Goal: Task Accomplishment & Management: Manage account settings

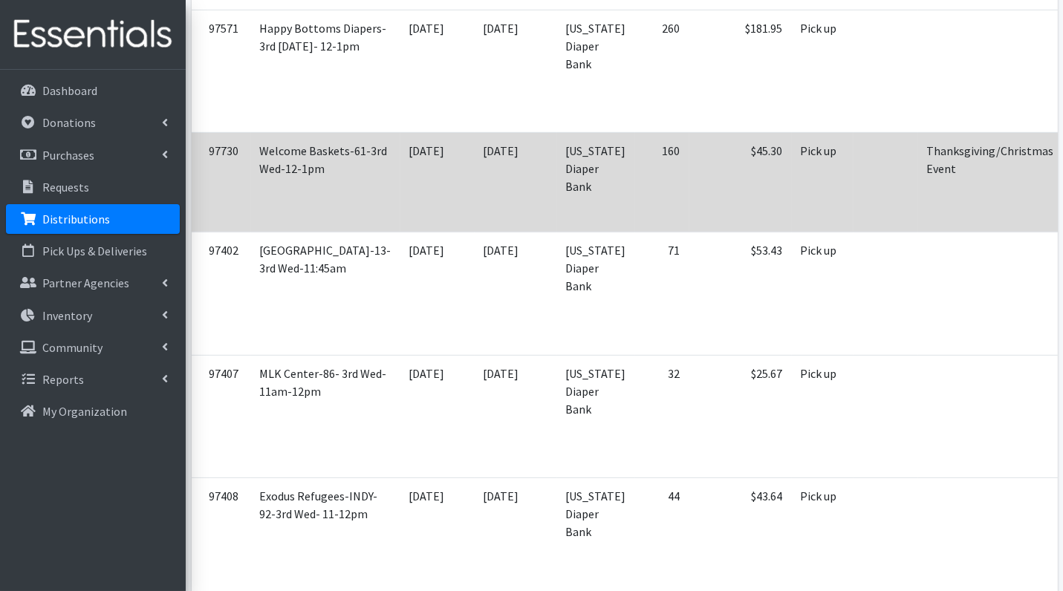
scroll to position [1045, 0]
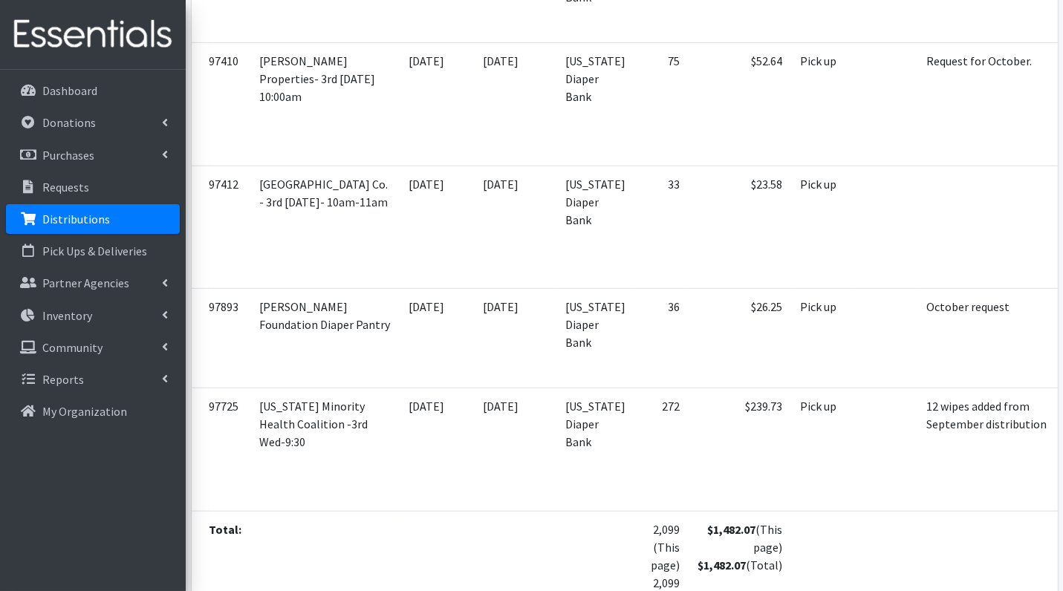
scroll to position [2076, 0]
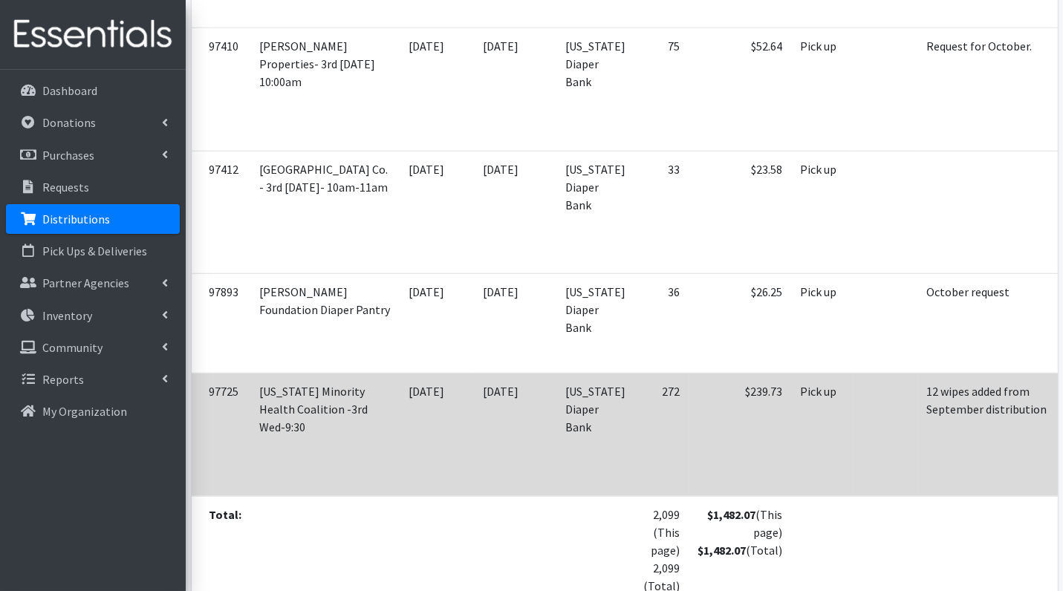
scroll to position [1957, 0]
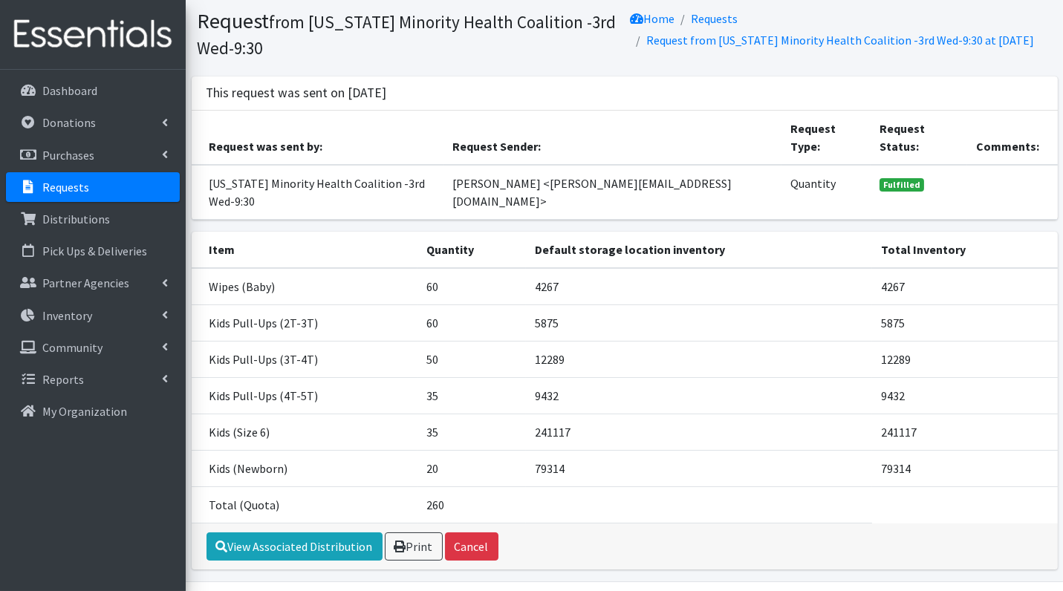
scroll to position [50, 0]
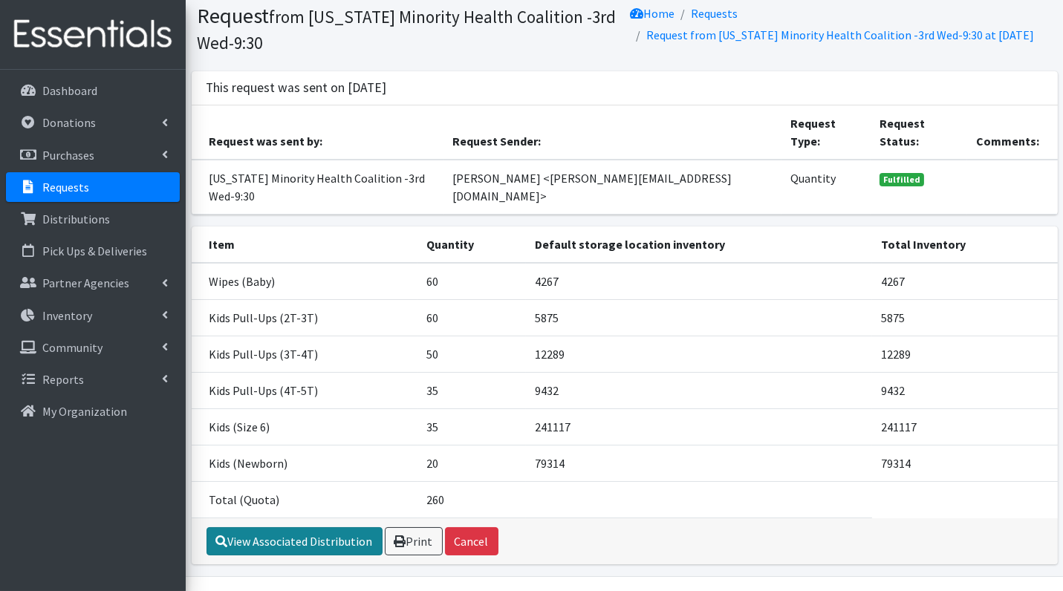
click at [326, 527] on link "View Associated Distribution" at bounding box center [294, 541] width 176 height 28
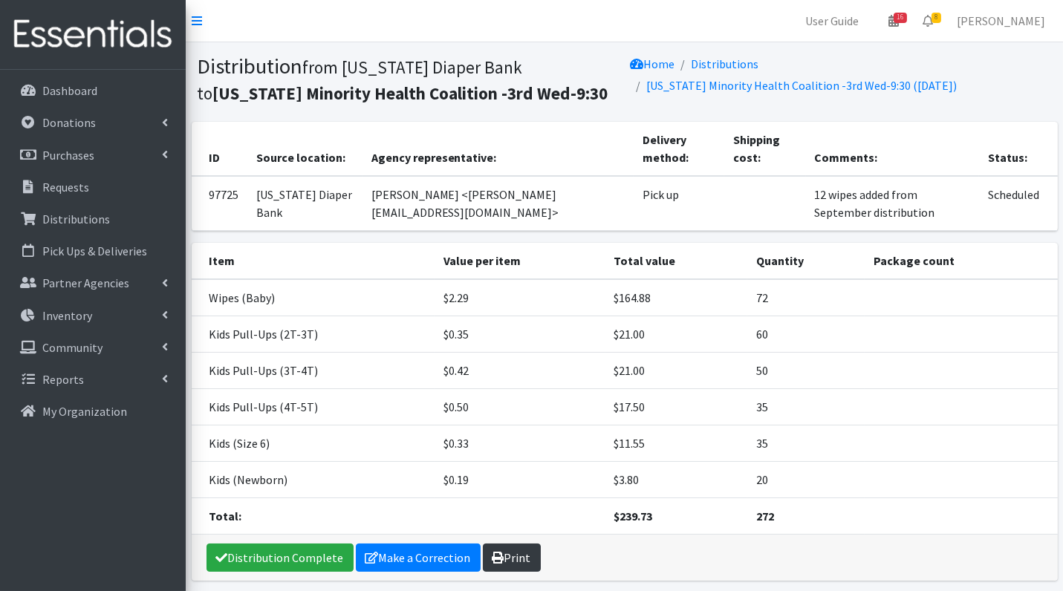
click at [502, 551] on link "Print" at bounding box center [512, 558] width 58 height 28
click at [420, 554] on link "Make a Correction" at bounding box center [418, 558] width 125 height 28
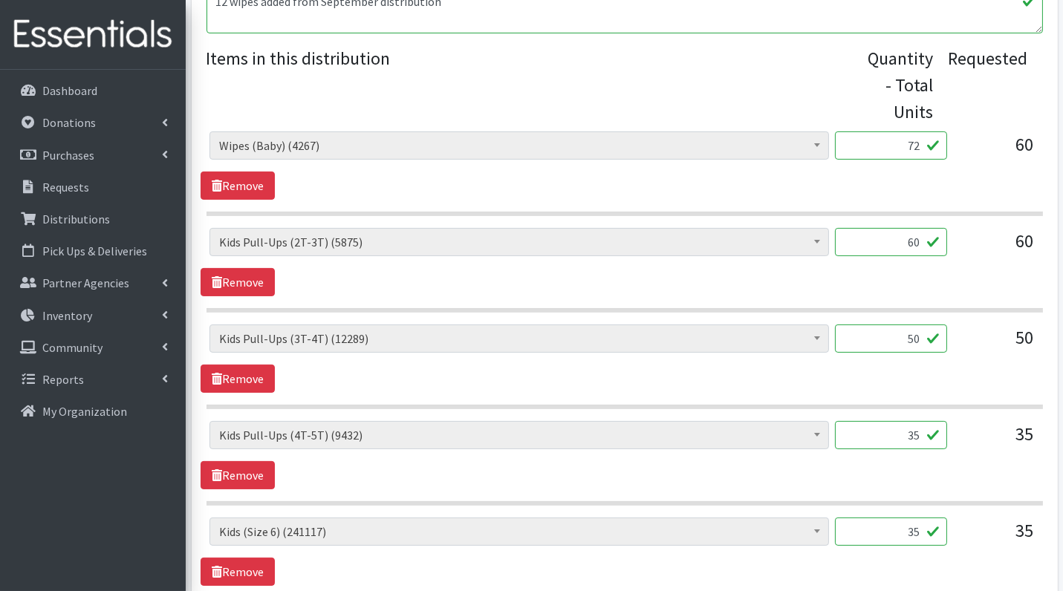
scroll to position [552, 0]
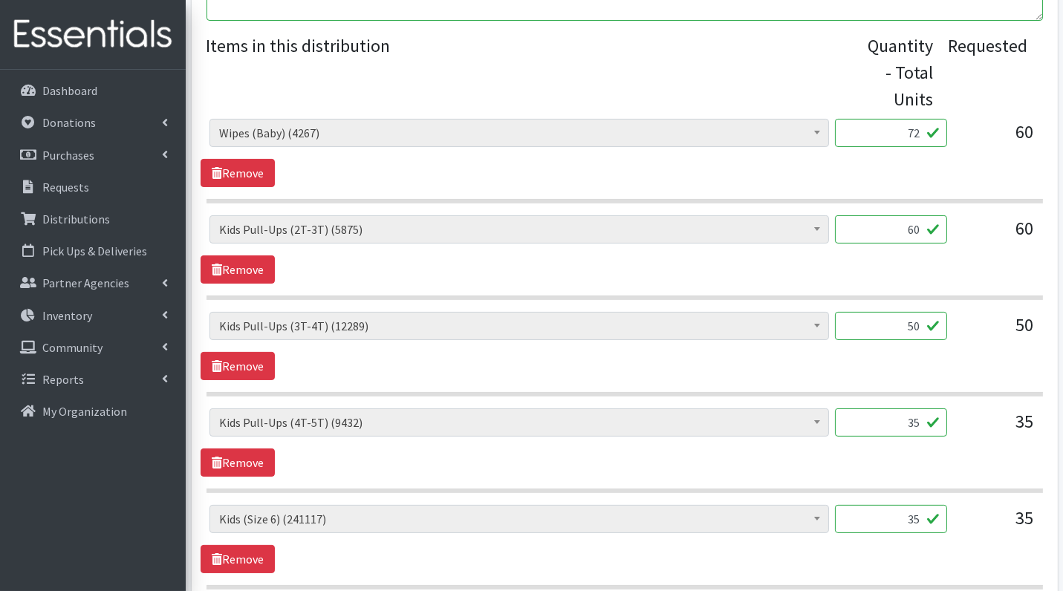
click at [924, 228] on input "60" at bounding box center [891, 229] width 112 height 28
type input "600"
click at [919, 328] on input "50" at bounding box center [891, 326] width 112 height 28
type input "500"
click at [972, 465] on div "Diaper Rash Cream (635) Kids (Newborn) (79314) Kids (Preemie) (1321) Kids (Size…" at bounding box center [623, 442] width 847 height 68
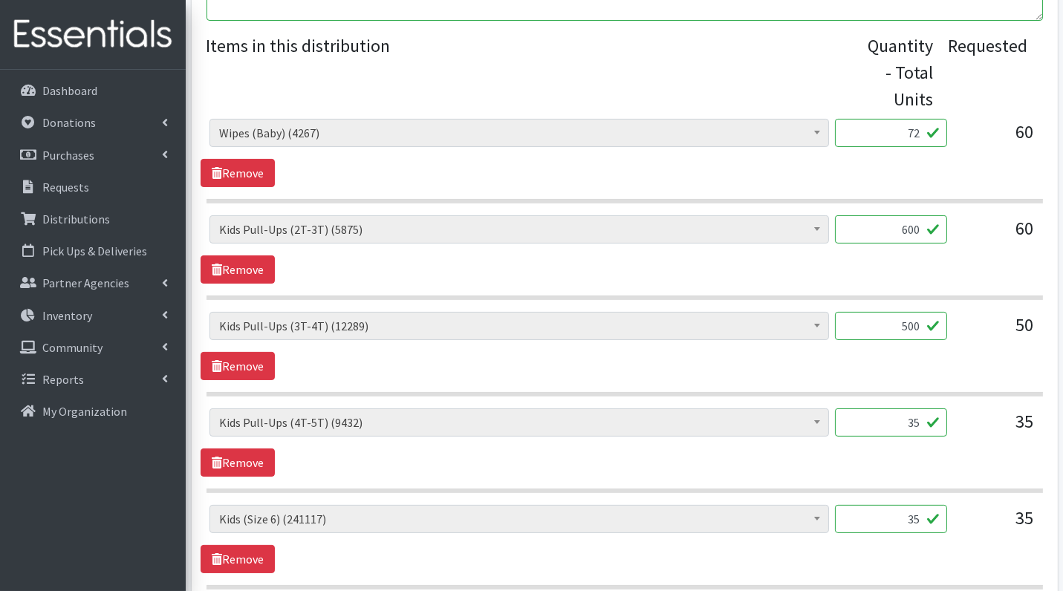
click at [923, 423] on input "35" at bounding box center [891, 422] width 112 height 28
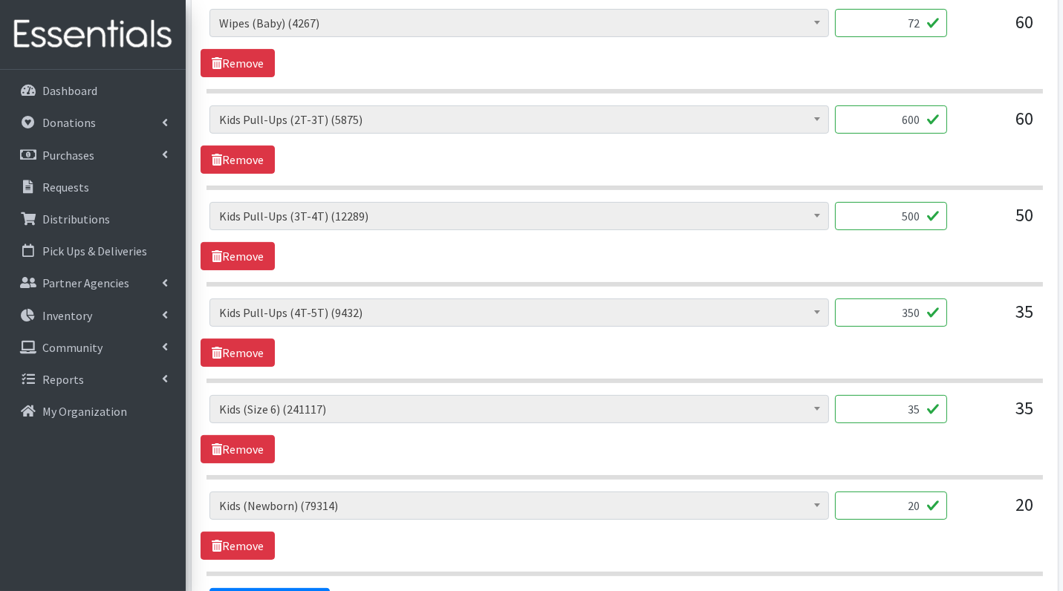
scroll to position [663, 0]
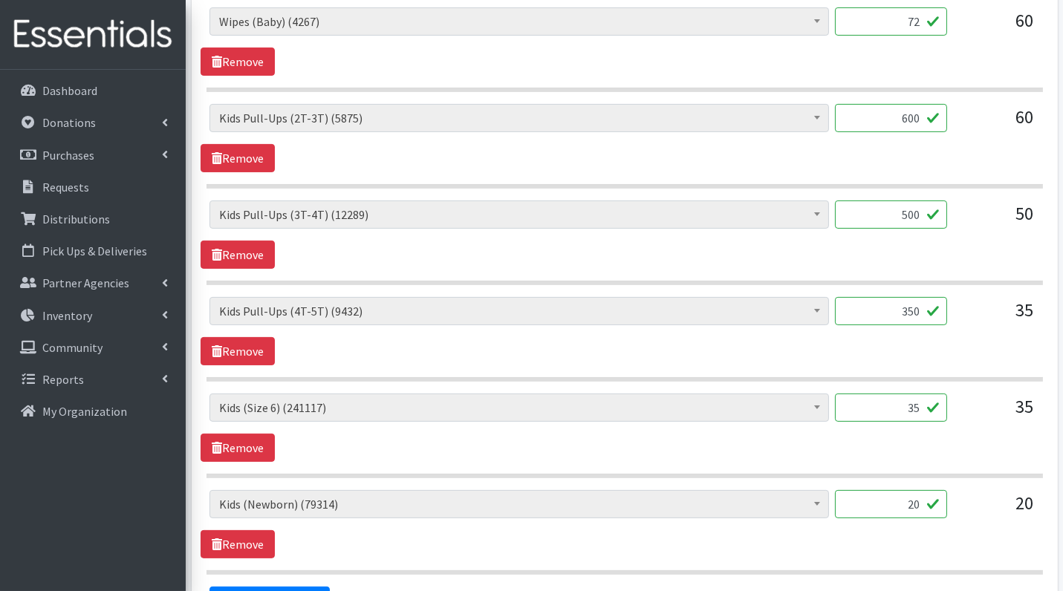
type input "350"
click at [890, 405] on input "35" at bounding box center [891, 408] width 112 height 28
click at [888, 409] on input "35" at bounding box center [891, 408] width 112 height 28
type input "875"
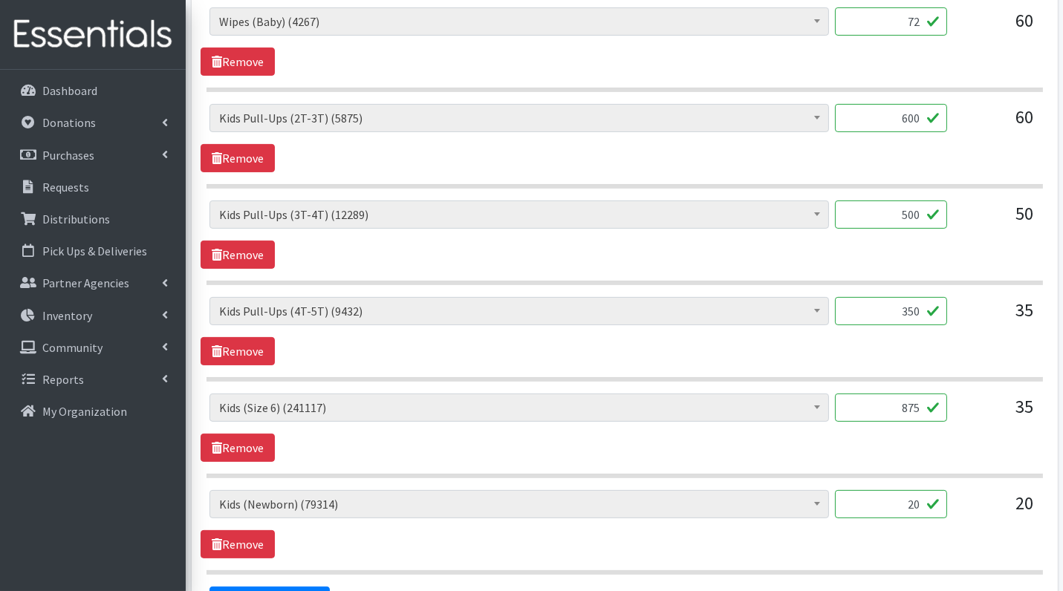
click at [912, 491] on input "20" at bounding box center [891, 504] width 112 height 28
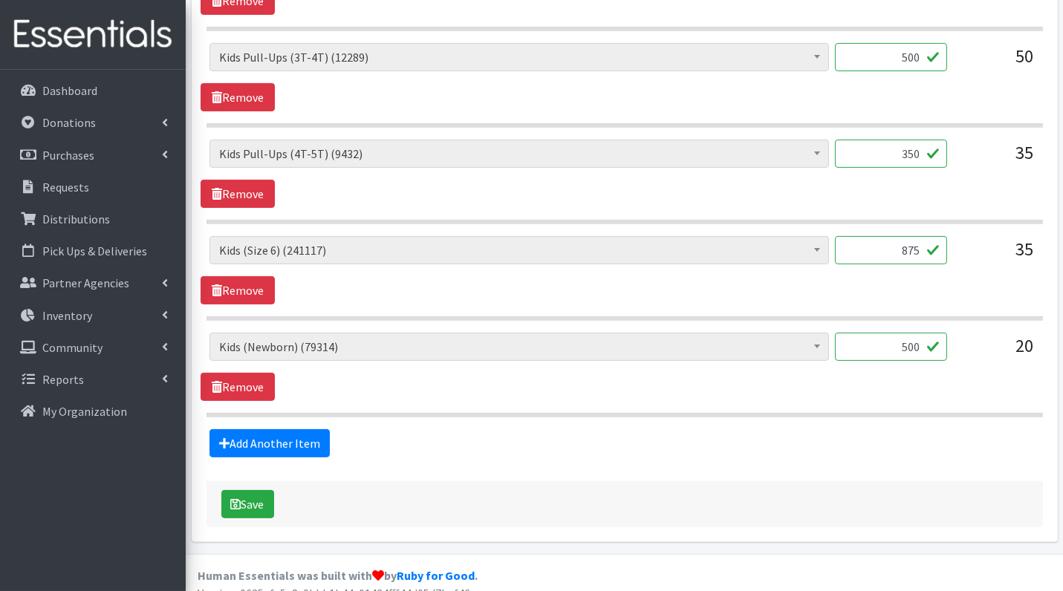
scroll to position [829, 0]
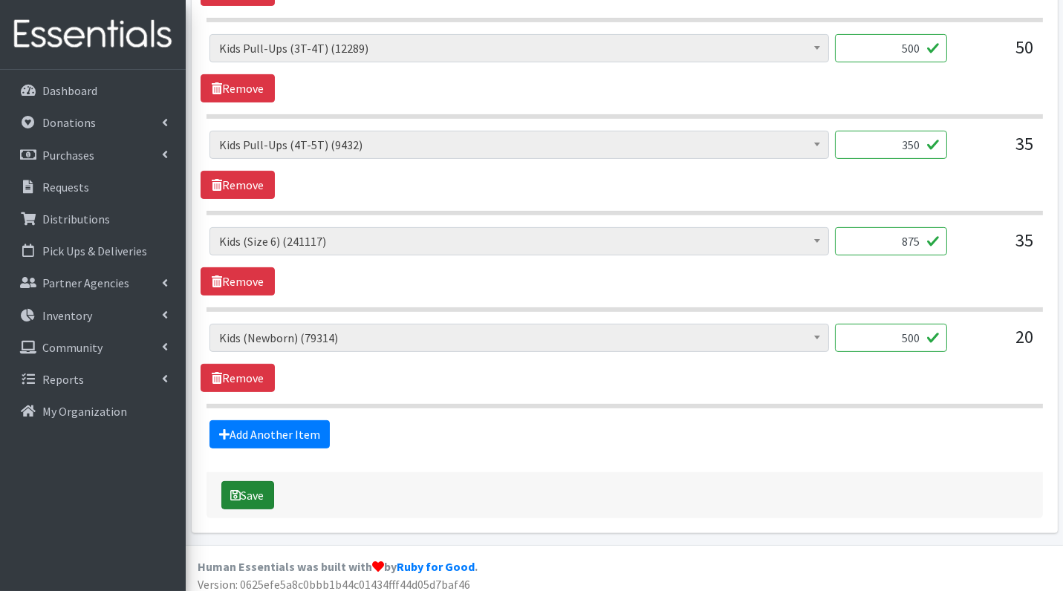
type input "500"
click at [252, 481] on button "Save" at bounding box center [247, 495] width 53 height 28
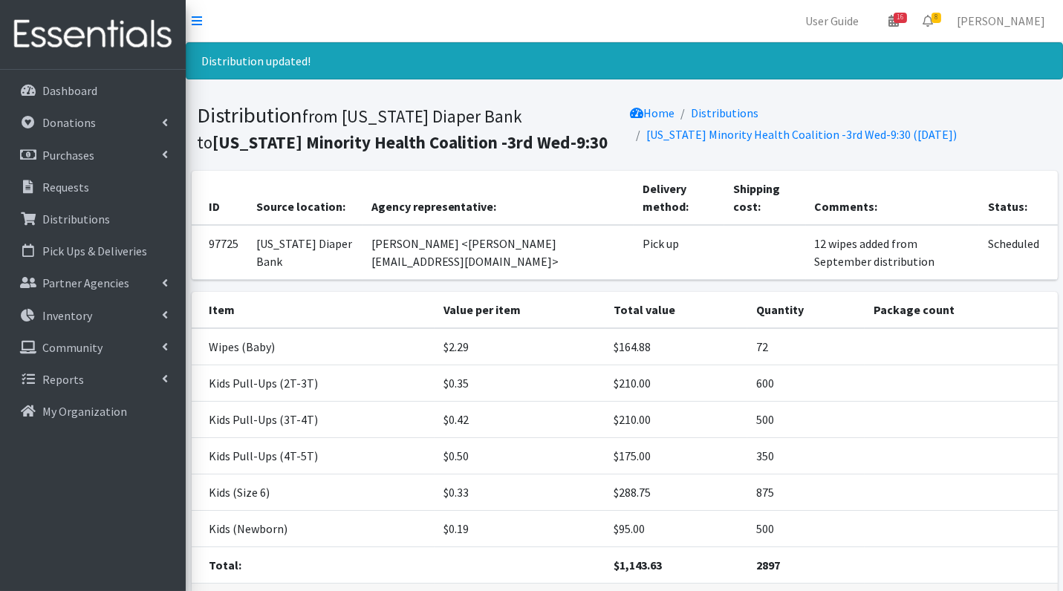
scroll to position [101, 0]
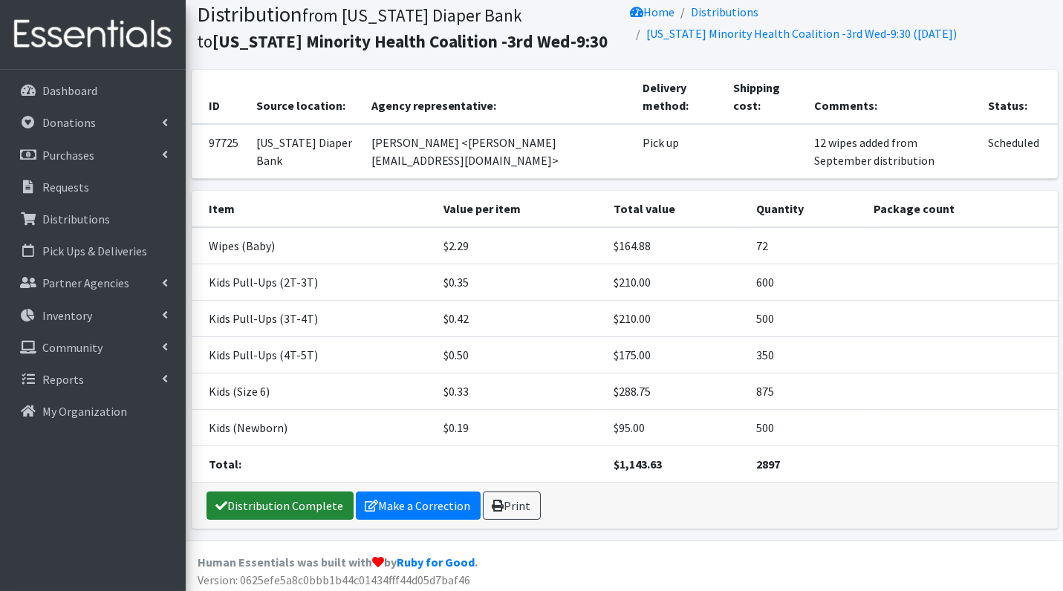
click at [314, 498] on link "Distribution Complete" at bounding box center [279, 506] width 147 height 28
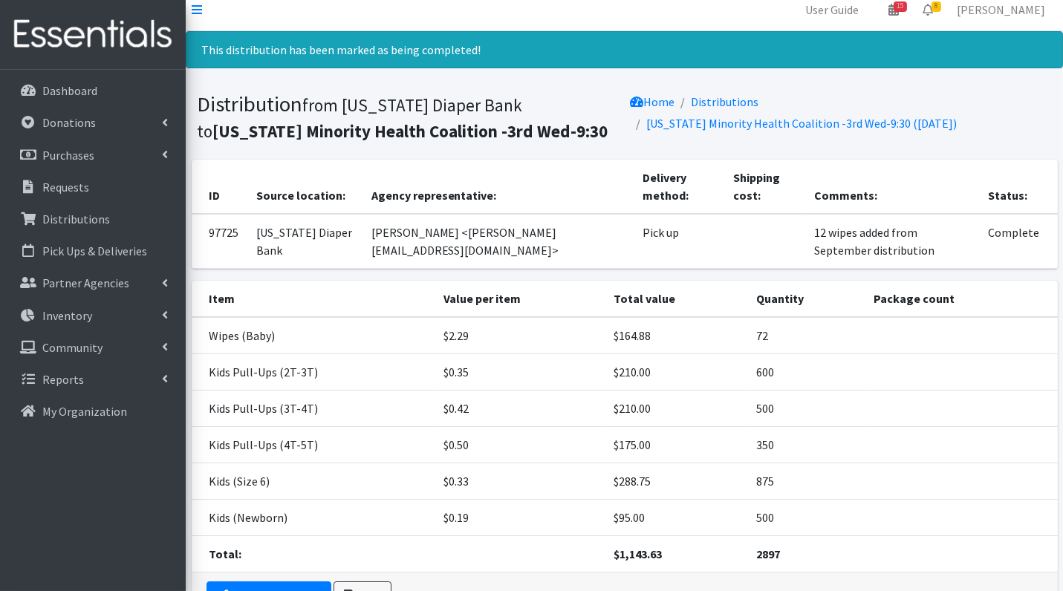
scroll to position [0, 0]
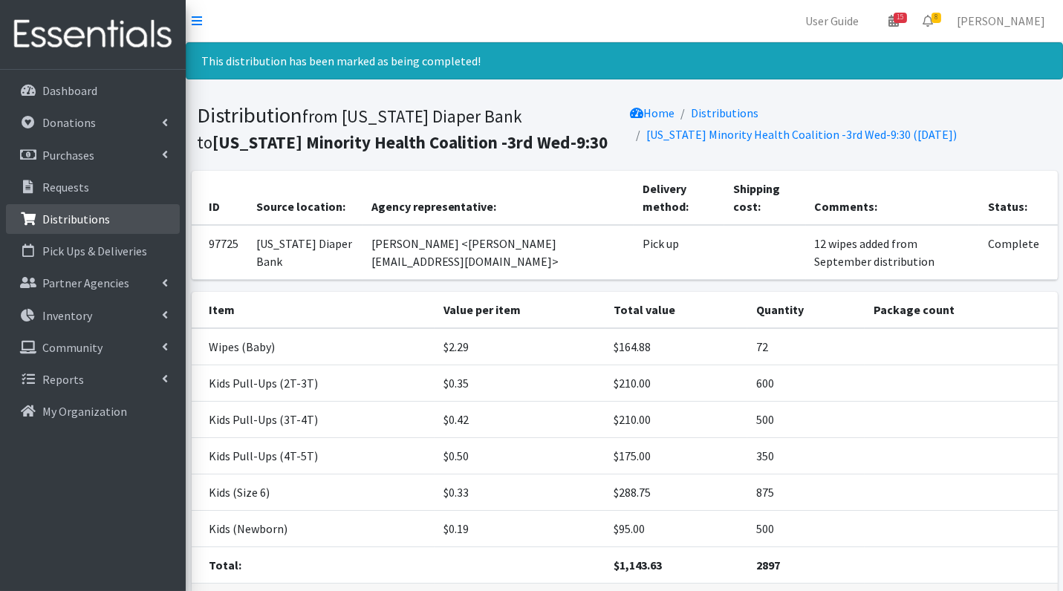
click at [65, 217] on p "Distributions" at bounding box center [76, 219] width 68 height 15
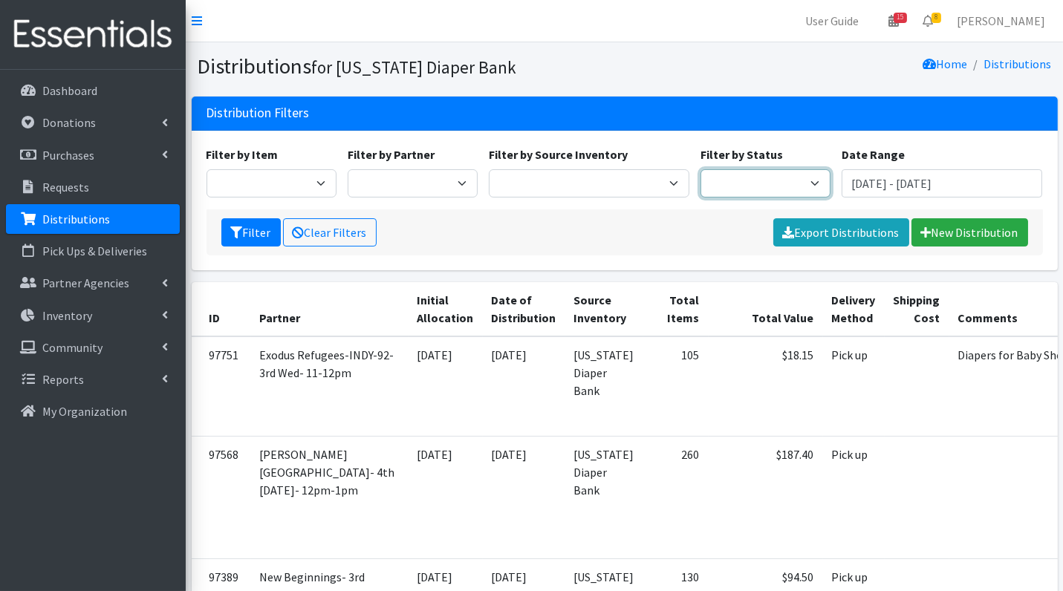
click at [759, 180] on select "Scheduled Complete" at bounding box center [765, 183] width 130 height 28
select select "5"
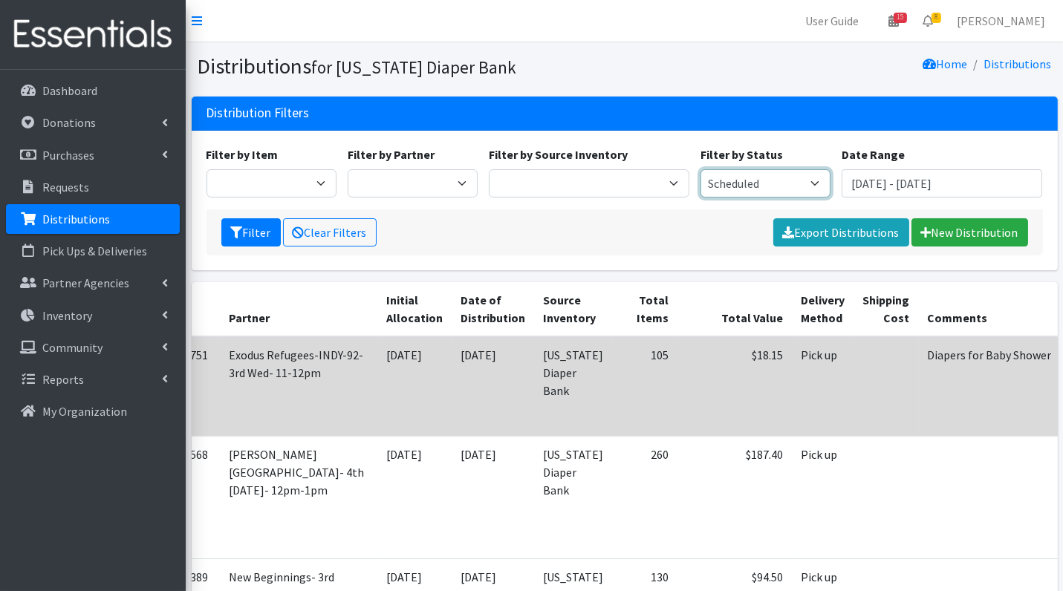
scroll to position [0, 59]
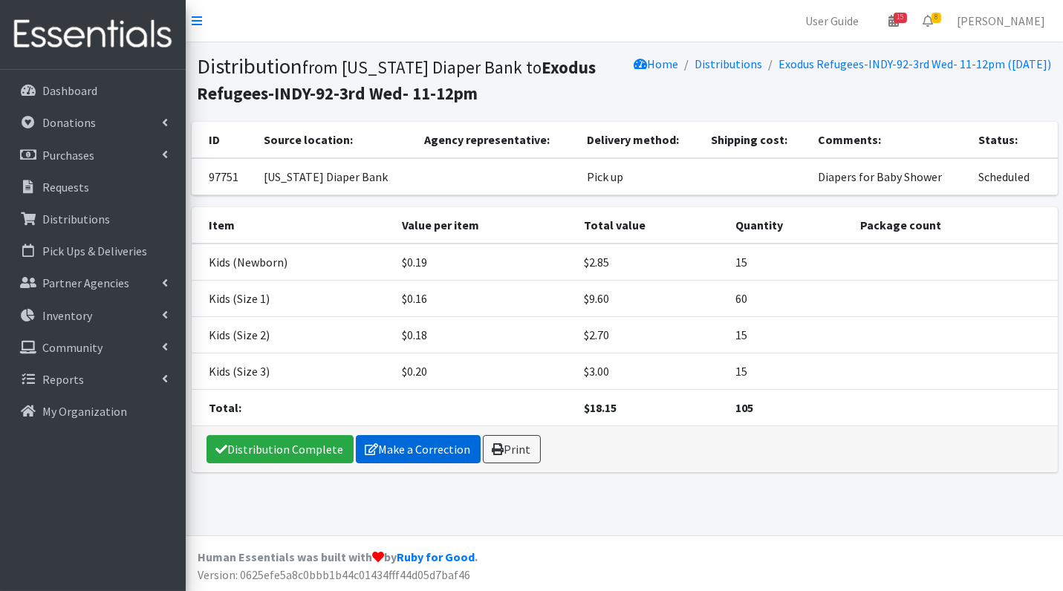
click at [424, 448] on link "Make a Correction" at bounding box center [418, 449] width 125 height 28
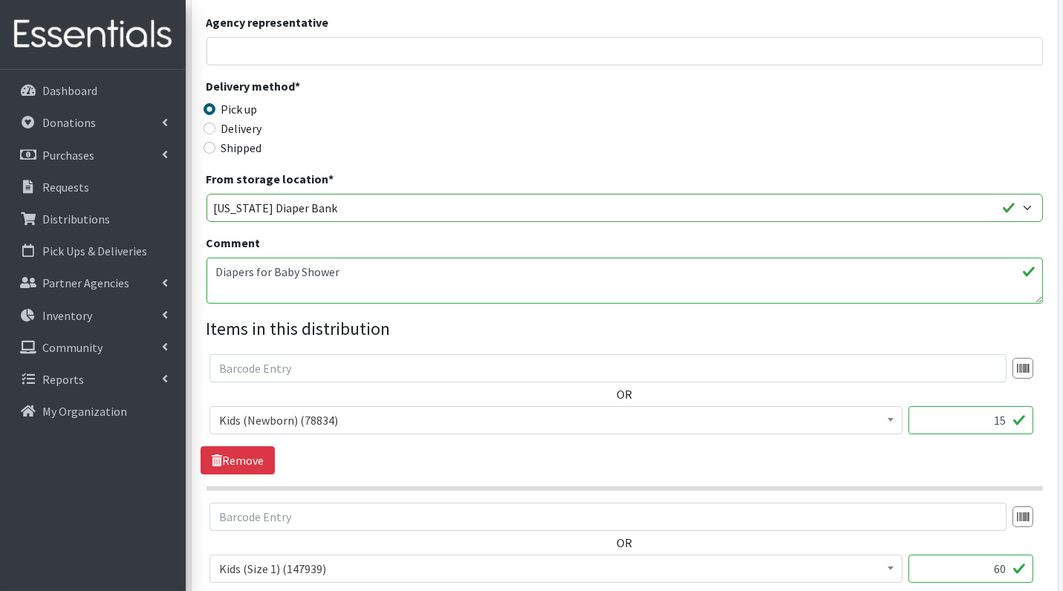
scroll to position [258, 0]
click at [980, 420] on input "15" at bounding box center [970, 419] width 125 height 28
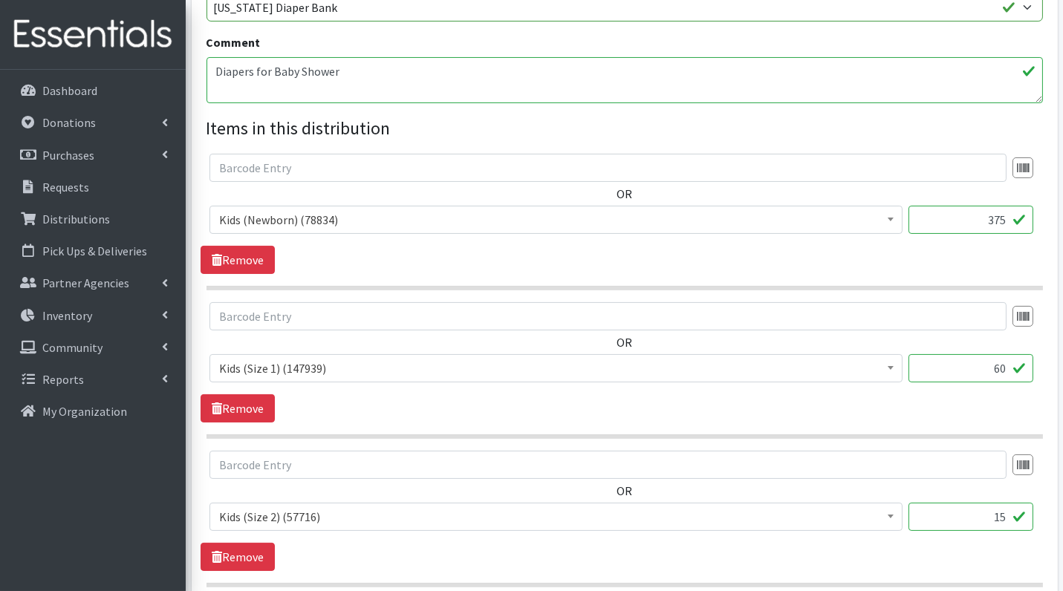
scroll to position [476, 0]
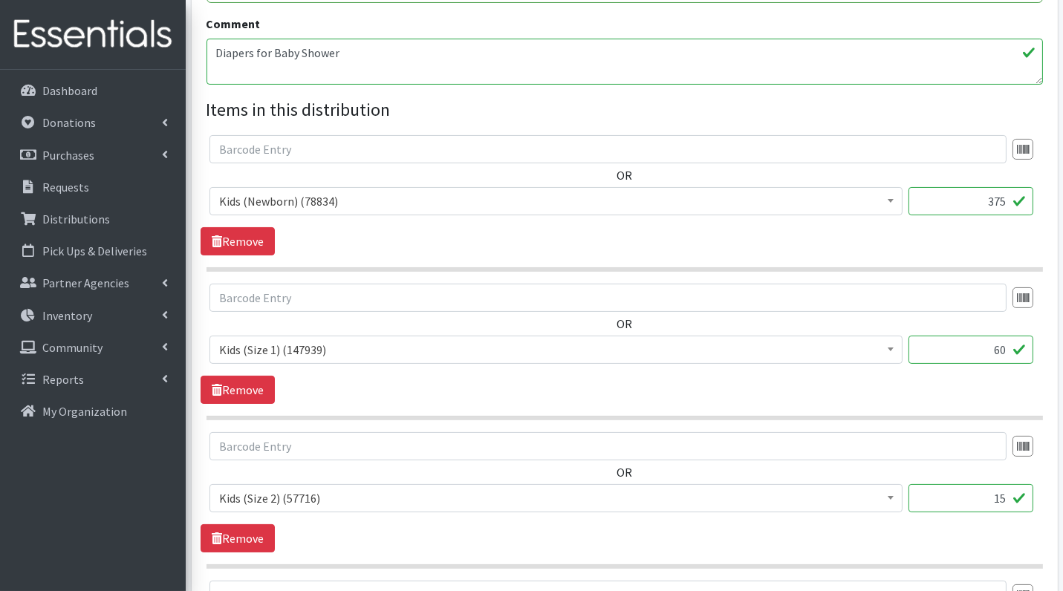
type input "375"
click at [970, 353] on input "60" at bounding box center [970, 350] width 125 height 28
type input "2"
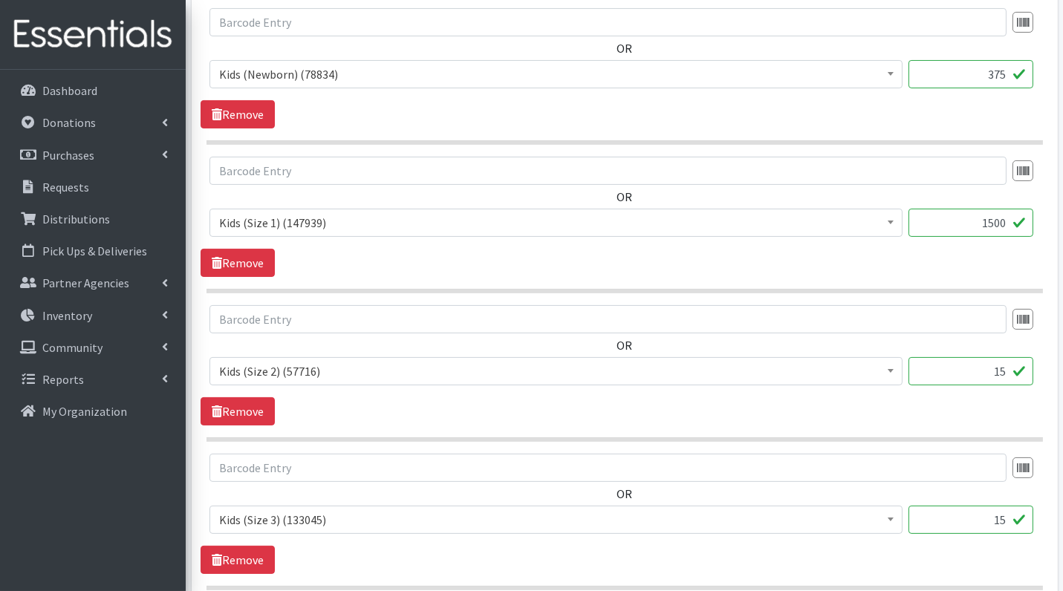
scroll to position [604, 0]
type input "1500"
click at [983, 365] on input "15" at bounding box center [970, 370] width 125 height 28
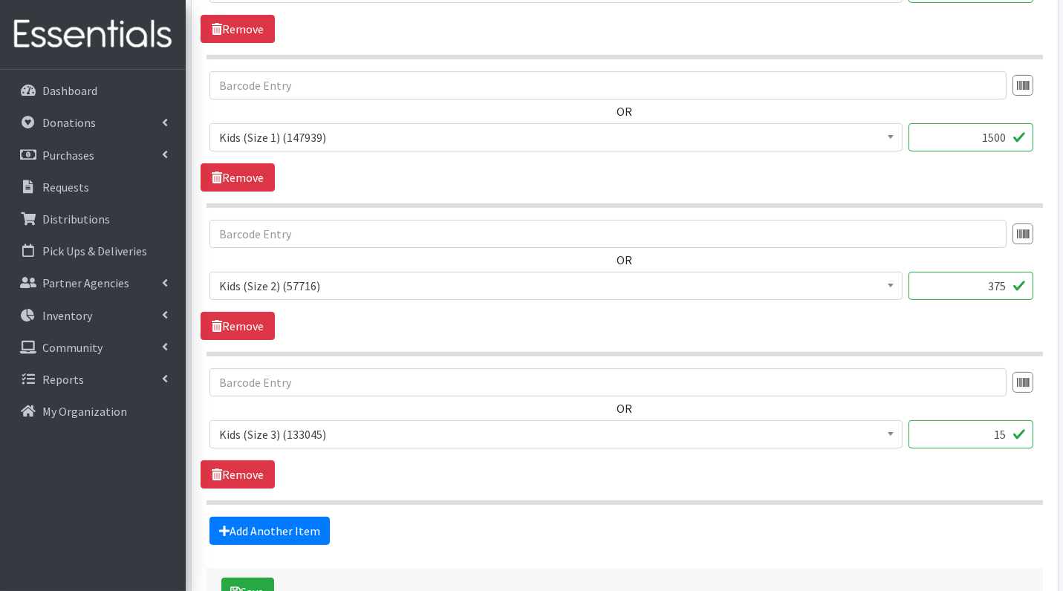
scroll to position [747, 0]
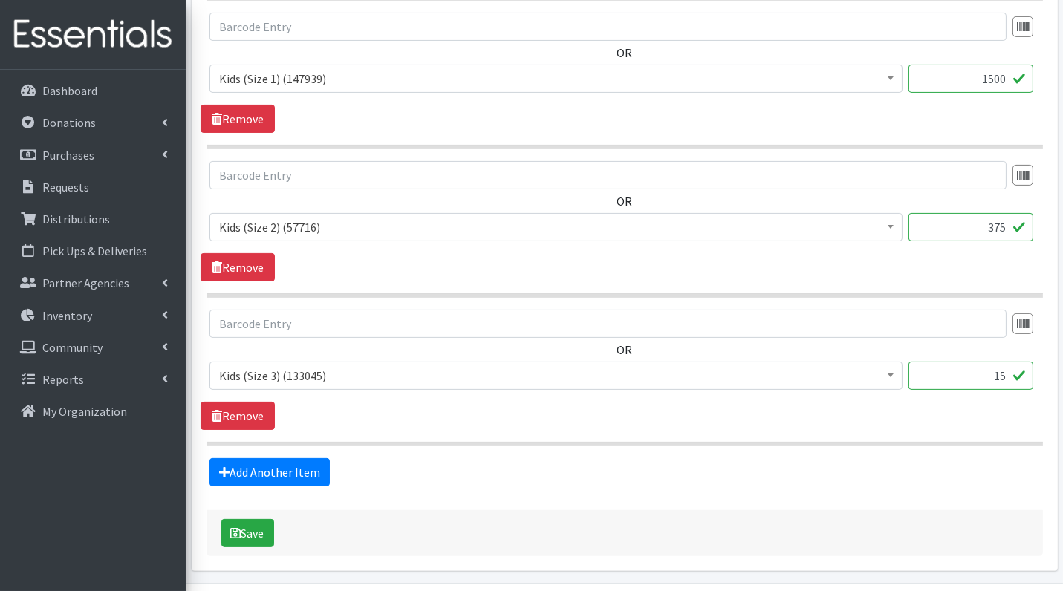
type input "375"
click at [982, 376] on input "15" at bounding box center [970, 376] width 125 height 28
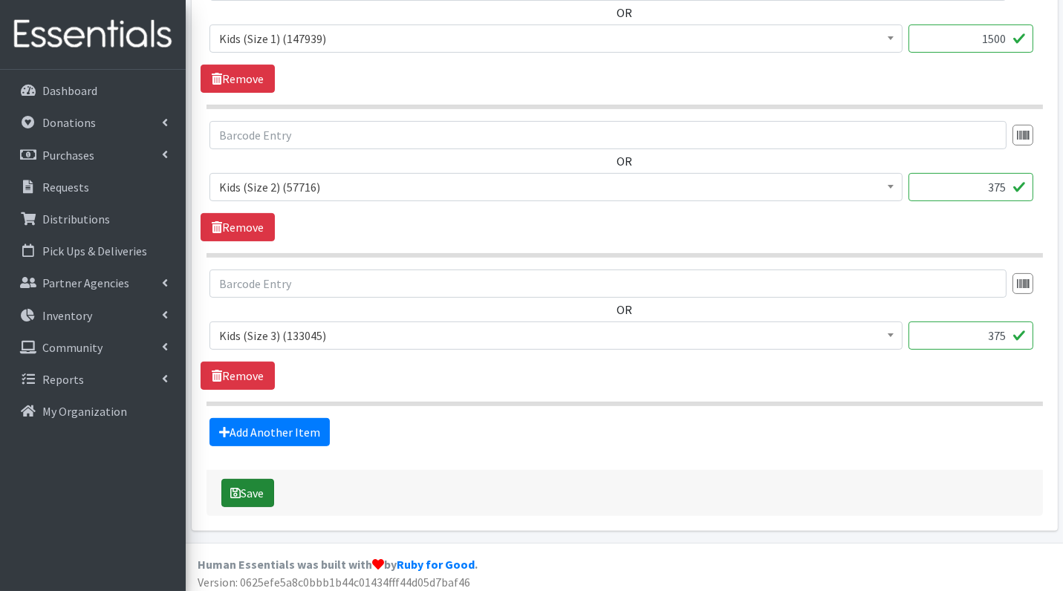
type input "375"
click at [242, 483] on button "Save" at bounding box center [247, 493] width 53 height 28
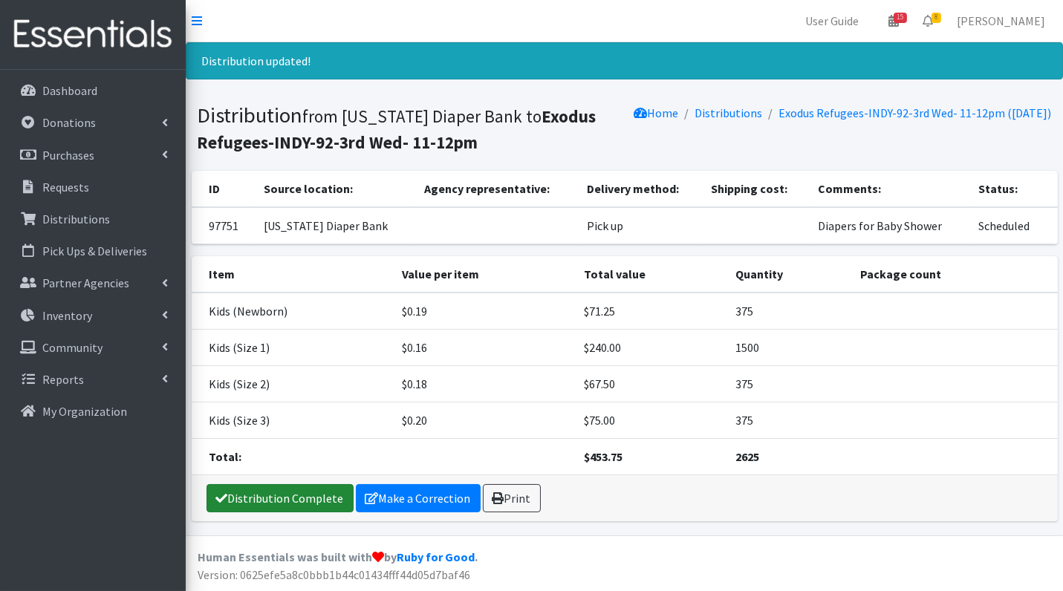
click at [252, 500] on link "Distribution Complete" at bounding box center [279, 498] width 147 height 28
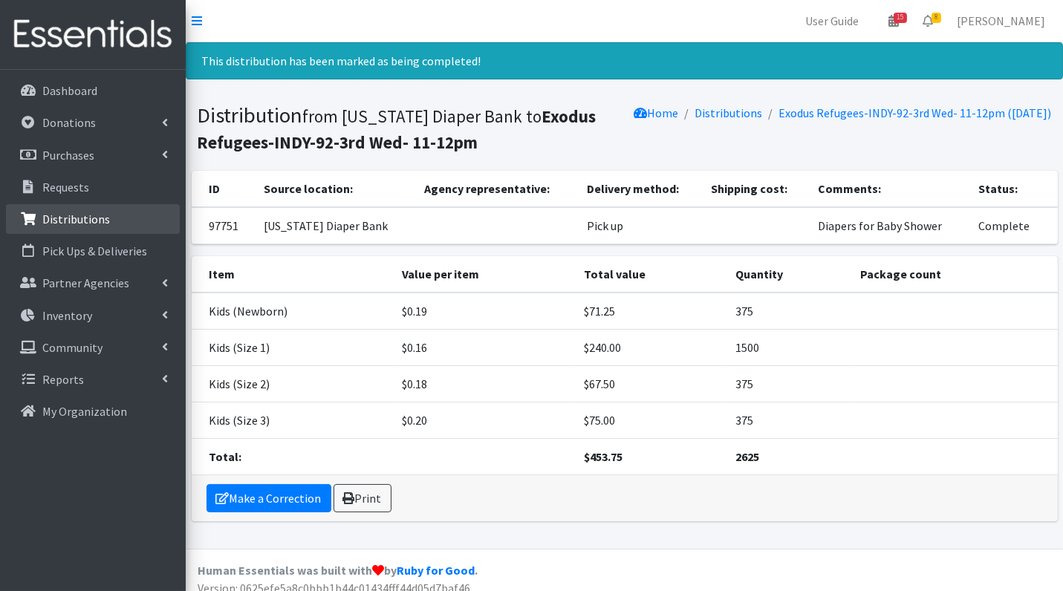
click at [82, 222] on p "Distributions" at bounding box center [76, 219] width 68 height 15
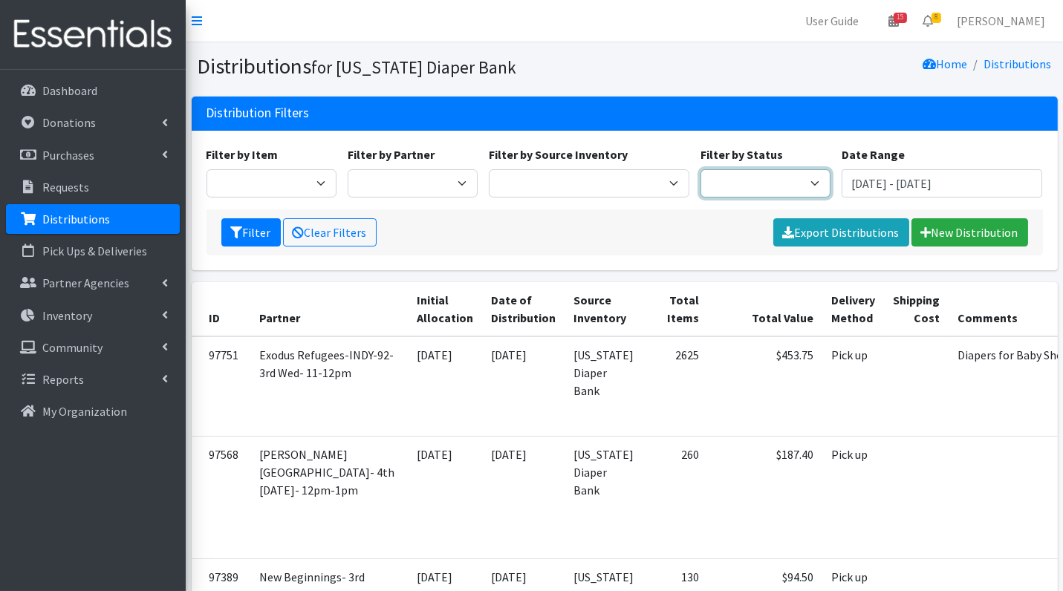
click at [728, 189] on select "Scheduled Complete" at bounding box center [765, 183] width 130 height 28
select select "5"
click at [245, 227] on button "Filter" at bounding box center [250, 232] width 59 height 28
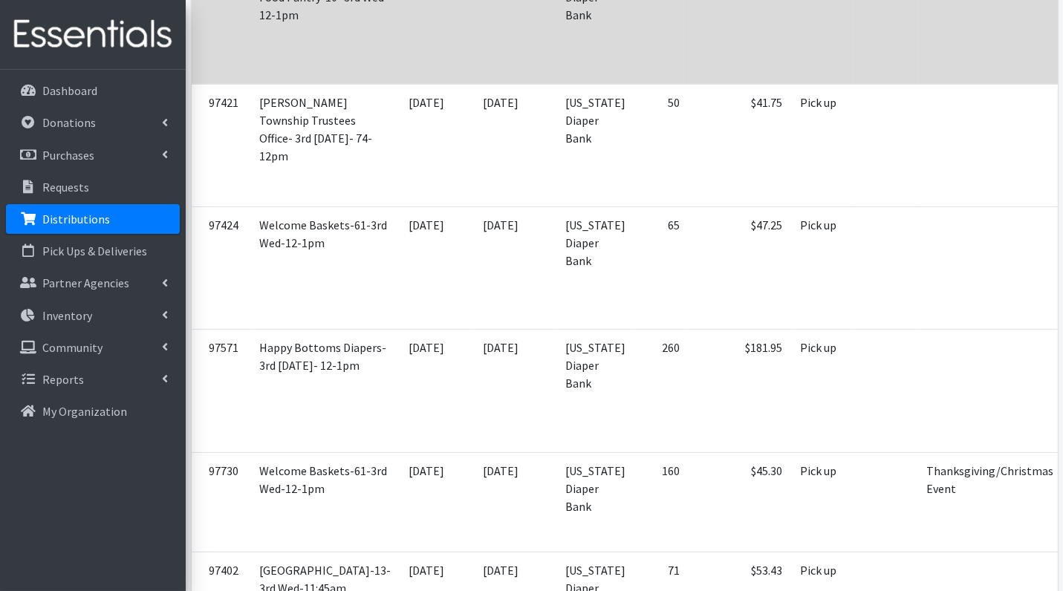
scroll to position [686, 0]
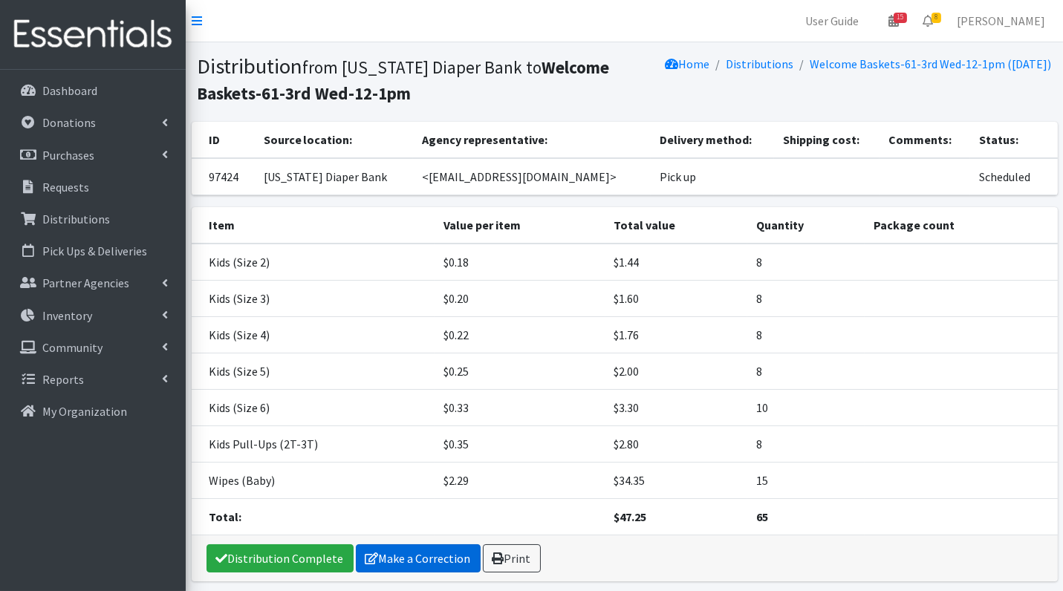
click at [408, 544] on link "Make a Correction" at bounding box center [418, 558] width 125 height 28
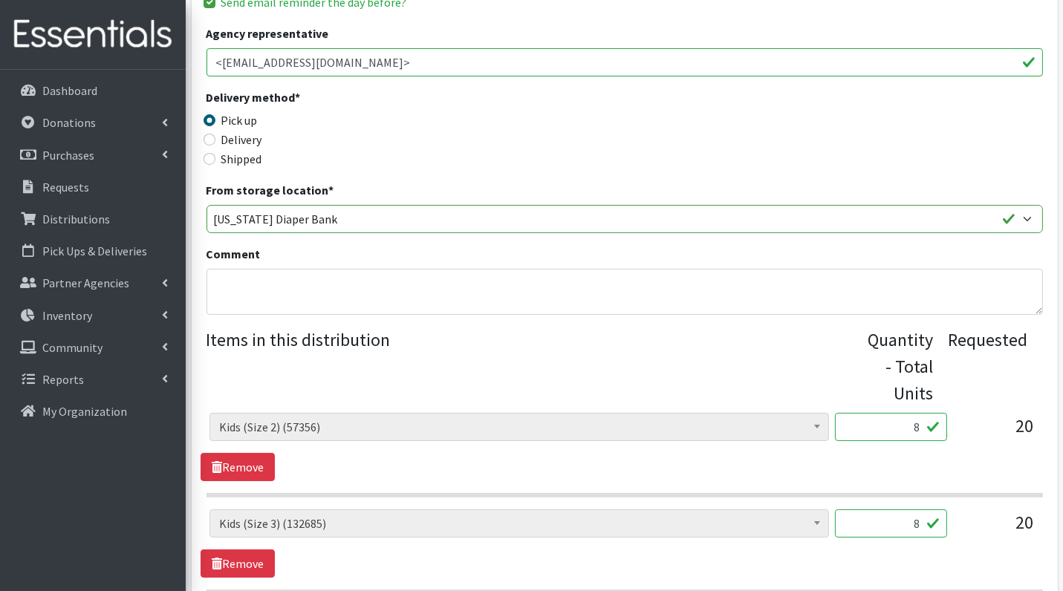
scroll to position [331, 0]
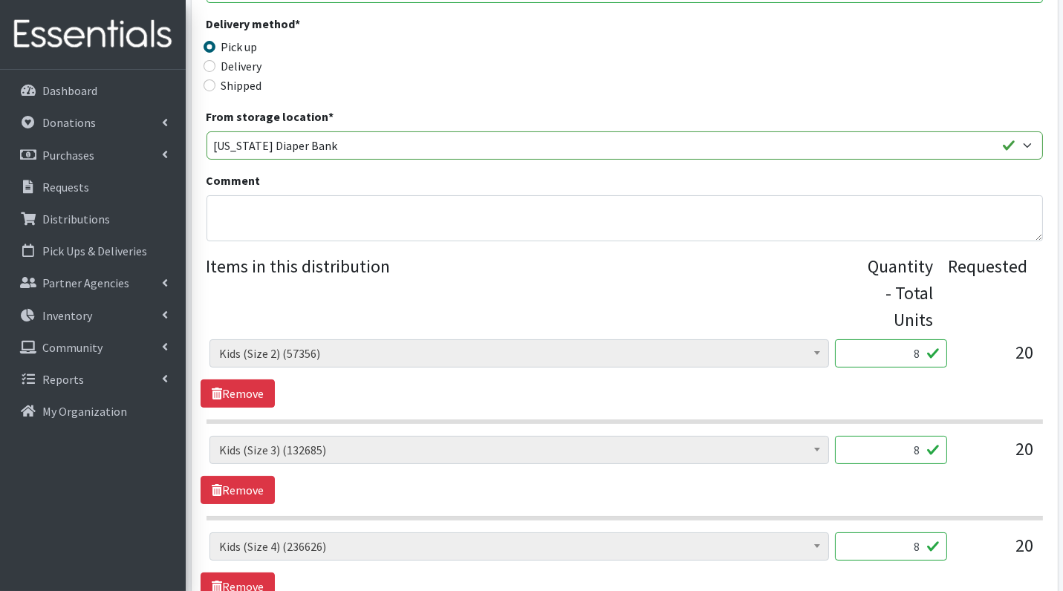
click at [907, 346] on input "8" at bounding box center [891, 353] width 112 height 28
type input "1"
type input "200"
click at [914, 454] on input "8" at bounding box center [891, 450] width 112 height 28
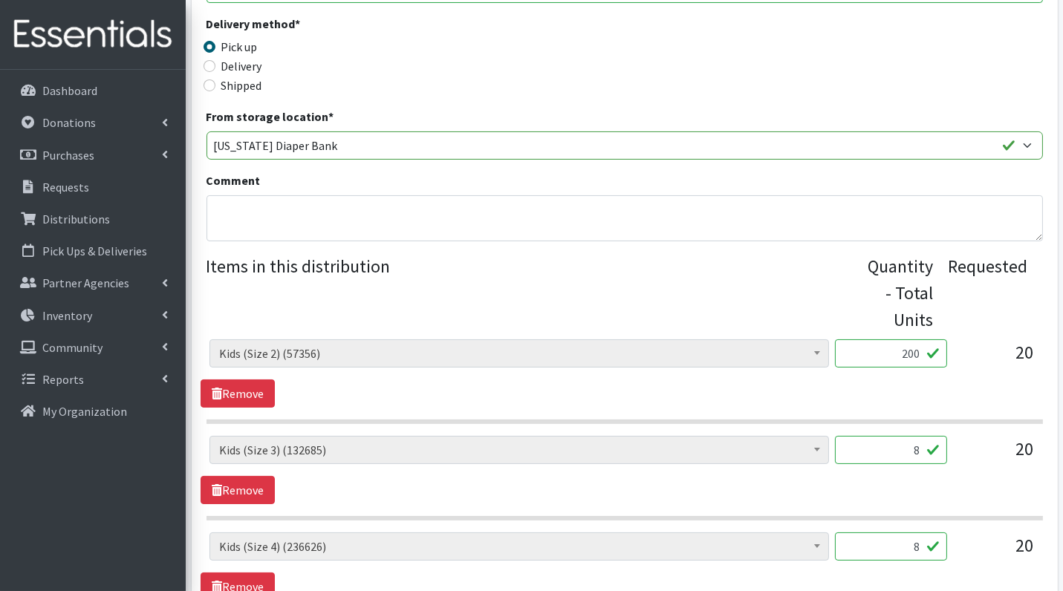
click at [914, 454] on input "8" at bounding box center [891, 450] width 112 height 28
click at [914, 454] on input "28" at bounding box center [891, 450] width 112 height 28
click at [914, 452] on input "28" at bounding box center [891, 450] width 112 height 28
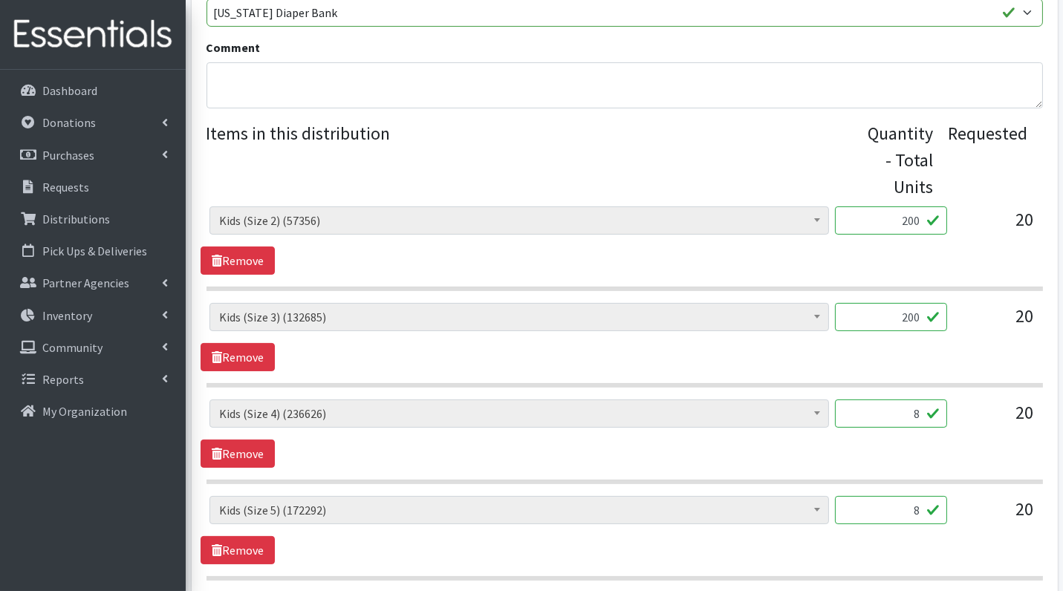
scroll to position [469, 0]
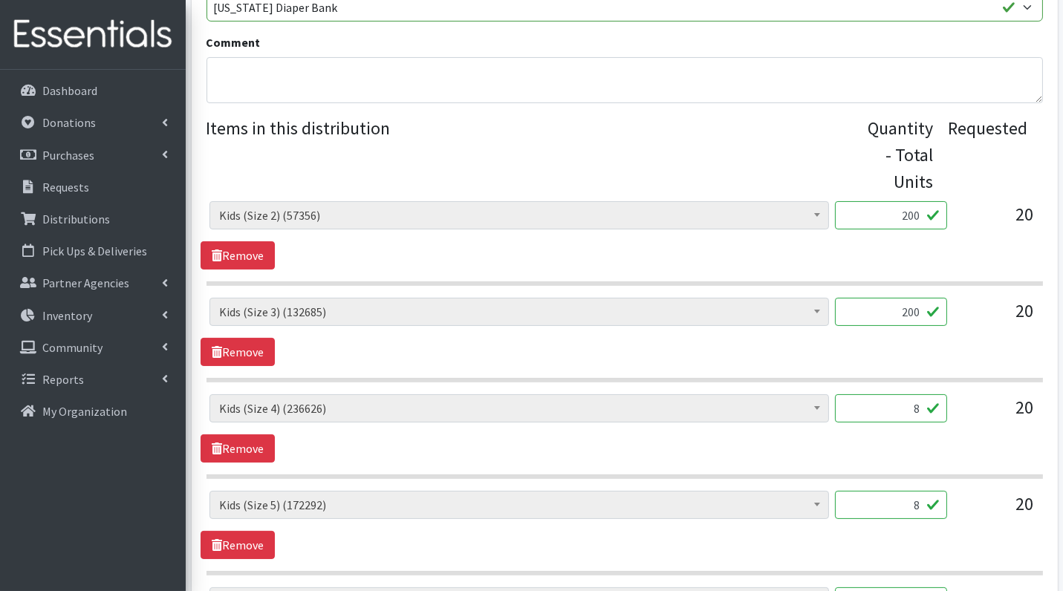
type input "200"
click at [918, 403] on input "8" at bounding box center [891, 408] width 112 height 28
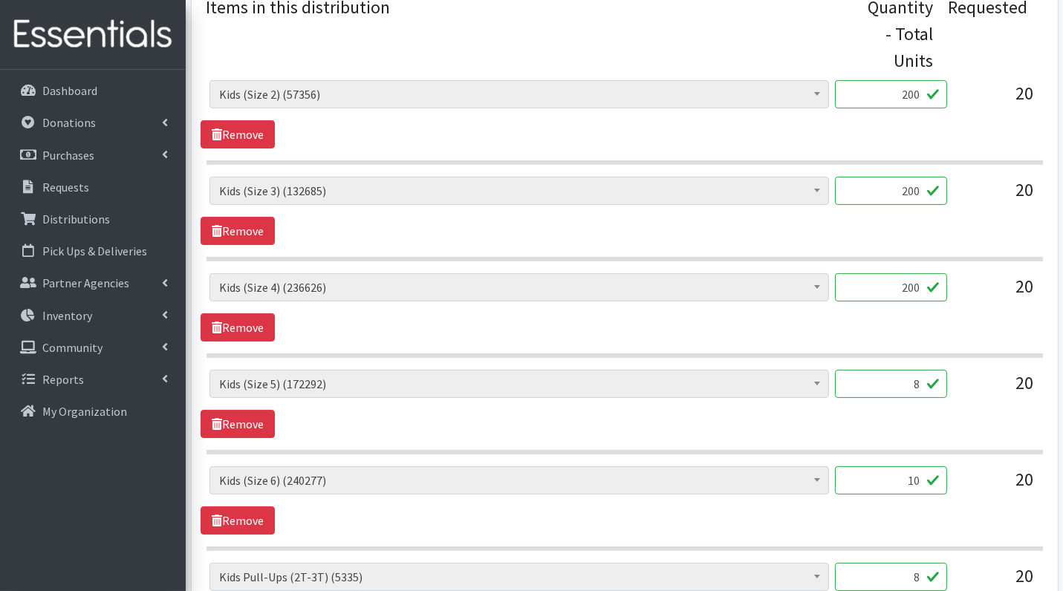
scroll to position [611, 0]
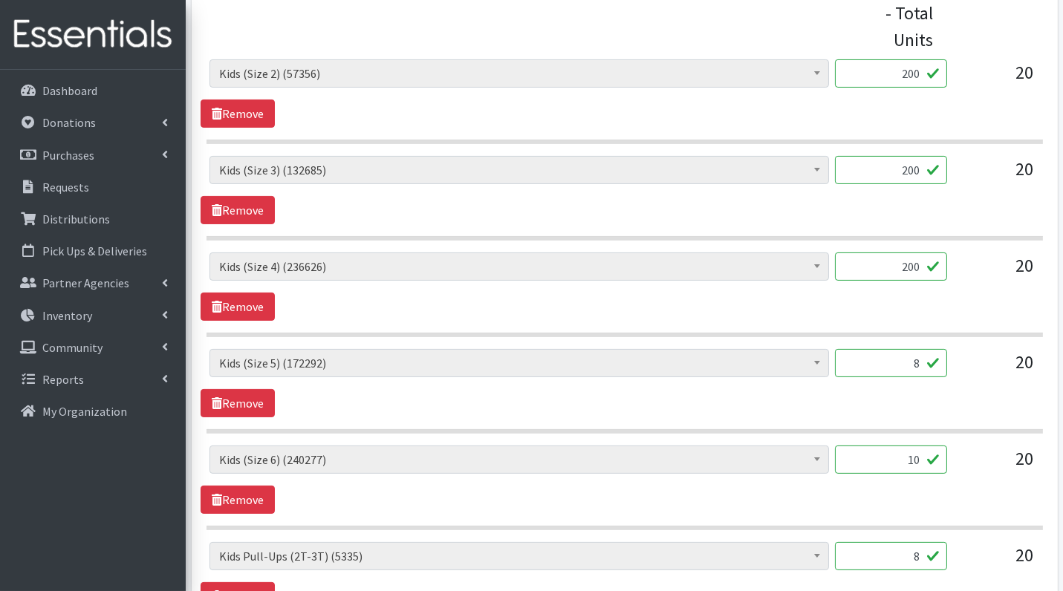
type input "200"
click at [916, 365] on input "8" at bounding box center [891, 363] width 112 height 28
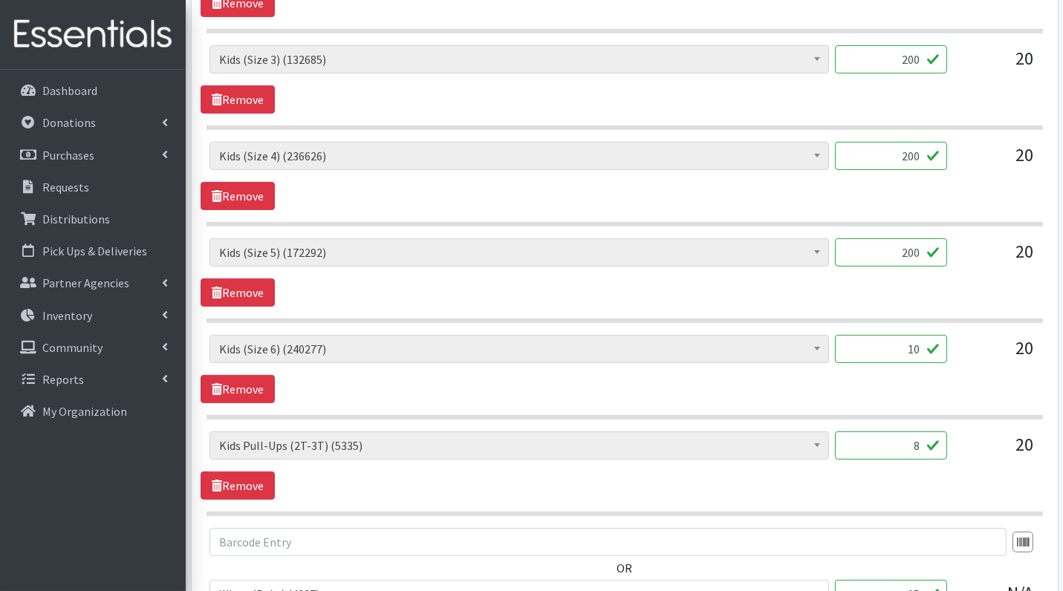
scroll to position [721, 0]
type input "200"
click at [910, 345] on input "10" at bounding box center [891, 350] width 112 height 28
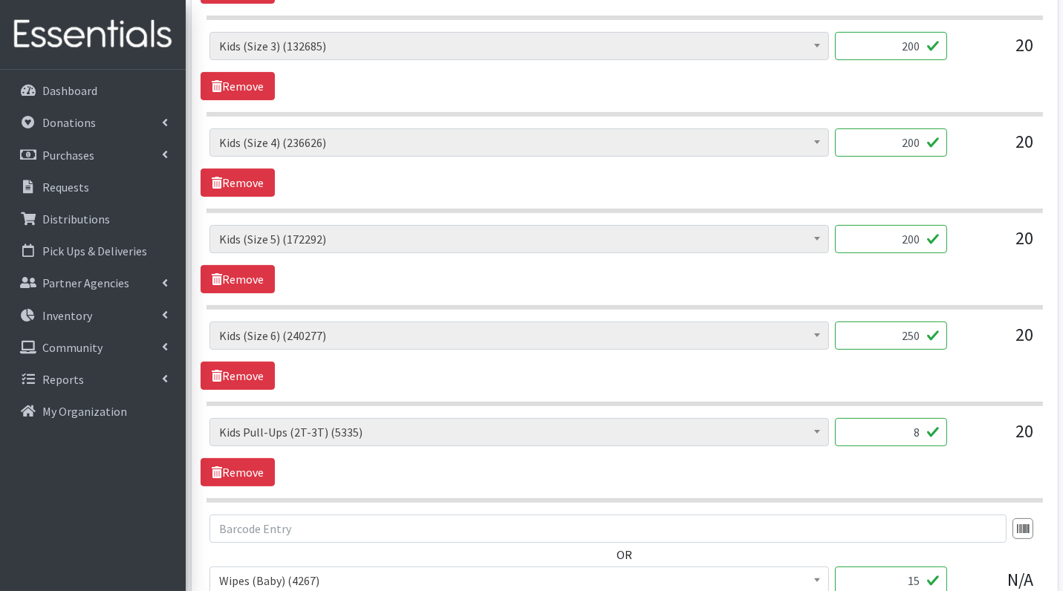
scroll to position [737, 0]
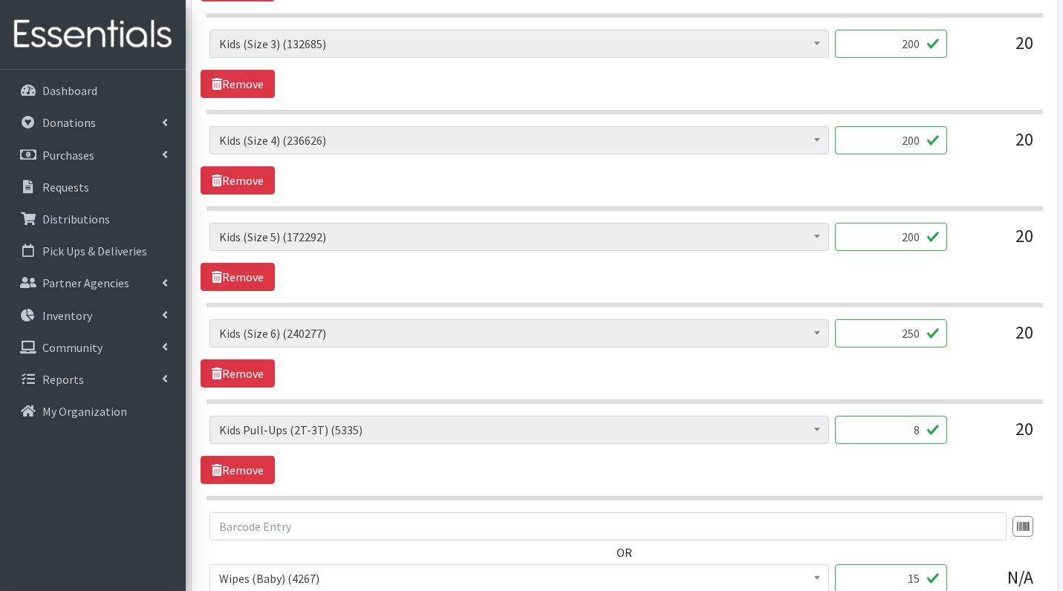
type input "250"
click at [924, 434] on input "8" at bounding box center [891, 430] width 112 height 28
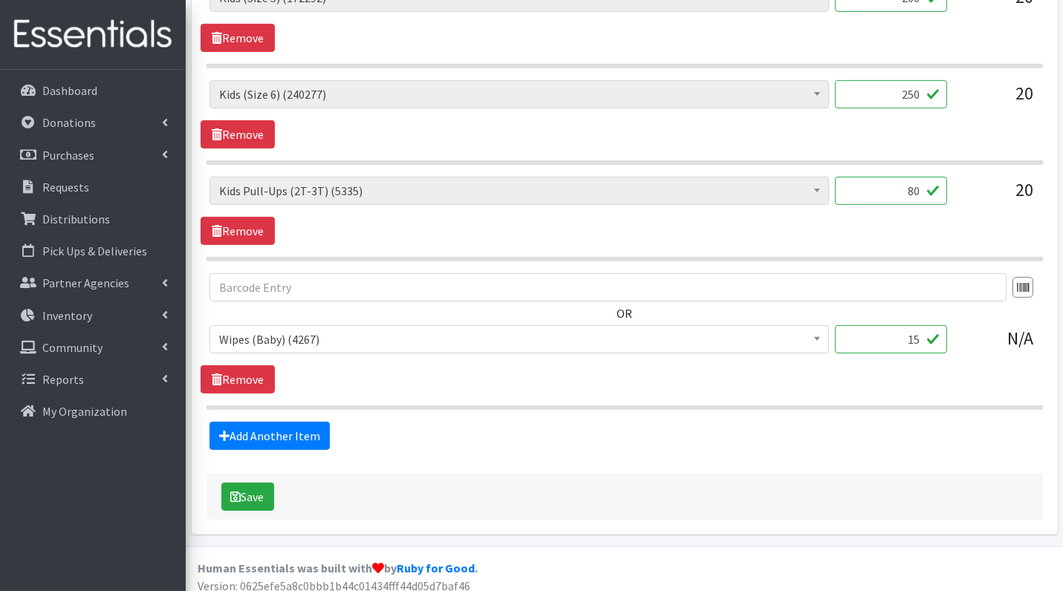
scroll to position [977, 0]
type input "80"
click at [229, 483] on button "Save" at bounding box center [247, 496] width 53 height 28
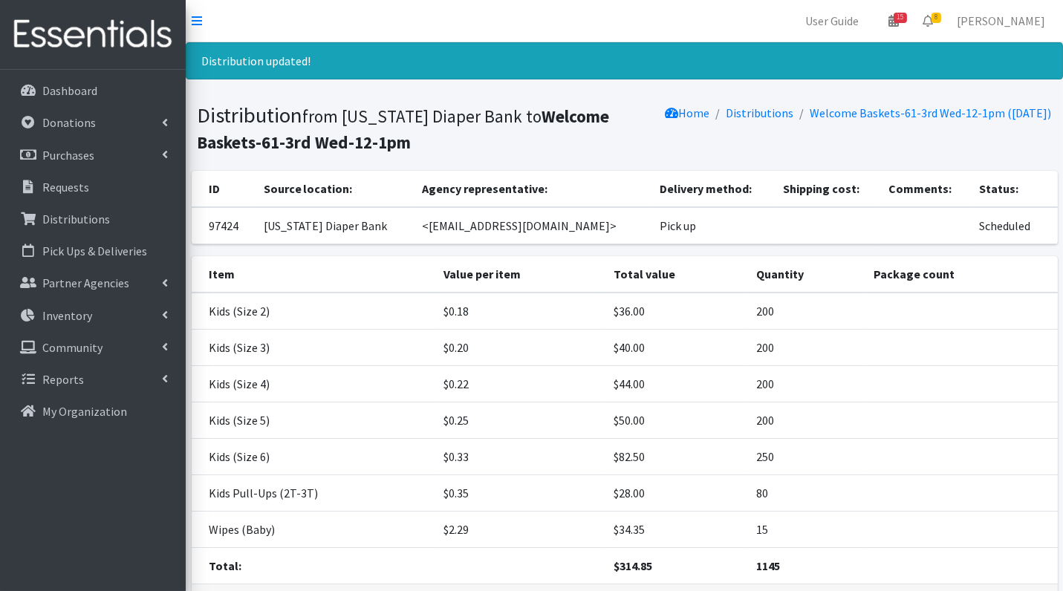
scroll to position [101, 0]
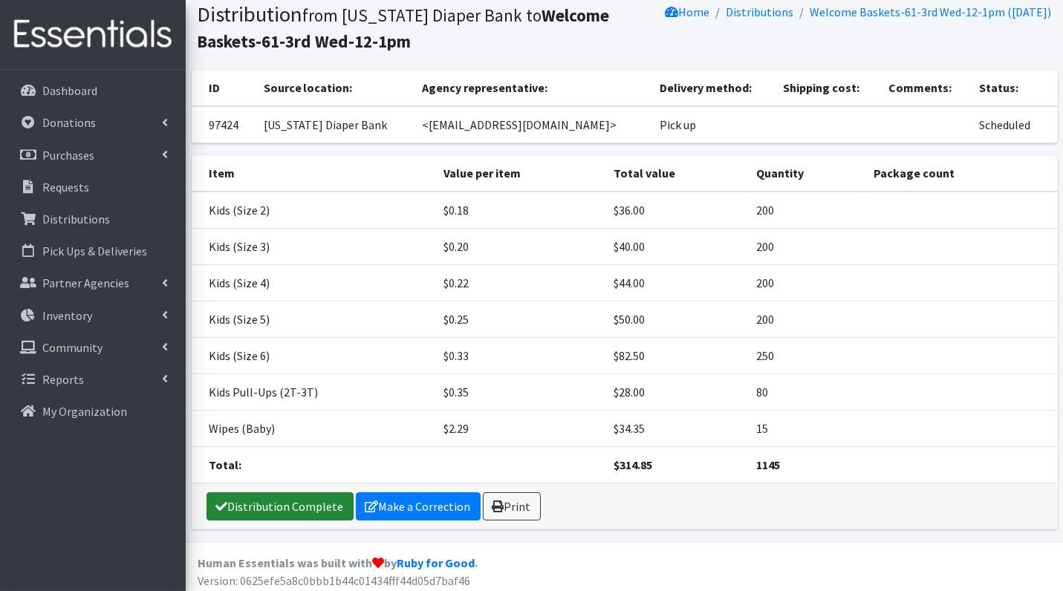
click at [265, 499] on link "Distribution Complete" at bounding box center [279, 506] width 147 height 28
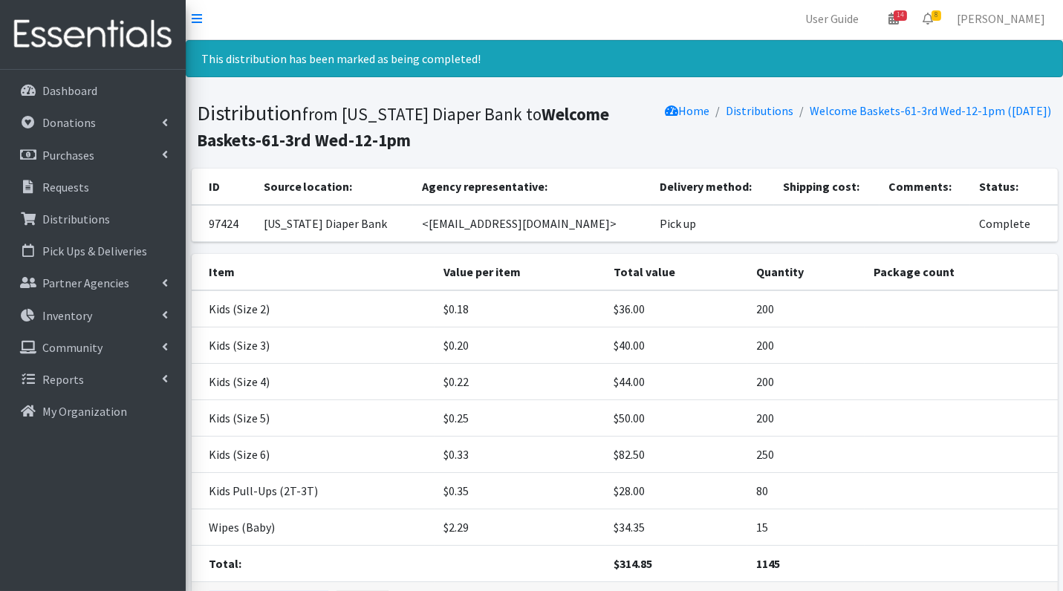
scroll to position [0, 0]
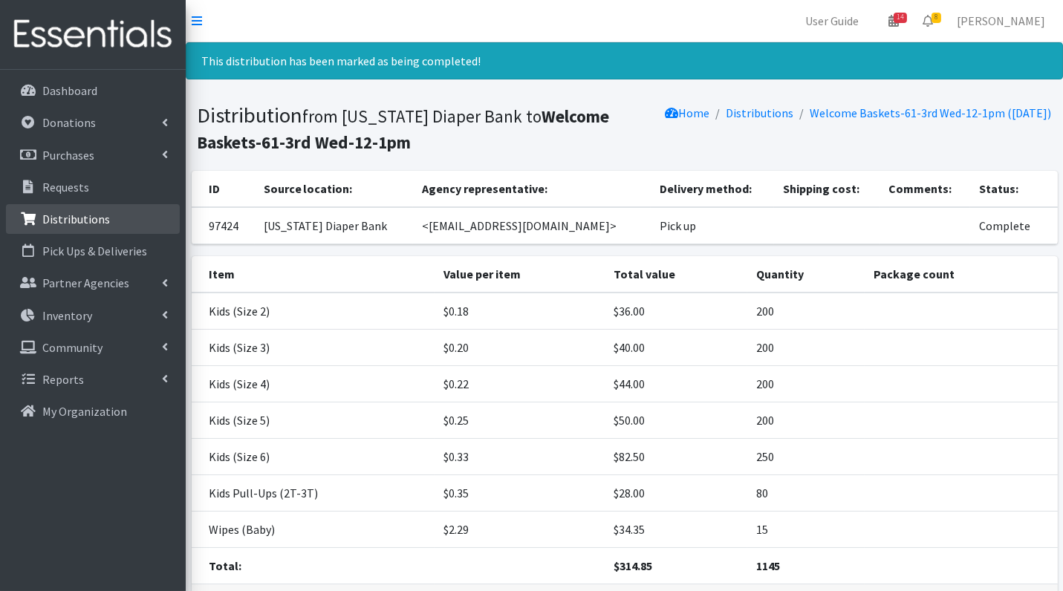
click at [39, 218] on link "Distributions" at bounding box center [93, 219] width 174 height 30
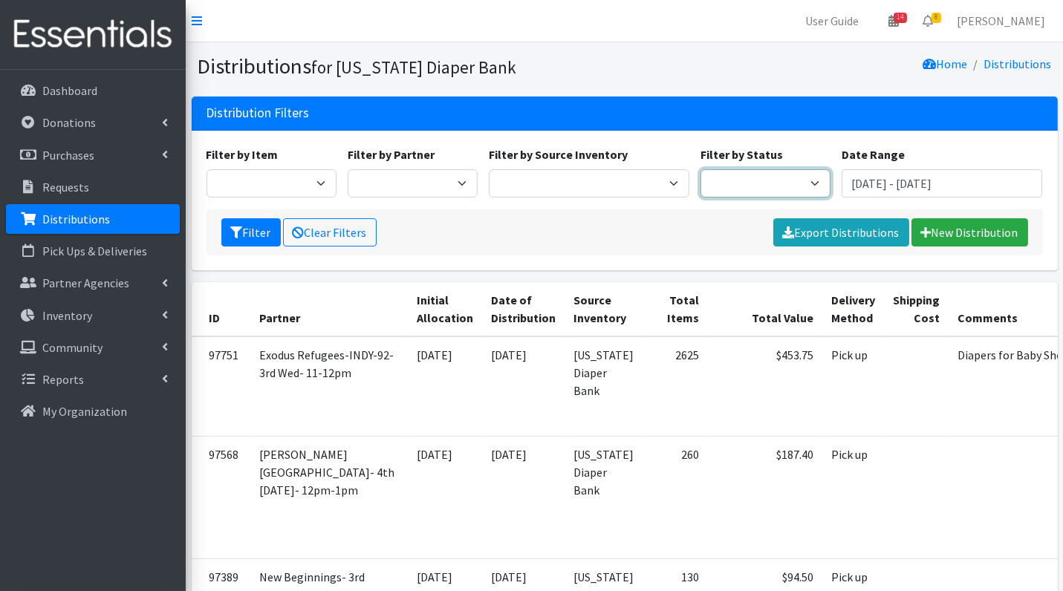
click at [804, 178] on select "Scheduled Complete" at bounding box center [765, 183] width 130 height 28
select select "5"
click at [249, 223] on button "Filter" at bounding box center [250, 232] width 59 height 28
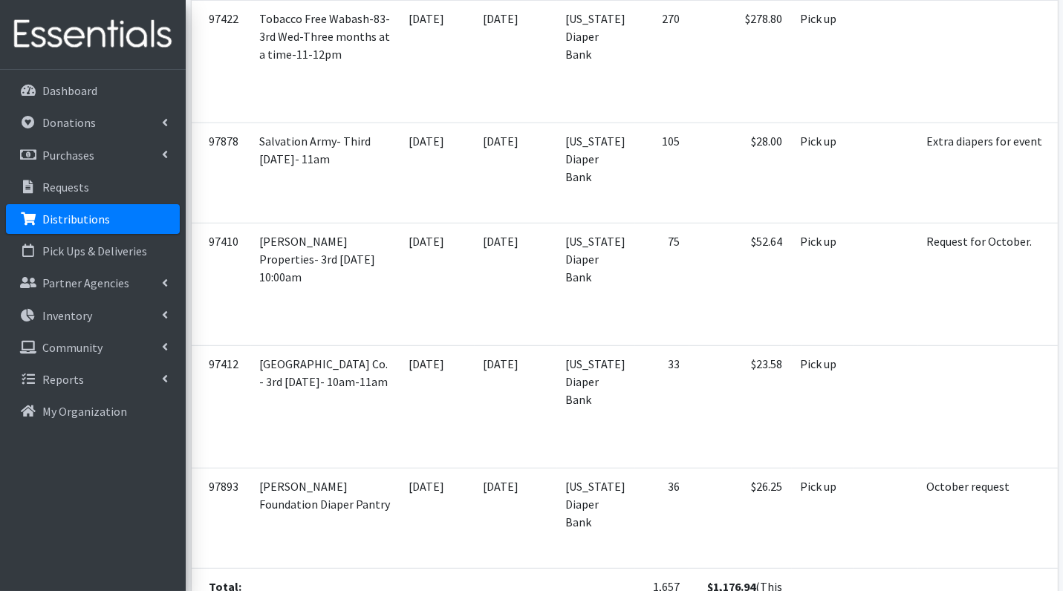
scroll to position [1460, 0]
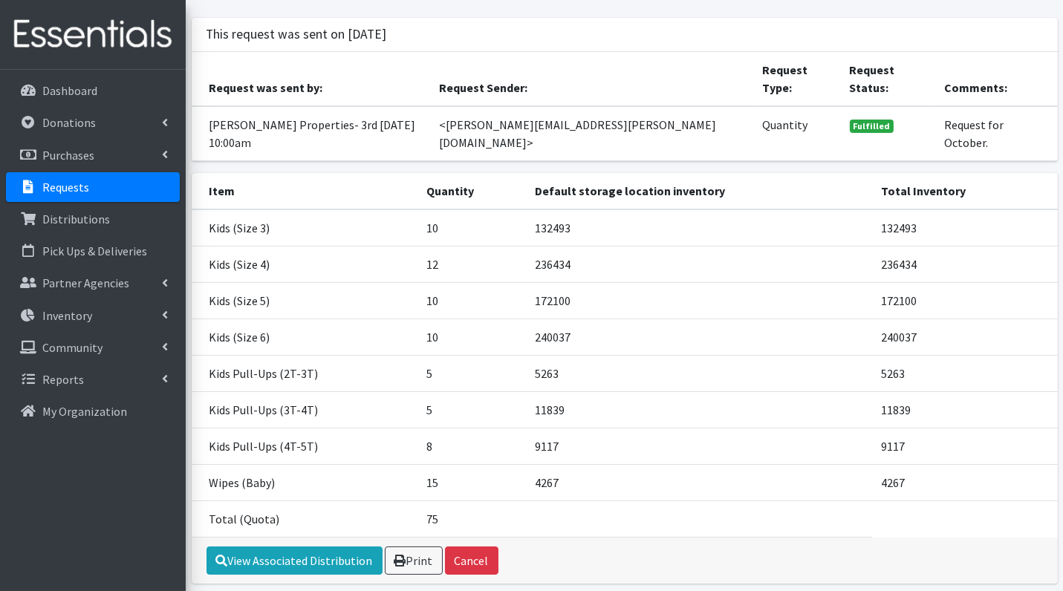
scroll to position [114, 0]
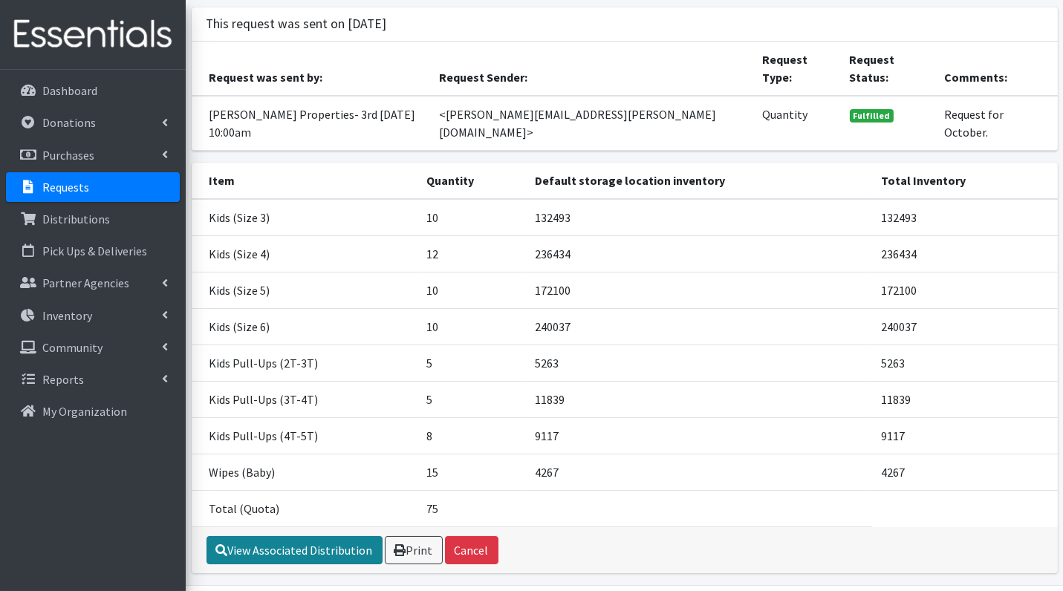
click at [339, 536] on link "View Associated Distribution" at bounding box center [294, 550] width 176 height 28
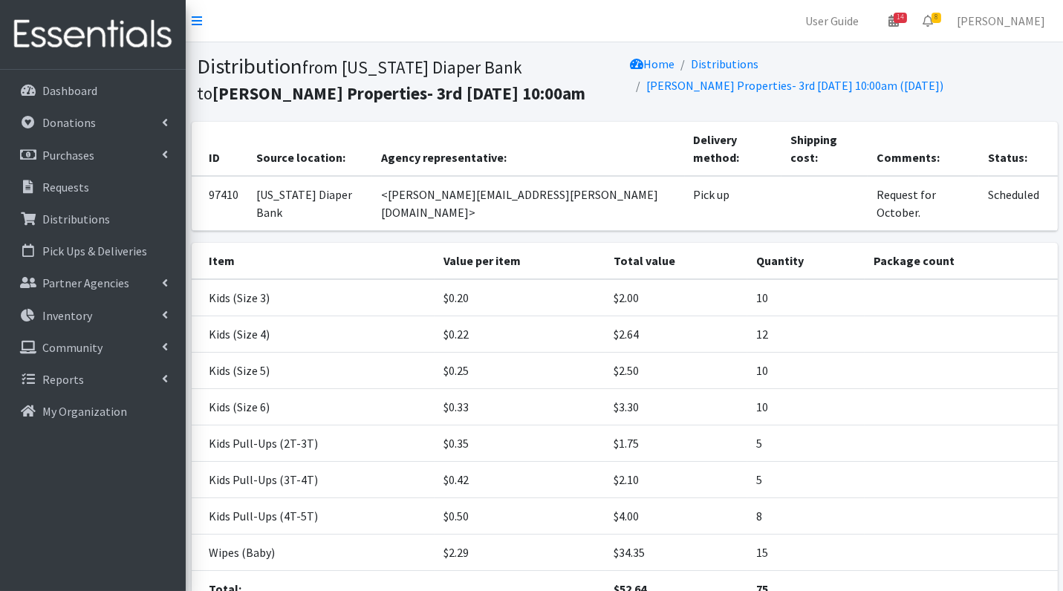
scroll to position [89, 0]
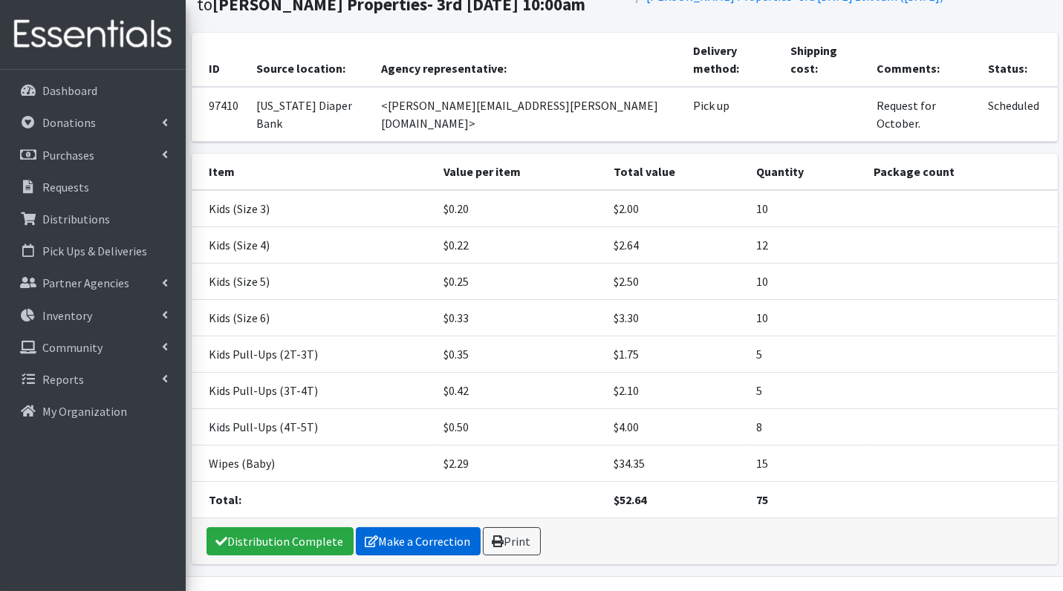
click at [437, 527] on link "Make a Correction" at bounding box center [418, 541] width 125 height 28
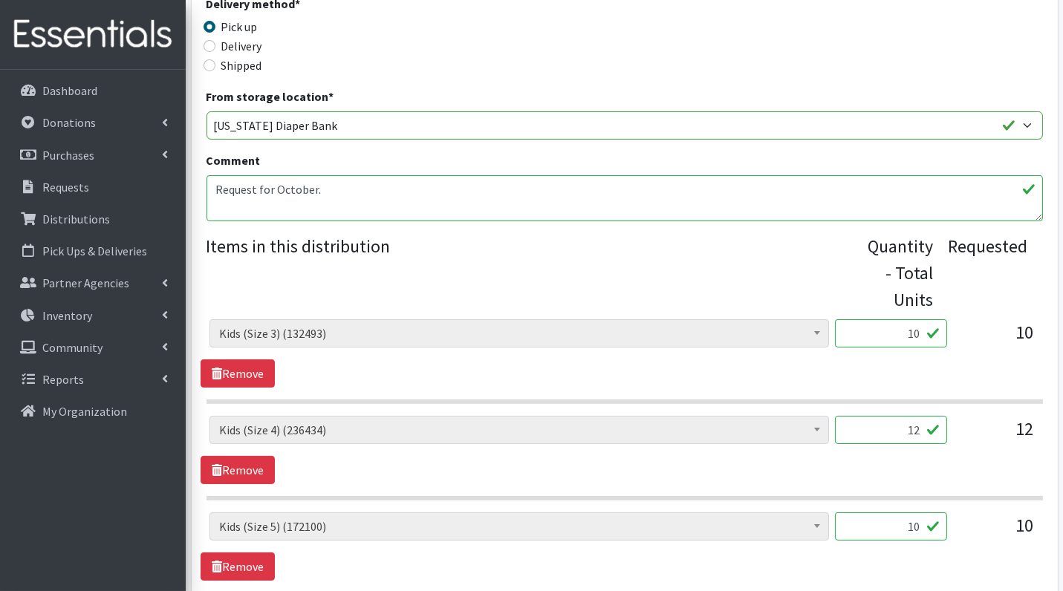
scroll to position [461, 0]
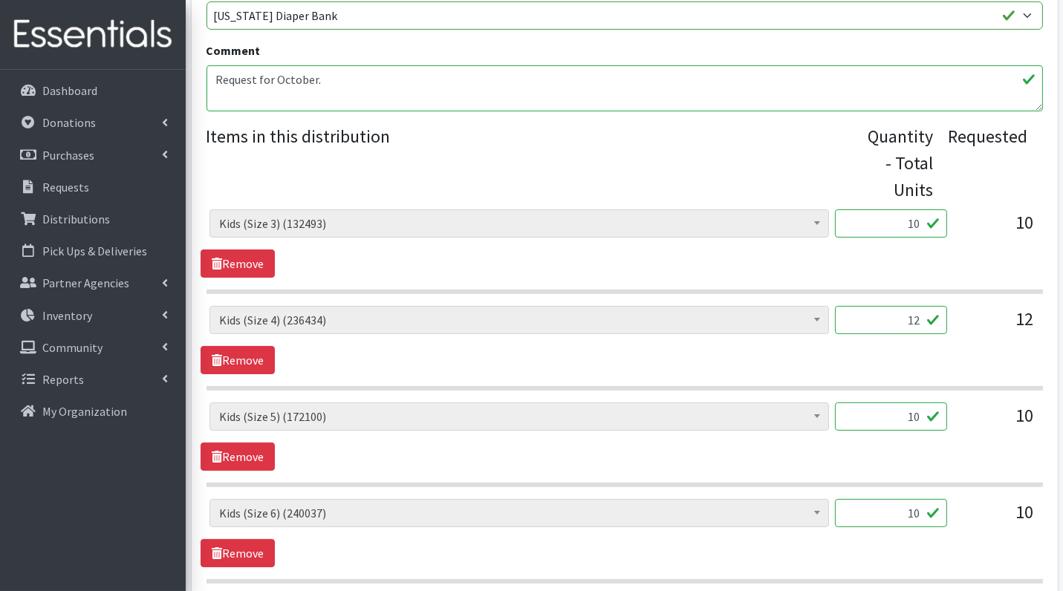
click at [886, 225] on input "10" at bounding box center [891, 223] width 112 height 28
type input "250"
click at [961, 373] on section "Diaper Rash Cream (635) Kids (Newborn) (78474) Kids (Preemie) (1321) Kids (Size…" at bounding box center [624, 348] width 836 height 85
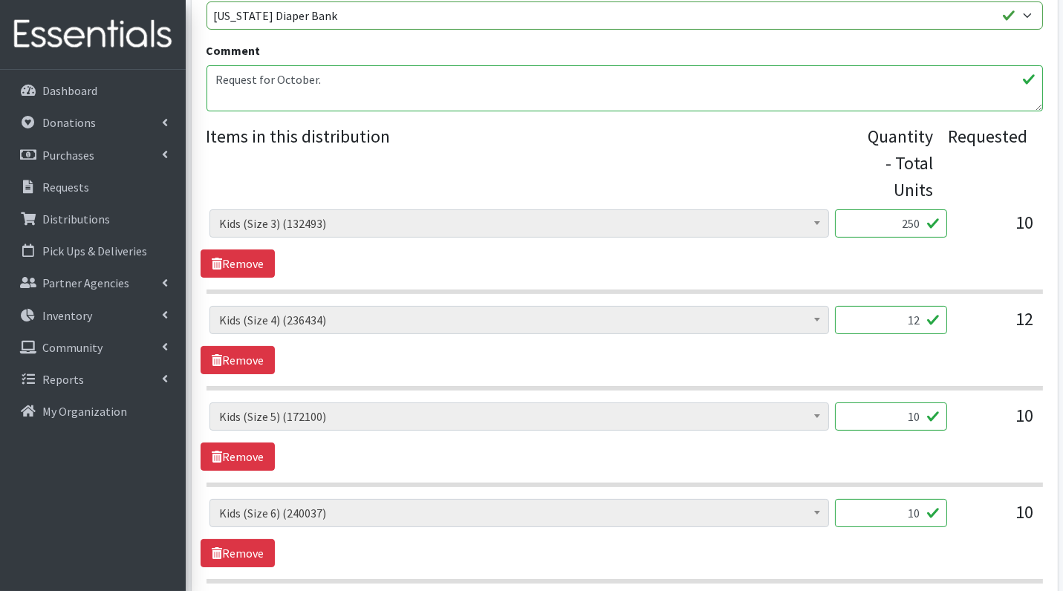
click at [916, 335] on div "12" at bounding box center [891, 326] width 112 height 40
click at [911, 309] on input "12" at bounding box center [891, 320] width 112 height 28
type input "300"
click at [919, 417] on input "10" at bounding box center [891, 416] width 112 height 28
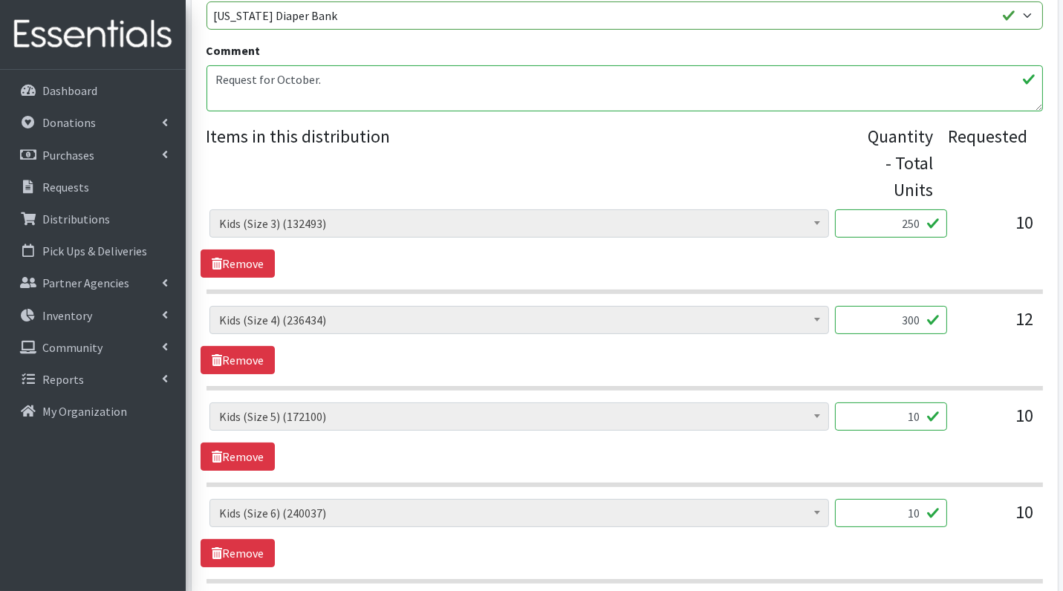
click at [919, 417] on input "10" at bounding box center [891, 416] width 112 height 28
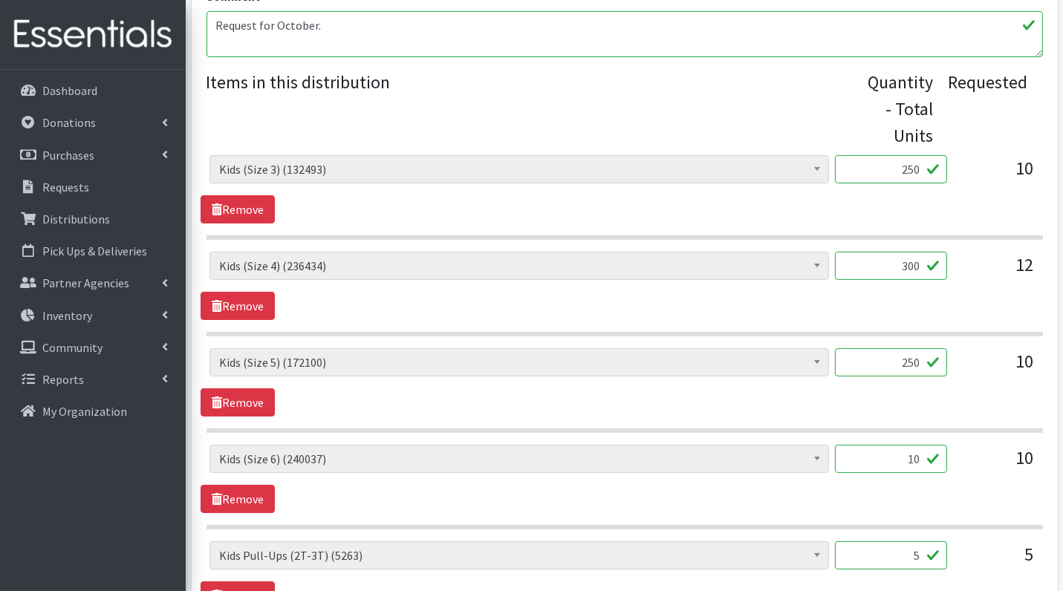
scroll to position [548, 0]
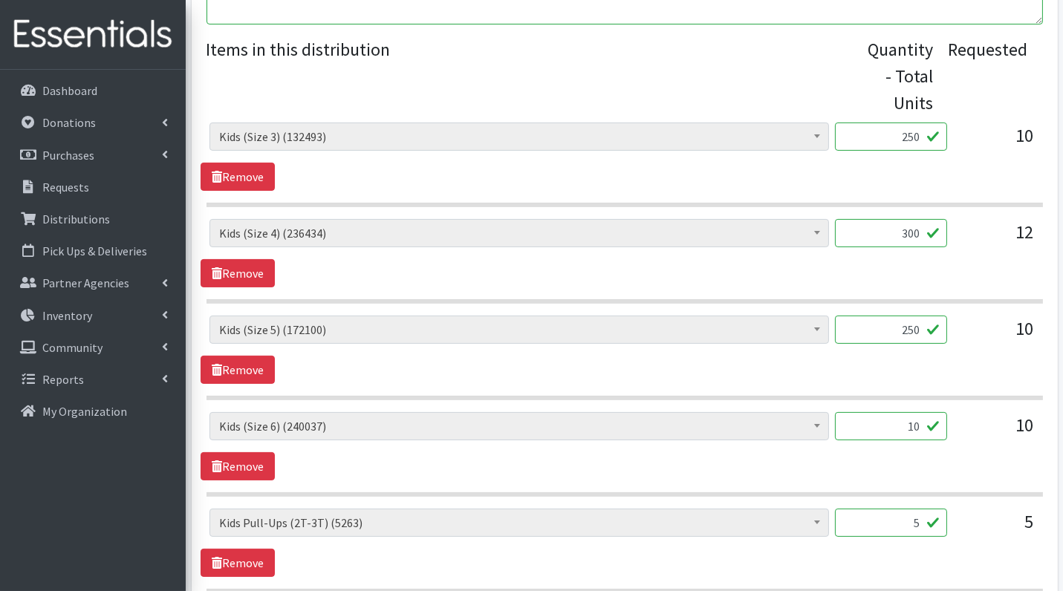
type input "250"
click at [907, 420] on input "10" at bounding box center [891, 426] width 112 height 28
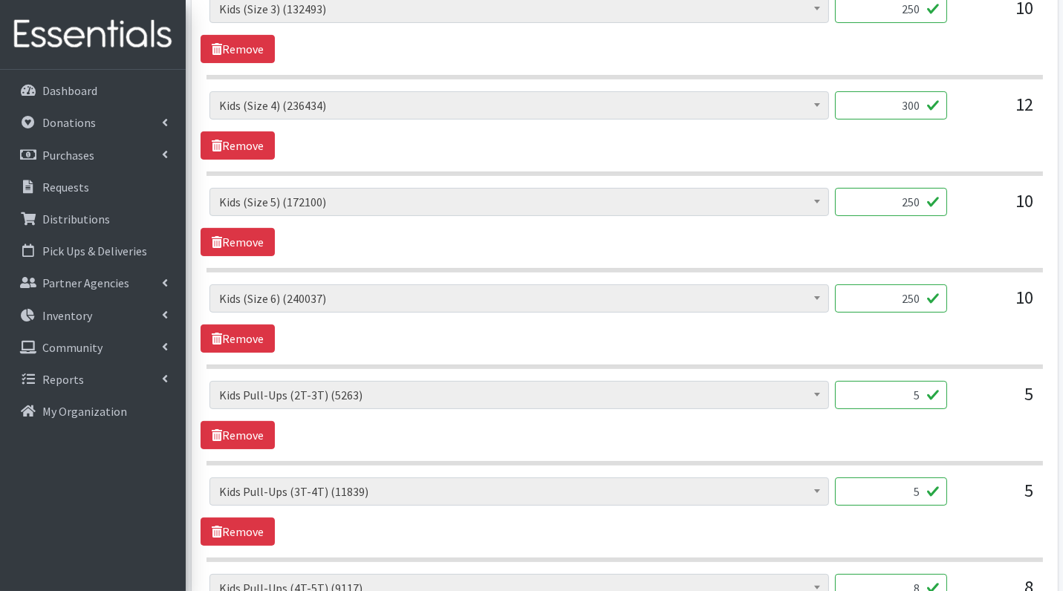
scroll to position [679, 0]
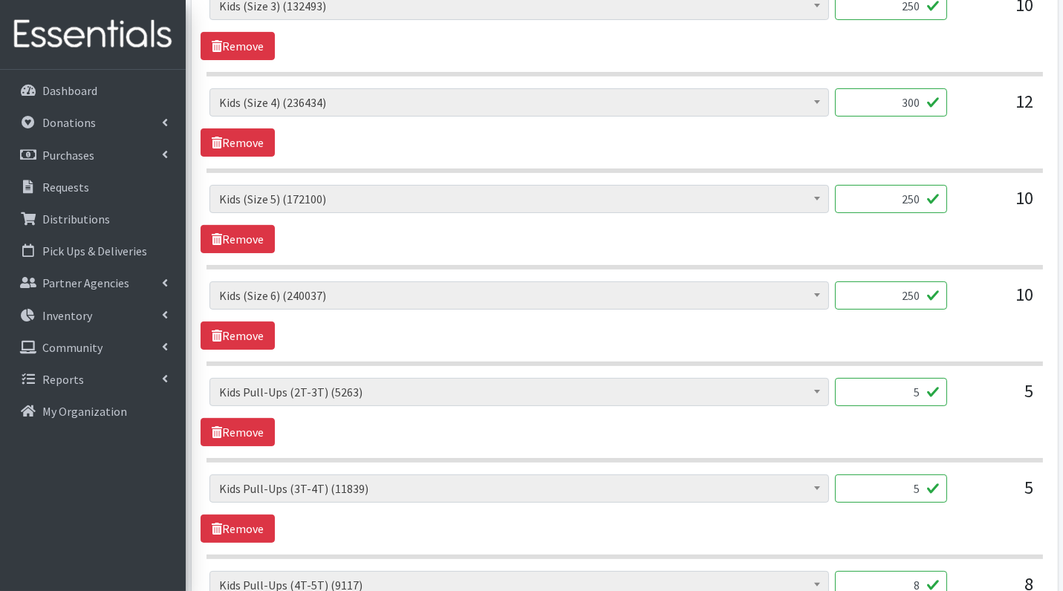
type input "250"
click at [926, 391] on input "5" at bounding box center [891, 392] width 112 height 28
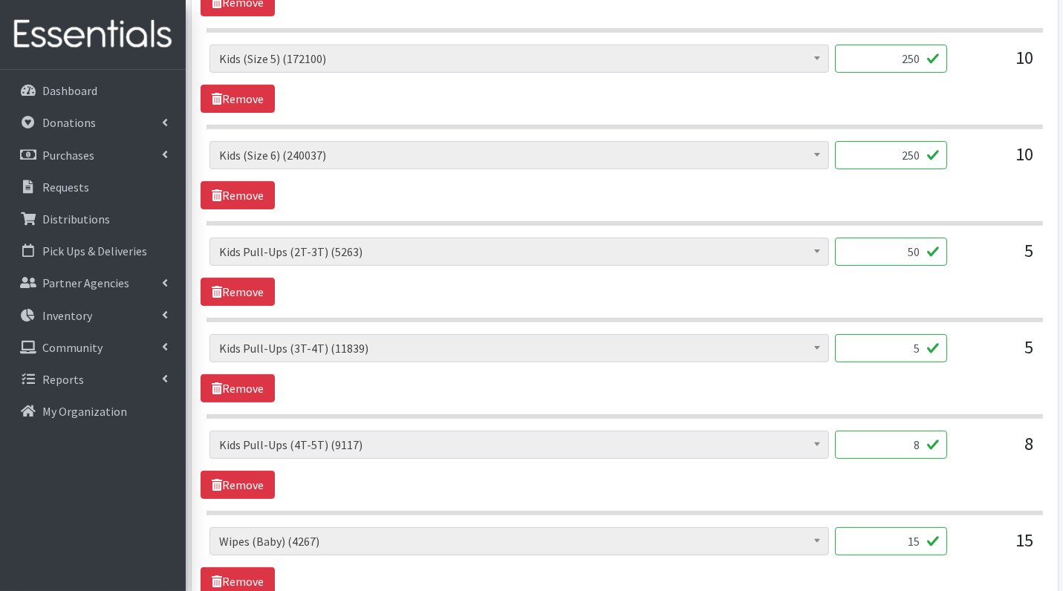
scroll to position [824, 0]
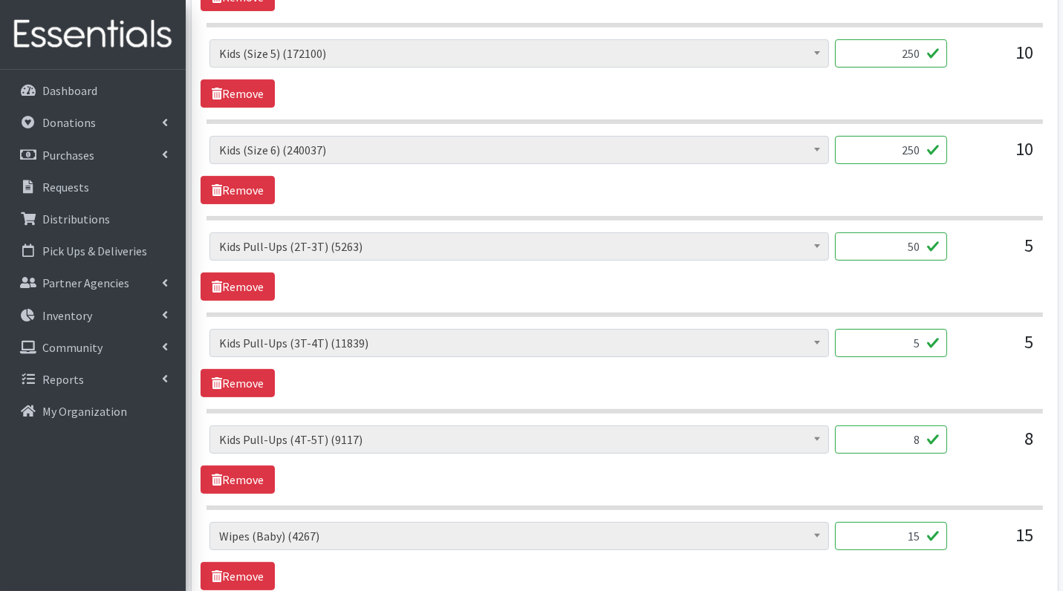
type input "50"
click at [930, 329] on input "5" at bounding box center [891, 343] width 112 height 28
type input "50"
click at [927, 436] on input "8" at bounding box center [891, 439] width 112 height 28
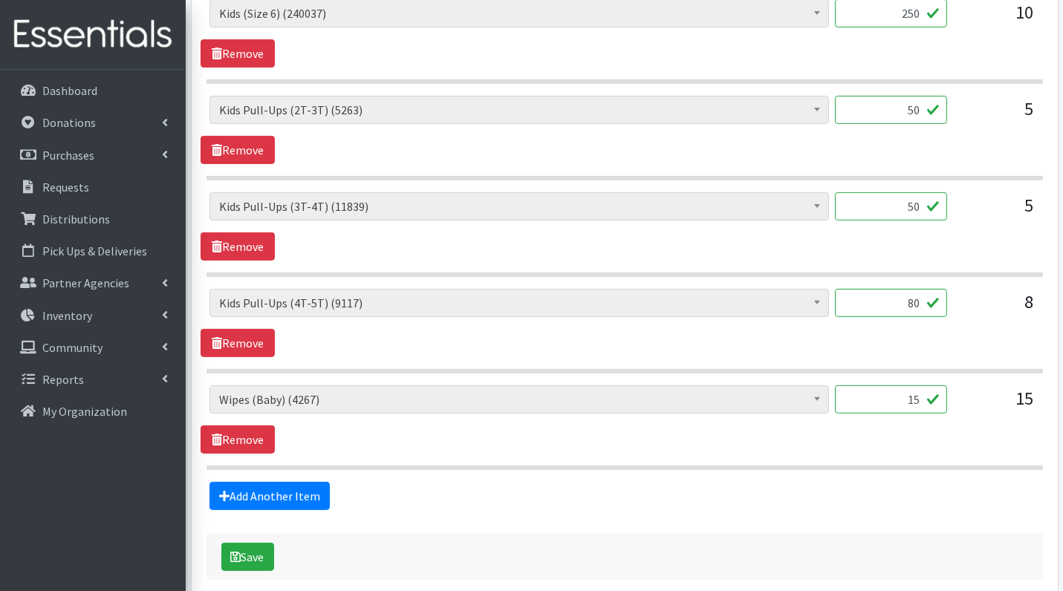
scroll to position [968, 0]
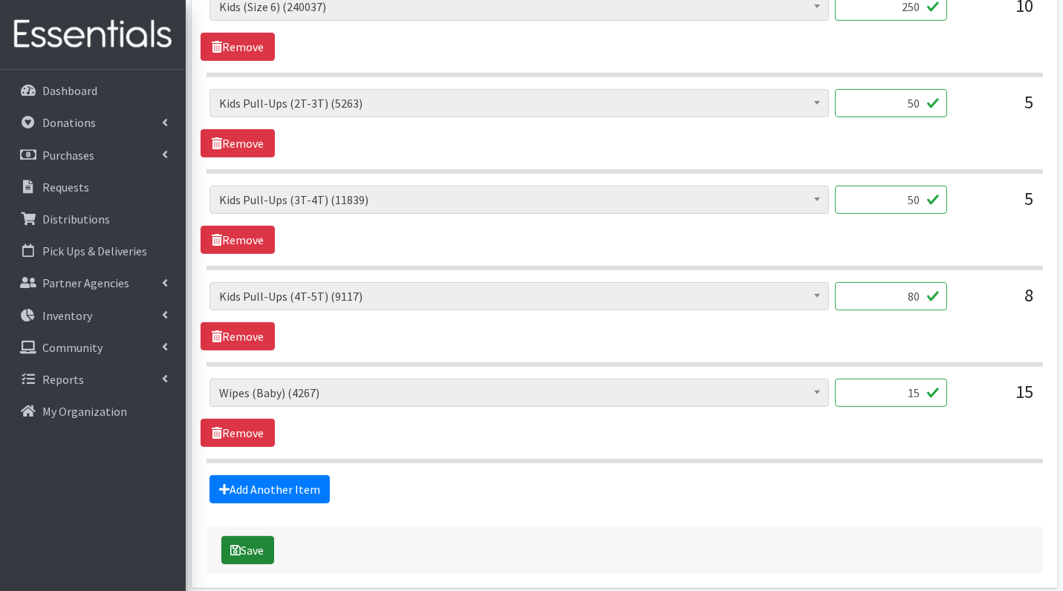
type input "80"
click at [262, 542] on button "Save" at bounding box center [247, 550] width 53 height 28
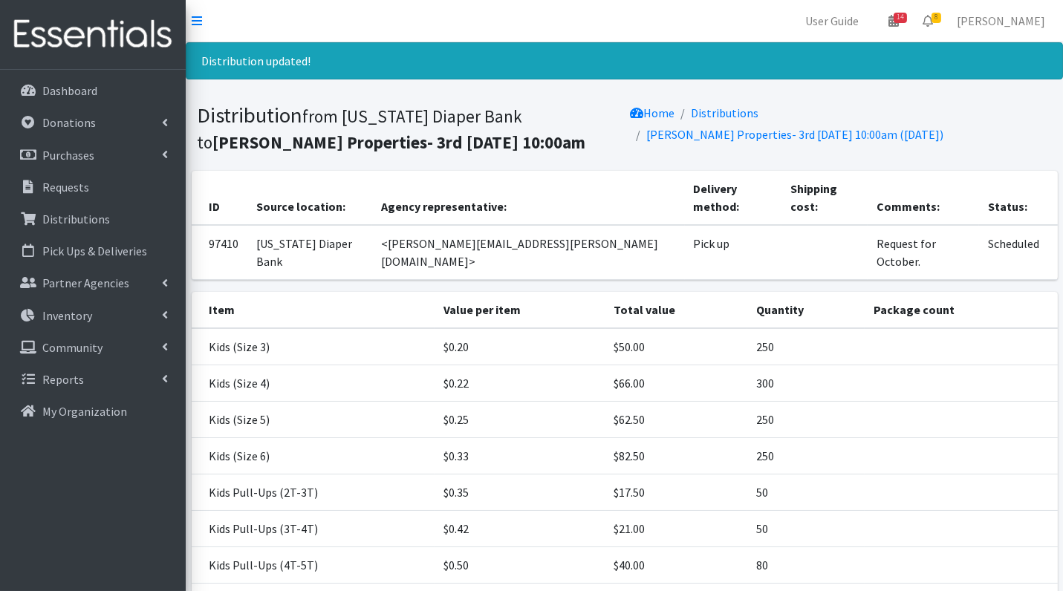
scroll to position [137, 0]
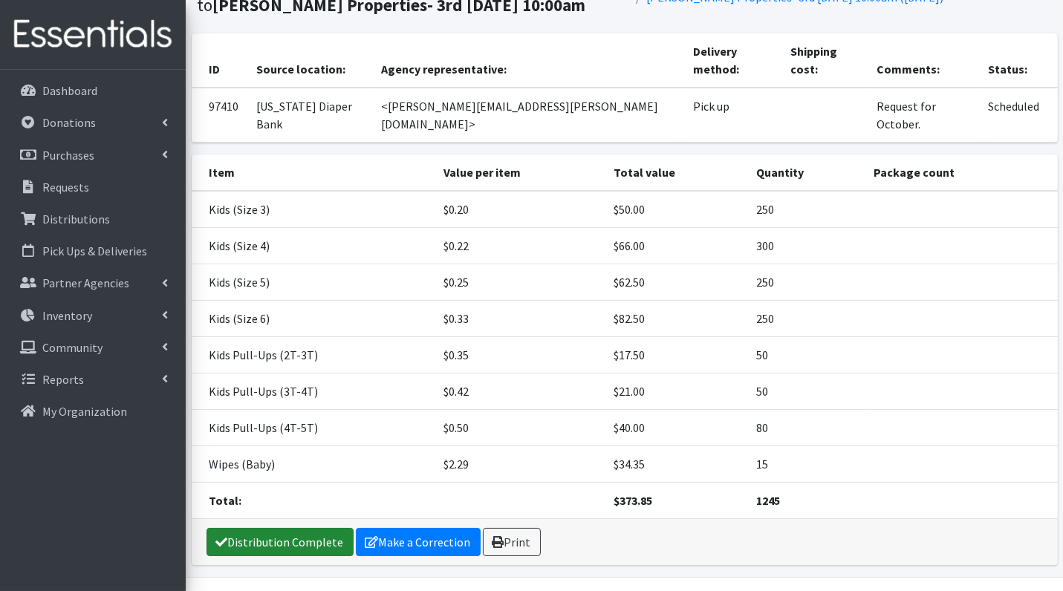
click at [272, 528] on link "Distribution Complete" at bounding box center [279, 542] width 147 height 28
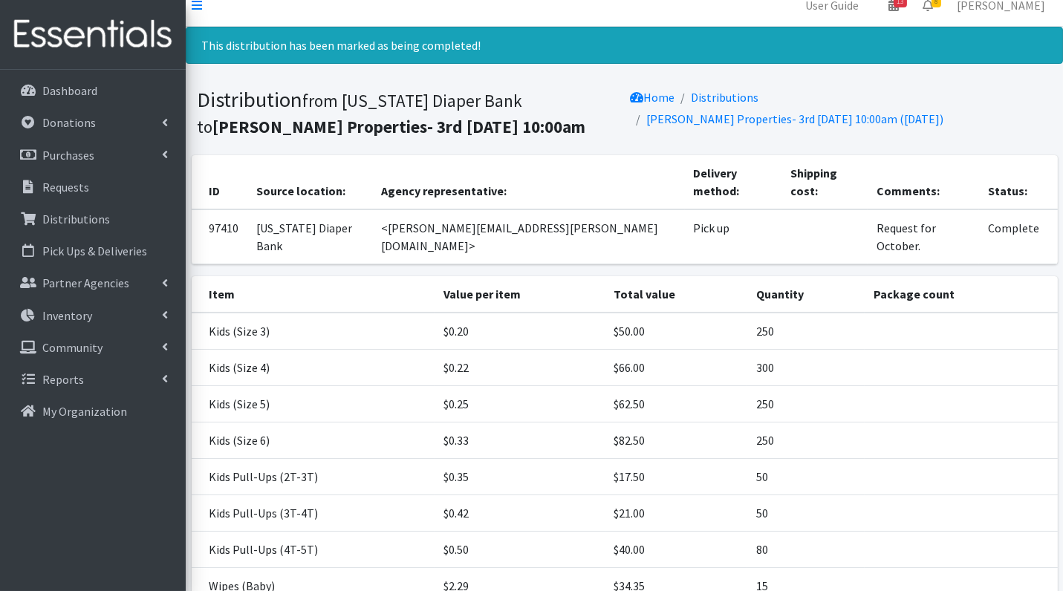
scroll to position [0, 0]
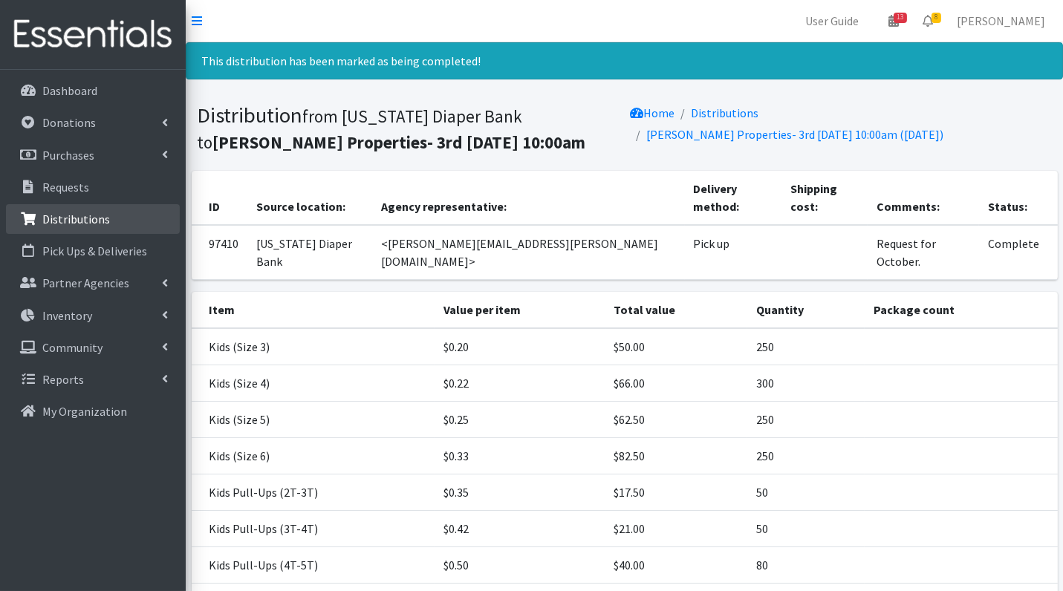
click at [76, 221] on p "Distributions" at bounding box center [76, 219] width 68 height 15
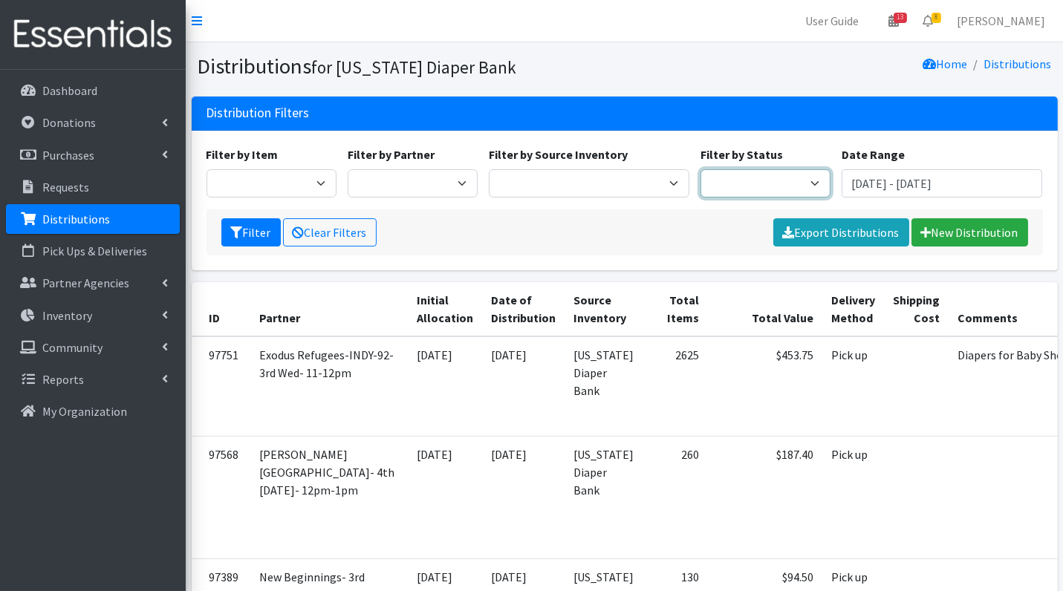
click at [787, 183] on select "Scheduled Complete" at bounding box center [765, 183] width 130 height 28
select select "5"
click at [227, 229] on button "Filter" at bounding box center [250, 232] width 59 height 28
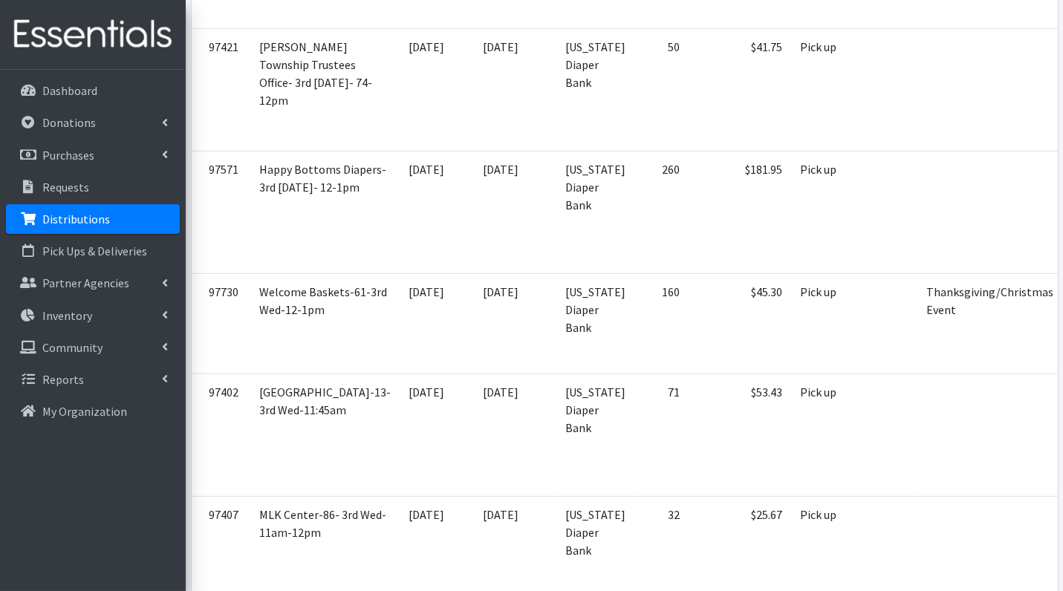
scroll to position [683, 0]
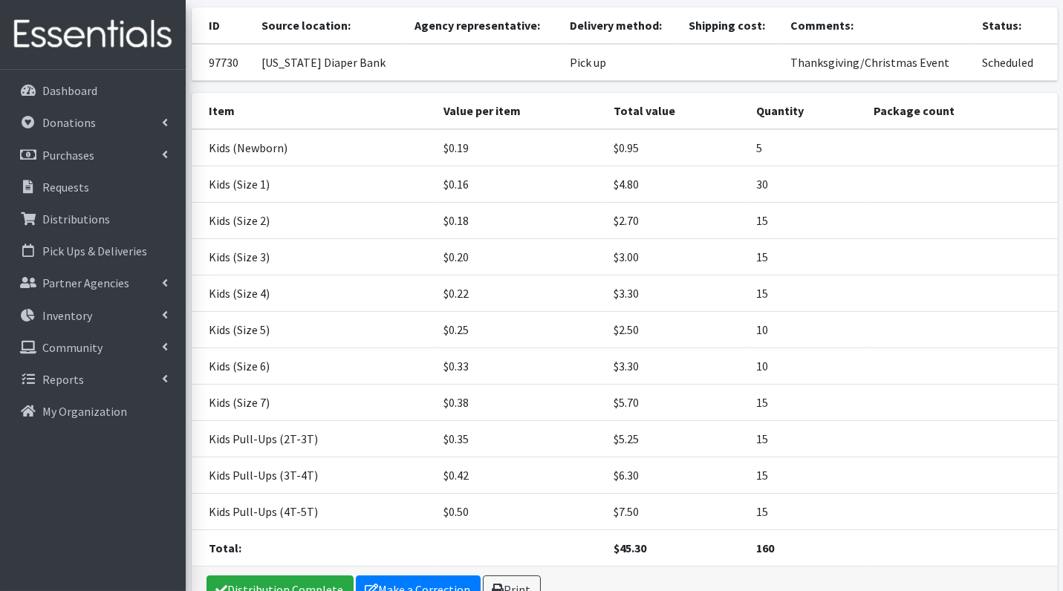
scroll to position [198, 0]
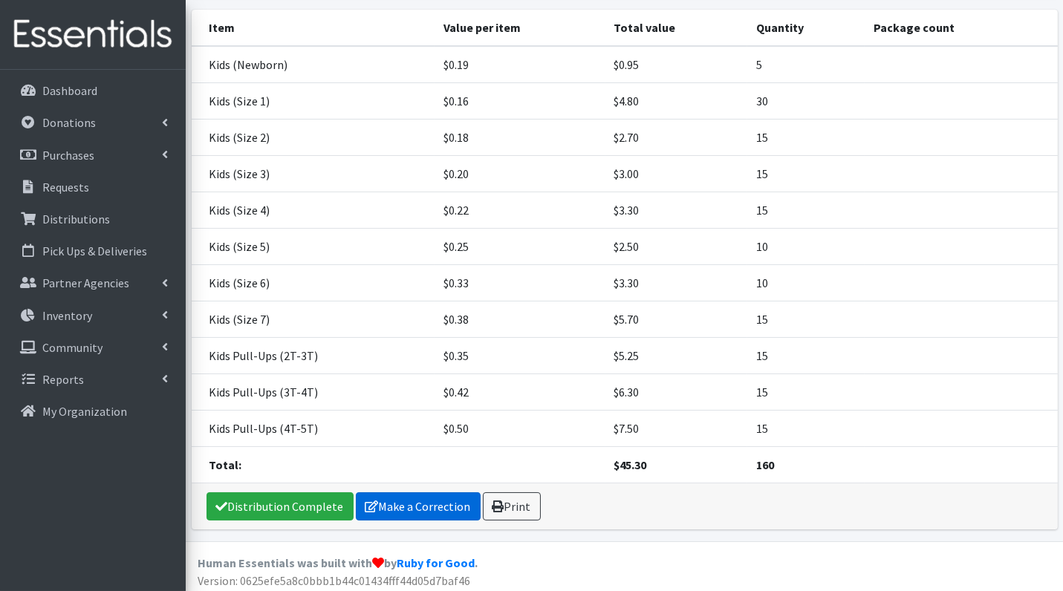
click at [394, 499] on link "Make a Correction" at bounding box center [418, 506] width 125 height 28
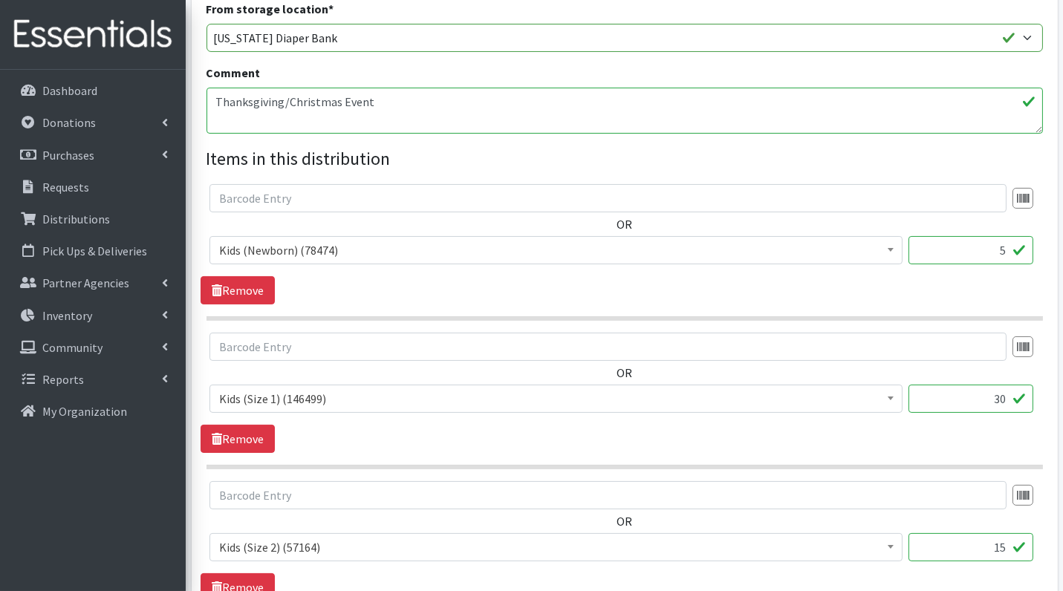
scroll to position [428, 0]
click at [982, 274] on div "OR Diaper Rash Cream (635) Kids (Newborn) (78474) Kids (Preemie) (1321) Kids (S…" at bounding box center [623, 243] width 847 height 120
click at [981, 242] on input "5" at bounding box center [970, 249] width 125 height 28
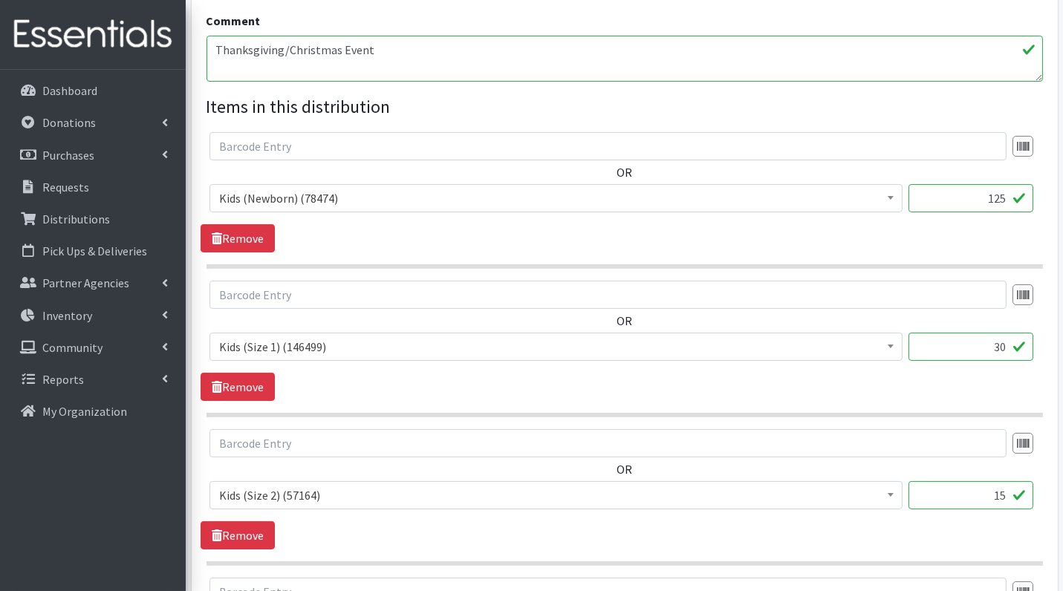
scroll to position [492, 0]
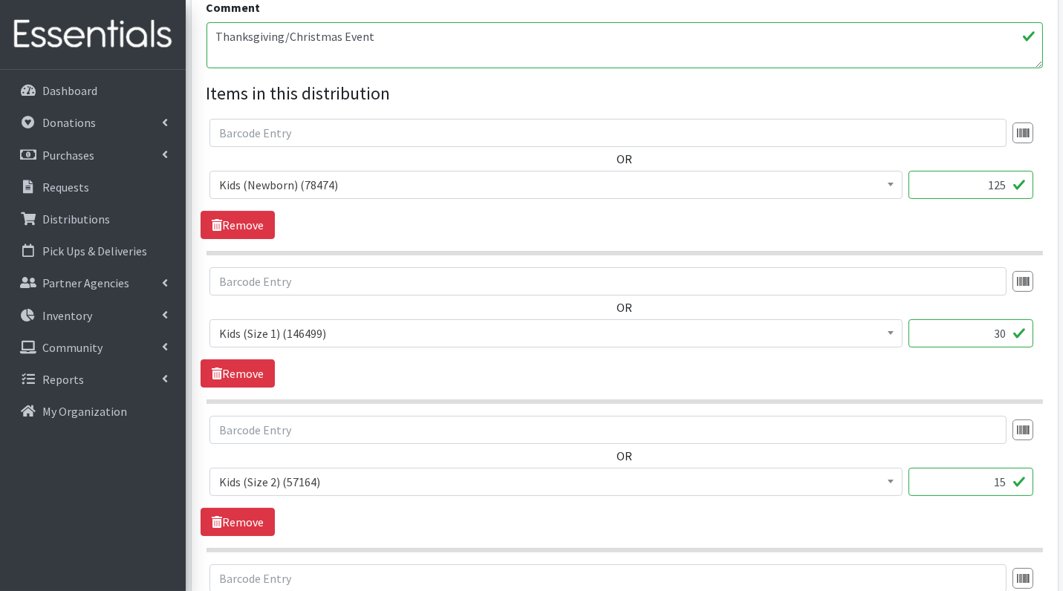
type input "125"
click at [973, 340] on input "30" at bounding box center [970, 333] width 125 height 28
type input "750"
click at [978, 477] on input "15" at bounding box center [970, 482] width 125 height 28
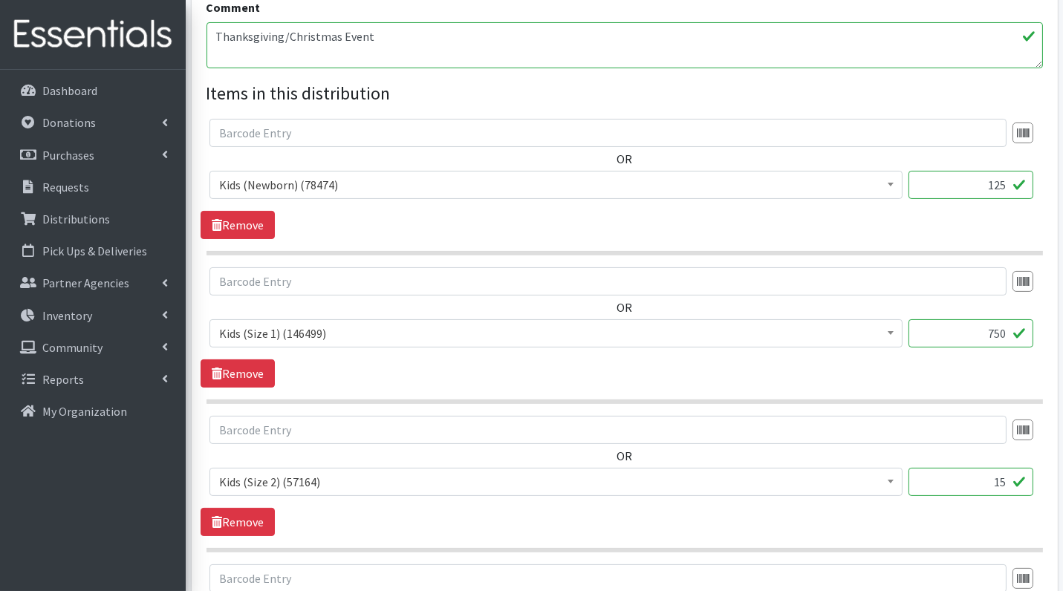
click at [978, 477] on input "15" at bounding box center [970, 482] width 125 height 28
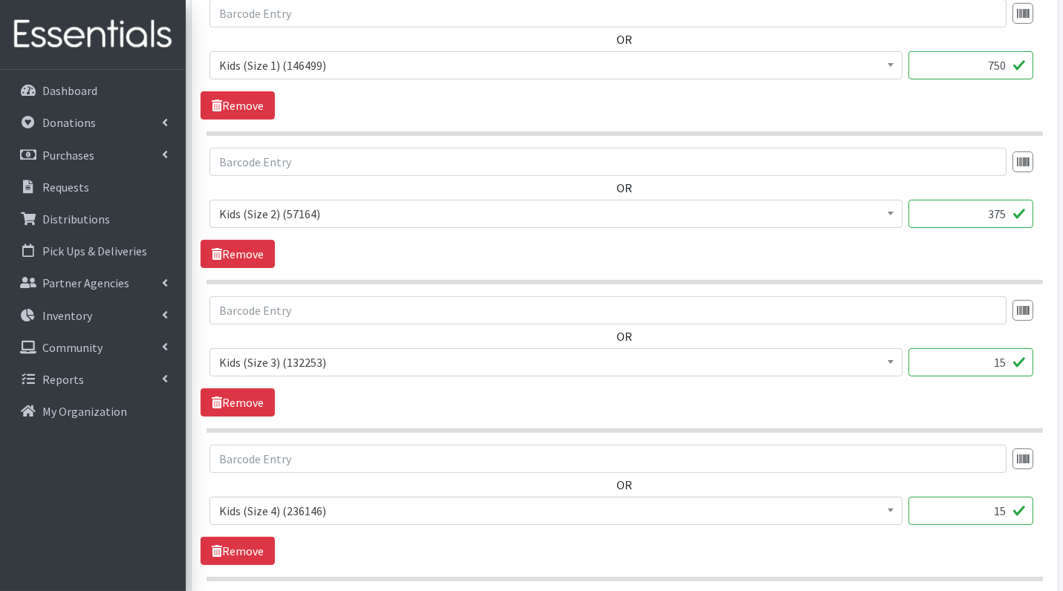
scroll to position [761, 0]
type input "375"
click at [993, 357] on input "15" at bounding box center [970, 362] width 125 height 28
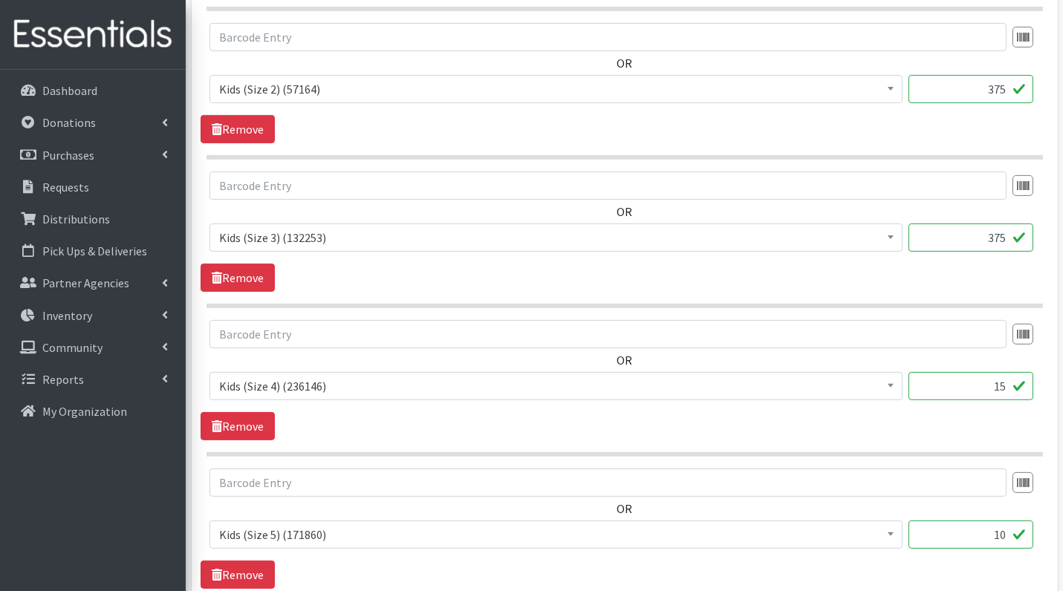
scroll to position [907, 0]
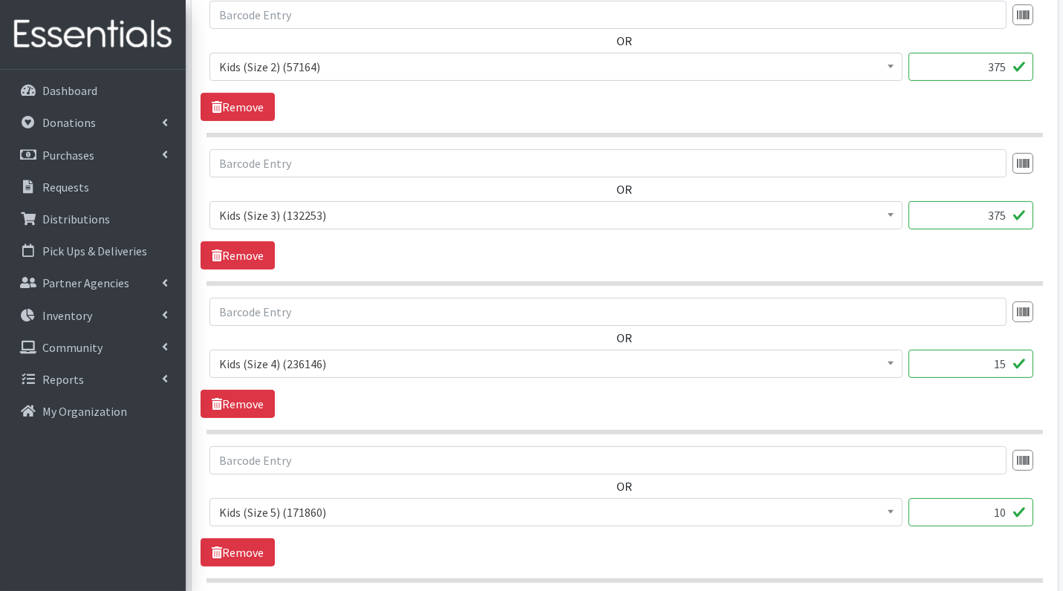
type input "375"
click at [989, 359] on input "15" at bounding box center [970, 364] width 125 height 28
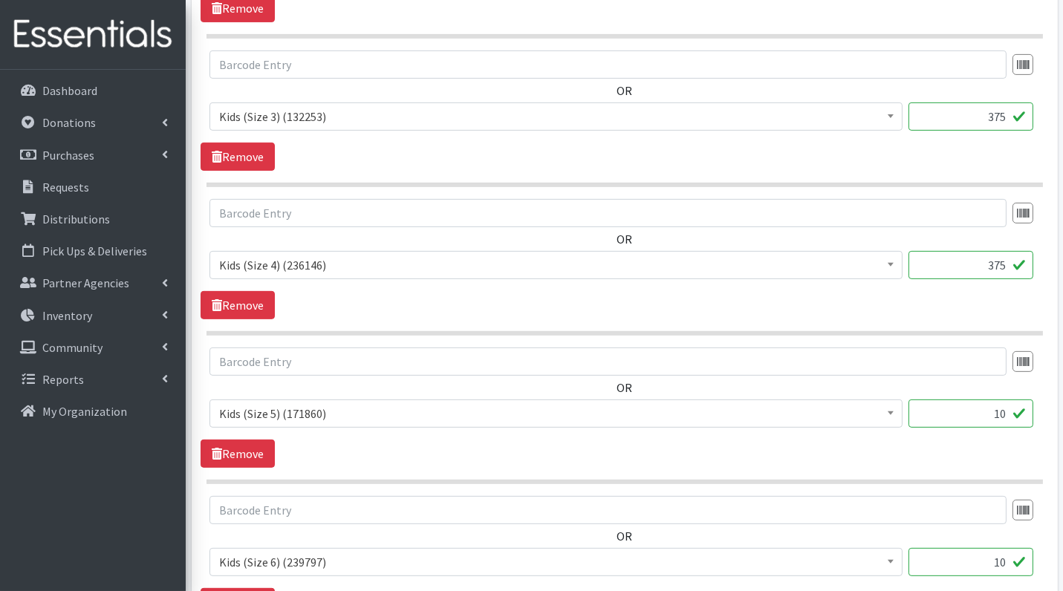
scroll to position [1016, 0]
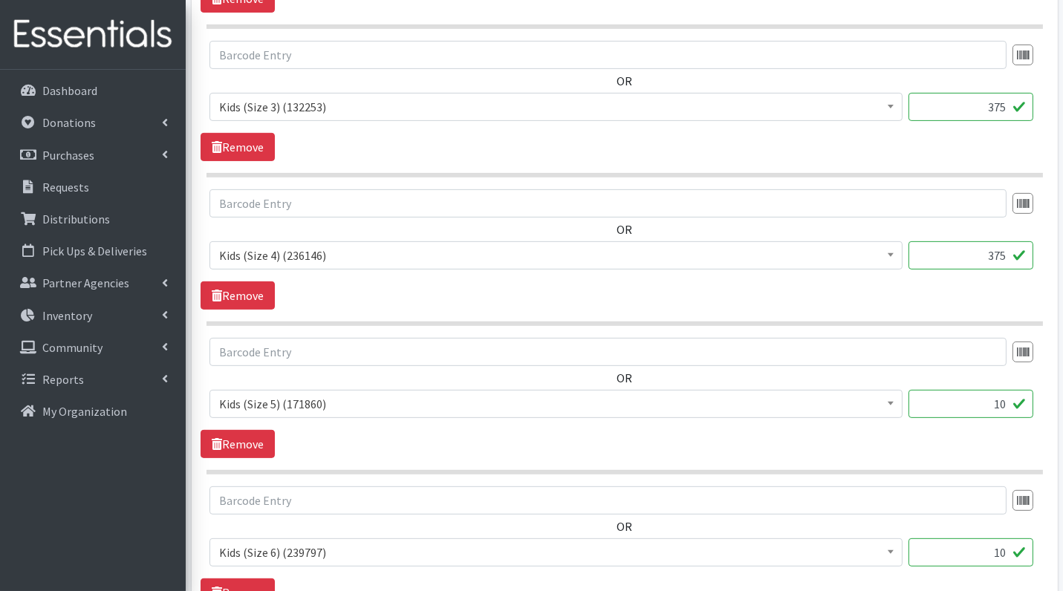
type input "375"
click at [988, 404] on input "10" at bounding box center [970, 404] width 125 height 28
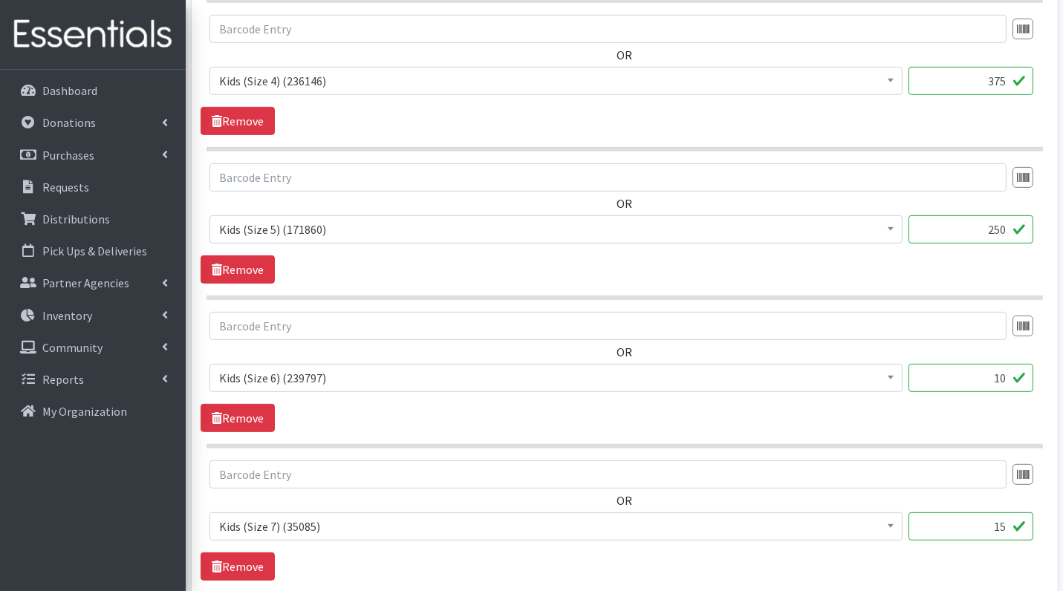
scroll to position [1191, 0]
type input "250"
click at [986, 369] on input "10" at bounding box center [970, 377] width 125 height 28
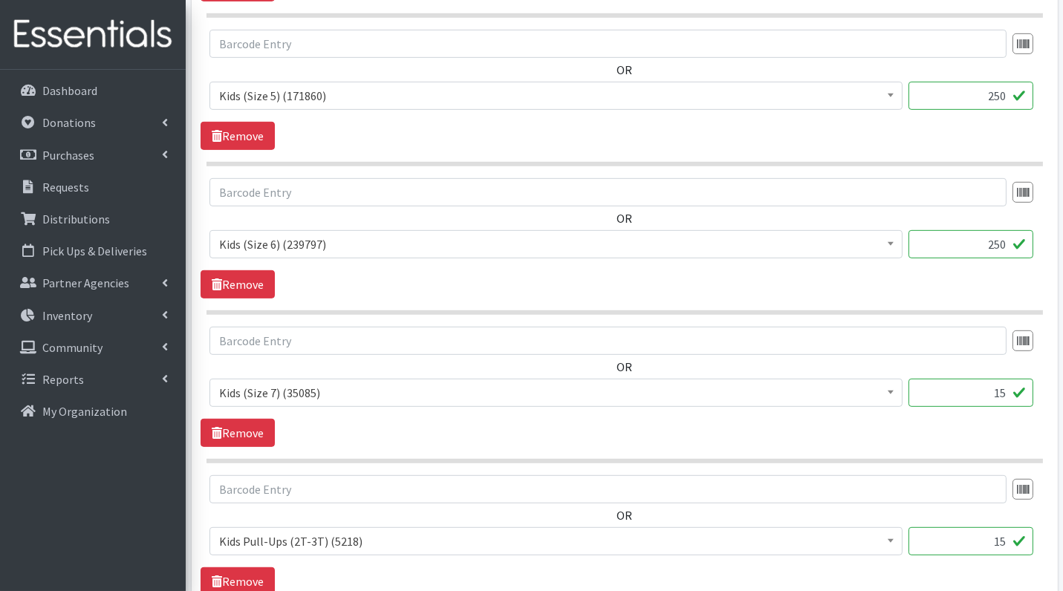
scroll to position [1325, 0]
type input "250"
click at [992, 388] on input "15" at bounding box center [970, 392] width 125 height 28
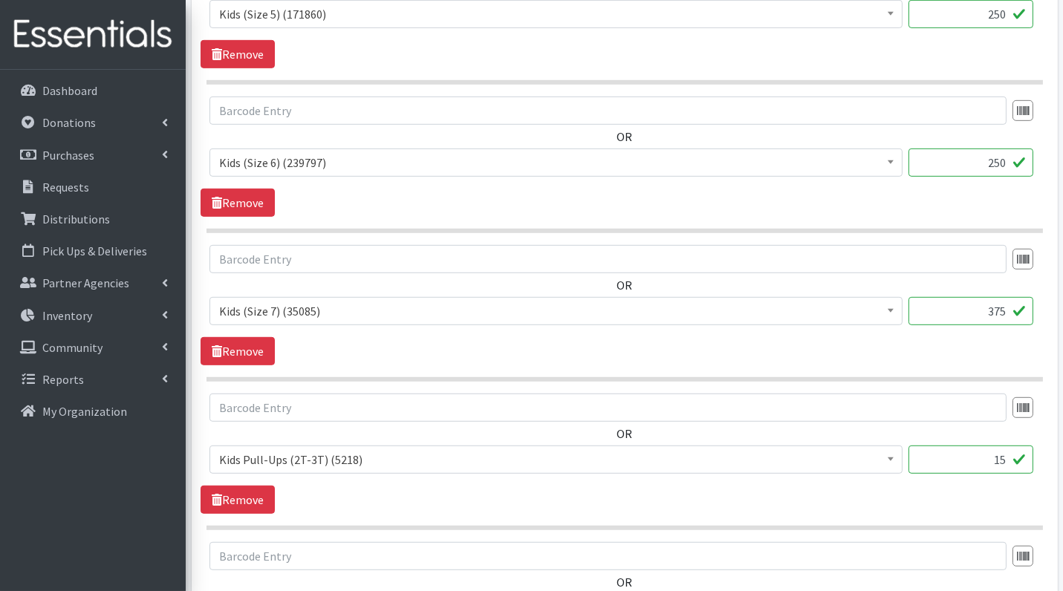
scroll to position [1411, 0]
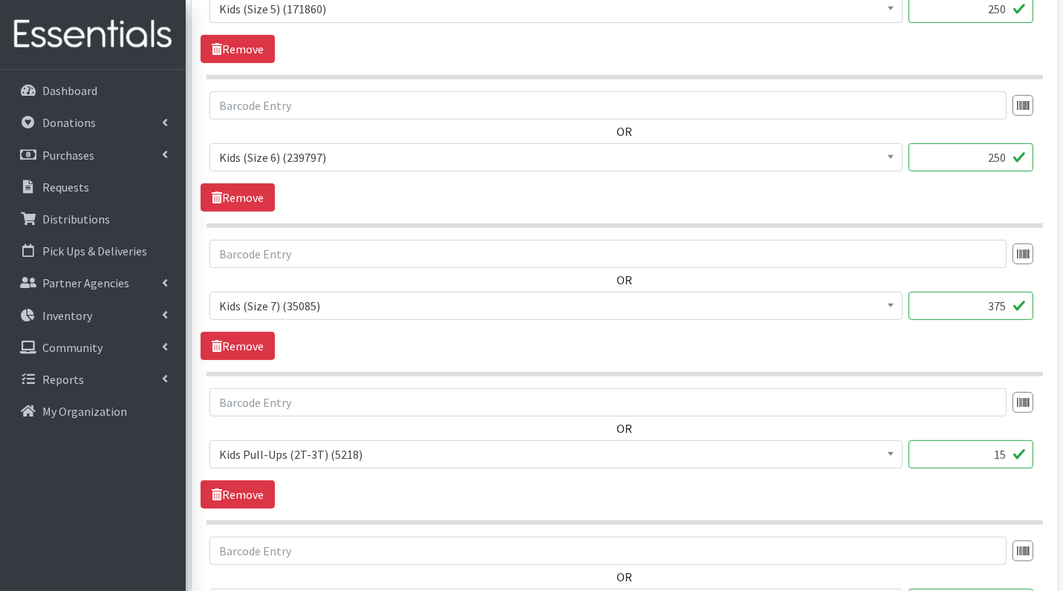
type input "375"
click at [1012, 448] on input "15" at bounding box center [970, 454] width 125 height 28
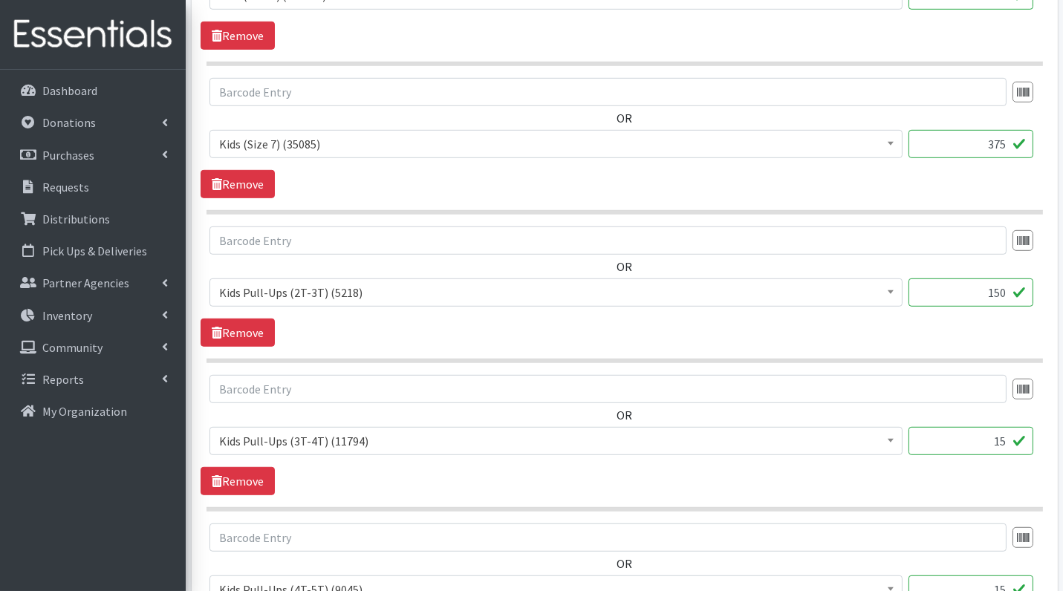
type input "150"
click at [1008, 431] on input "15" at bounding box center [970, 441] width 125 height 28
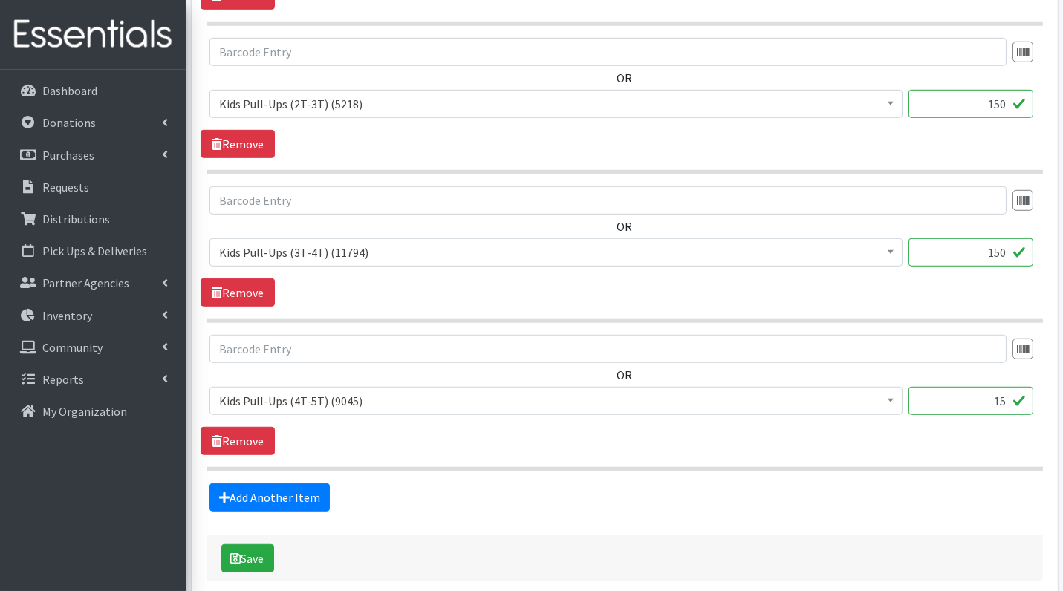
scroll to position [1765, 0]
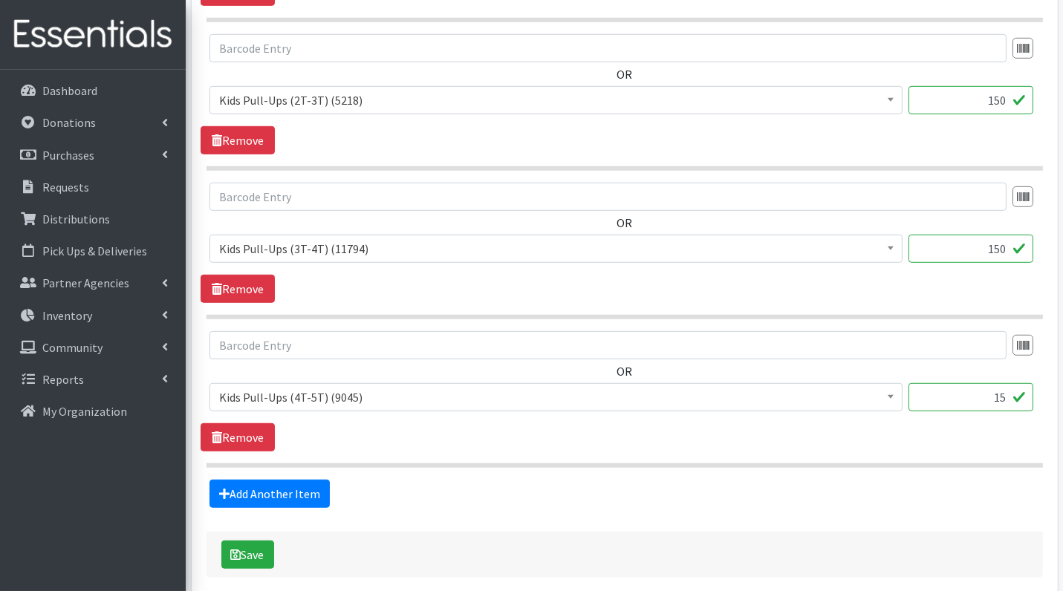
type input "150"
click at [1008, 383] on input "15" at bounding box center [970, 397] width 125 height 28
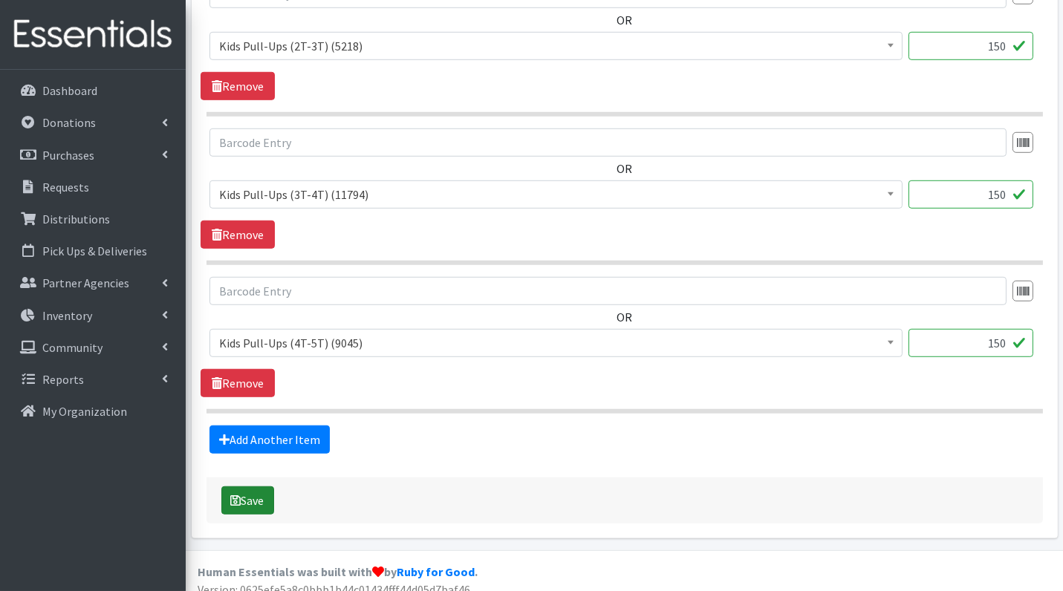
type input "150"
click at [252, 492] on button "Save" at bounding box center [247, 500] width 53 height 28
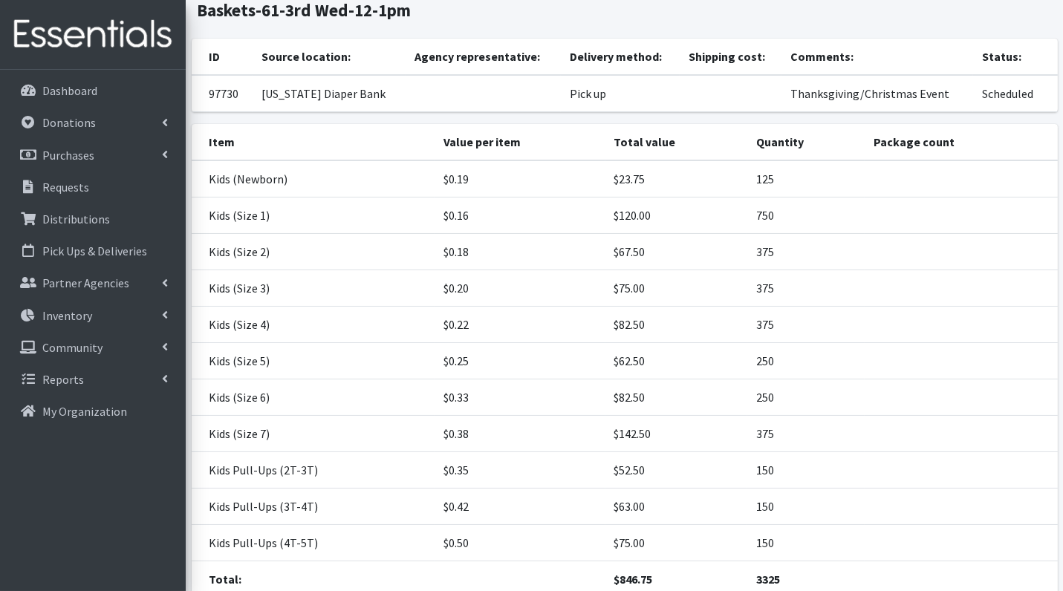
scroll to position [246, 0]
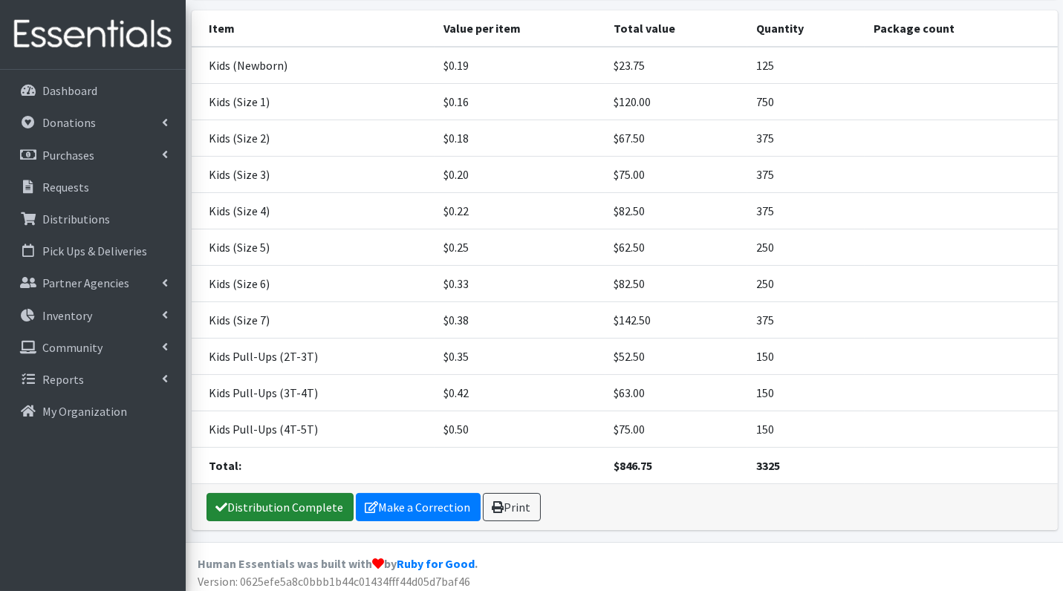
click at [269, 506] on link "Distribution Complete" at bounding box center [279, 507] width 147 height 28
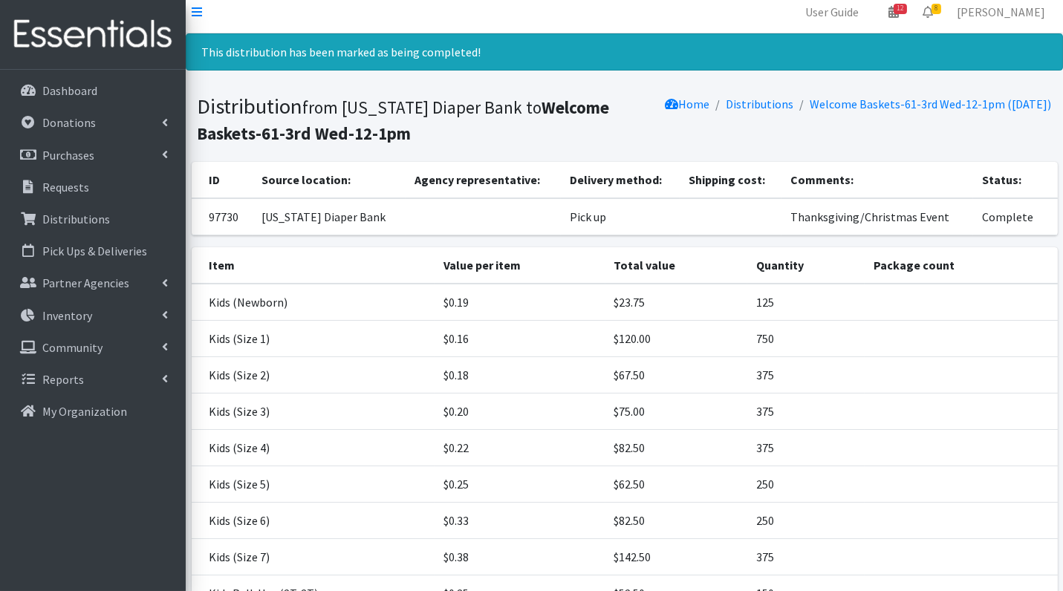
scroll to position [0, 0]
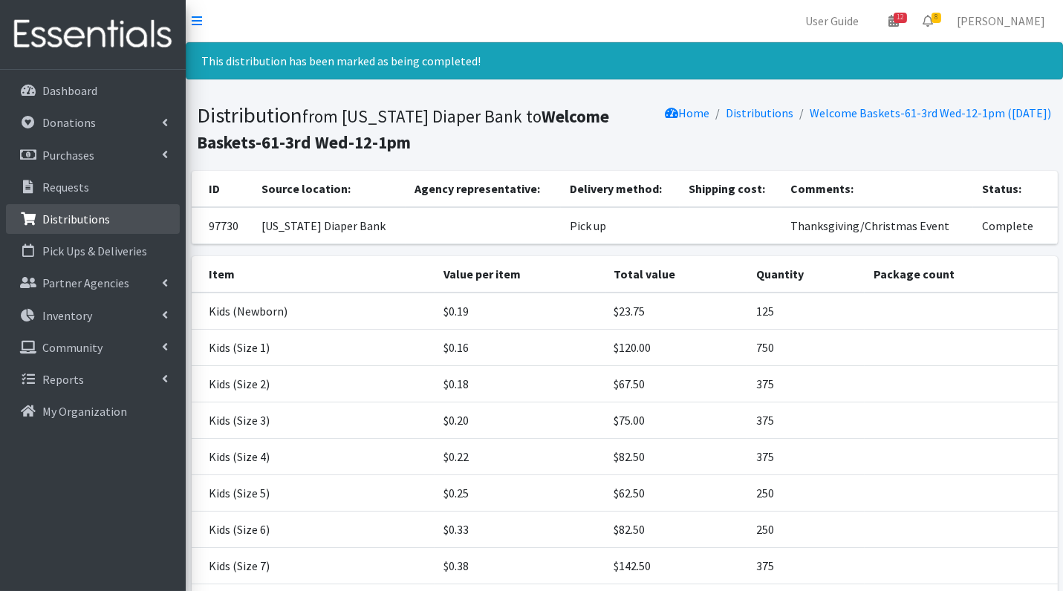
click at [76, 217] on p "Distributions" at bounding box center [76, 219] width 68 height 15
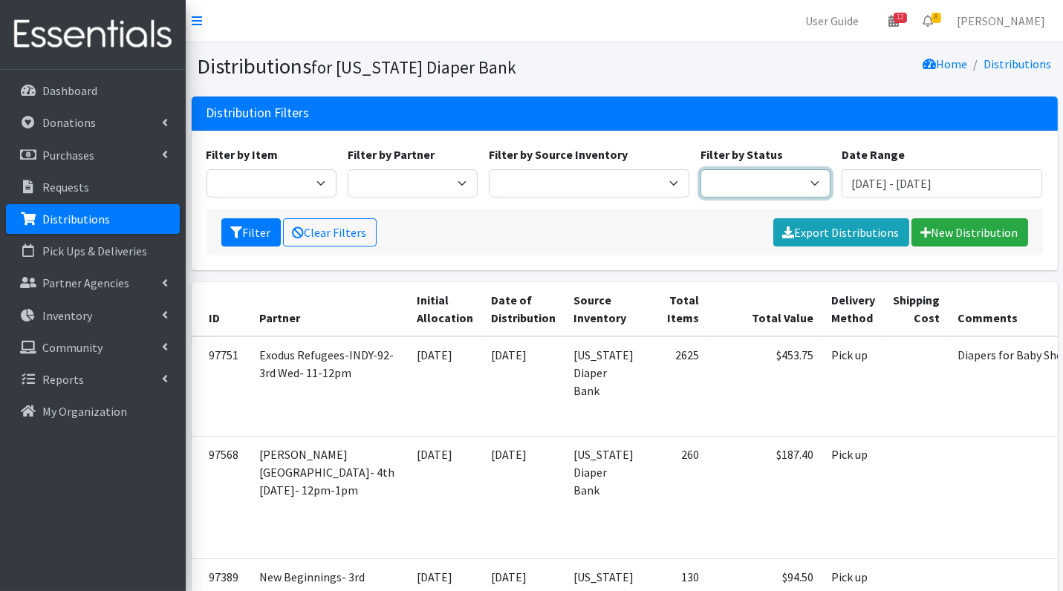
click at [758, 177] on select "Scheduled Complete" at bounding box center [765, 183] width 130 height 28
select select "5"
click at [257, 226] on button "Filter" at bounding box center [250, 232] width 59 height 28
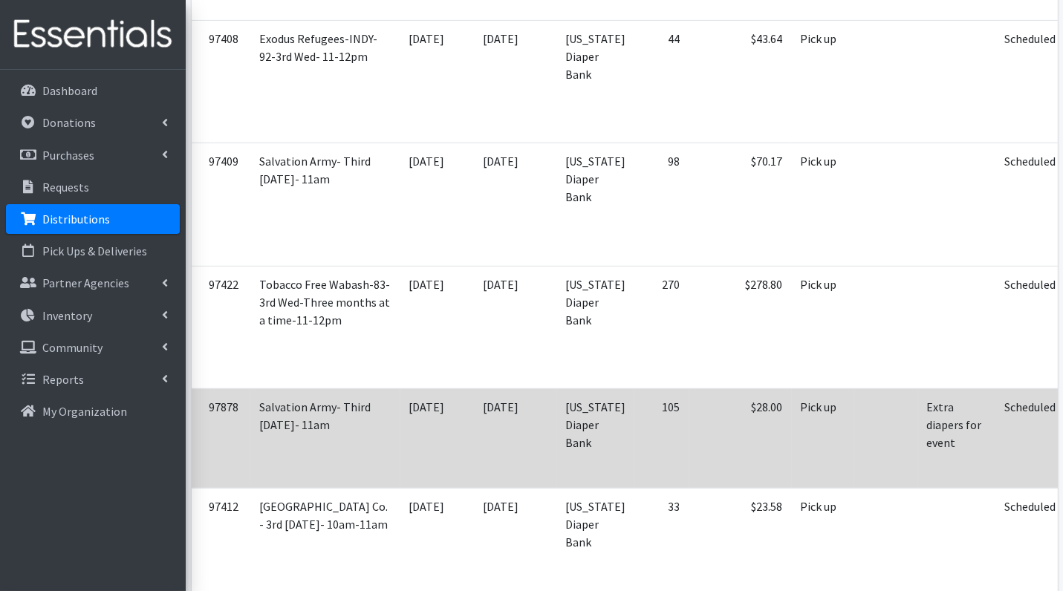
scroll to position [1174, 0]
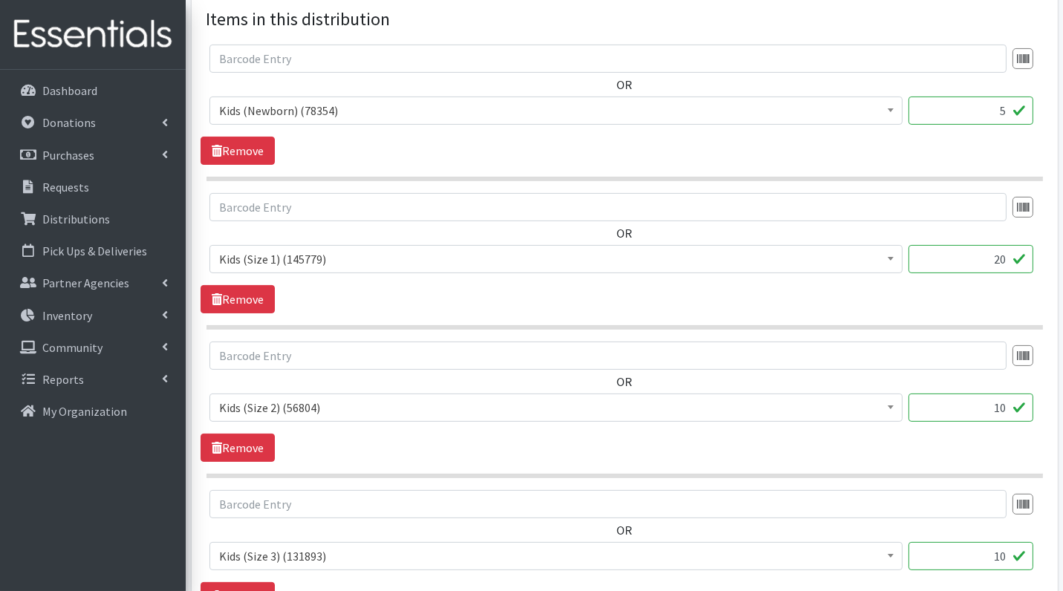
scroll to position [510, 0]
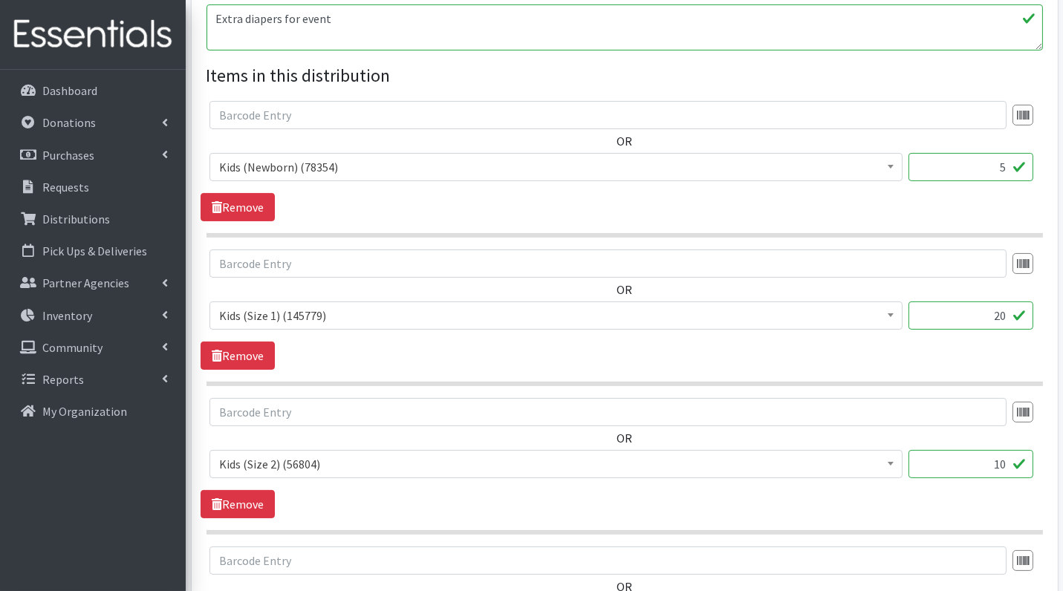
click at [954, 174] on input "5" at bounding box center [970, 167] width 125 height 28
type input "125"
click at [982, 321] on input "20" at bounding box center [970, 315] width 125 height 28
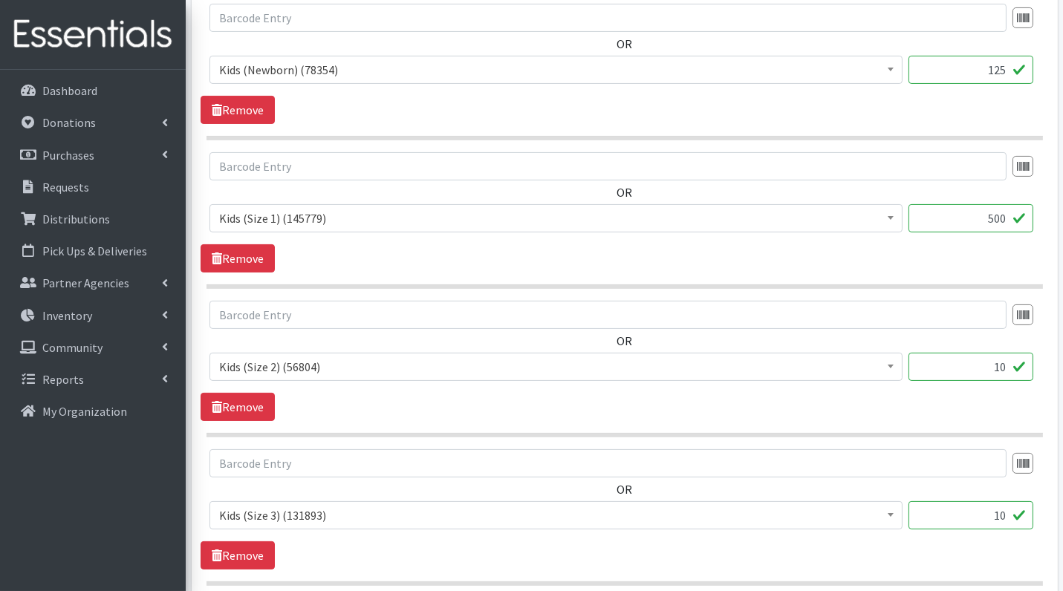
scroll to position [610, 0]
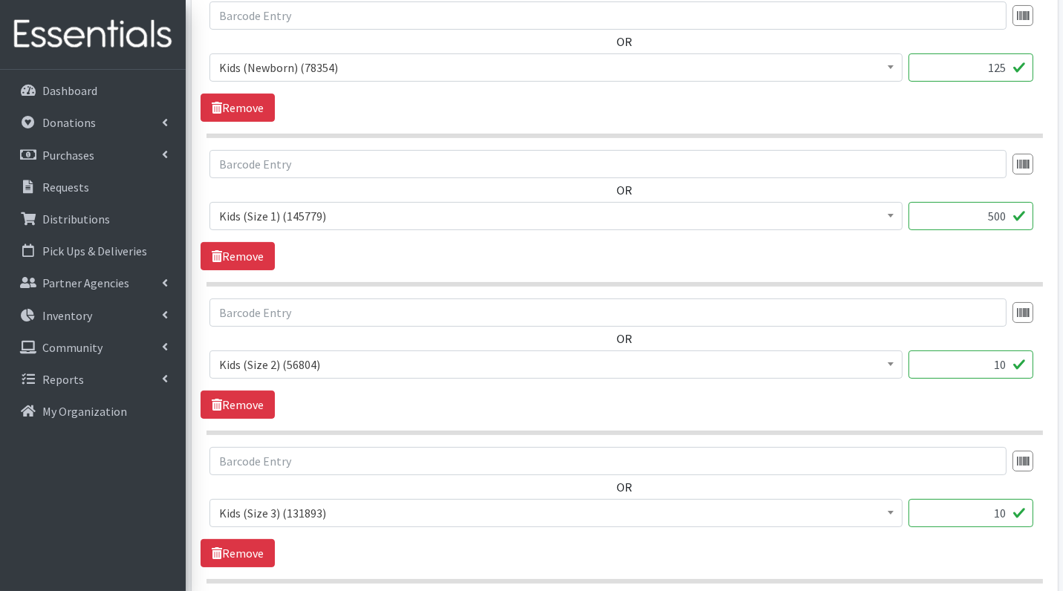
type input "500"
click at [982, 370] on input "10" at bounding box center [970, 364] width 125 height 28
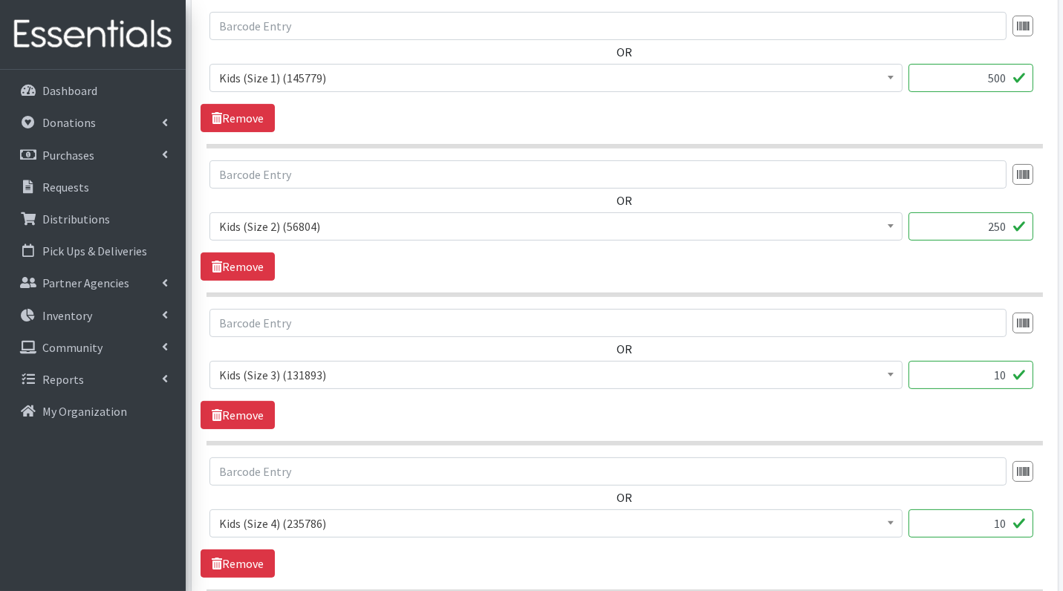
scroll to position [748, 0]
type input "250"
click at [989, 377] on input "10" at bounding box center [970, 374] width 125 height 28
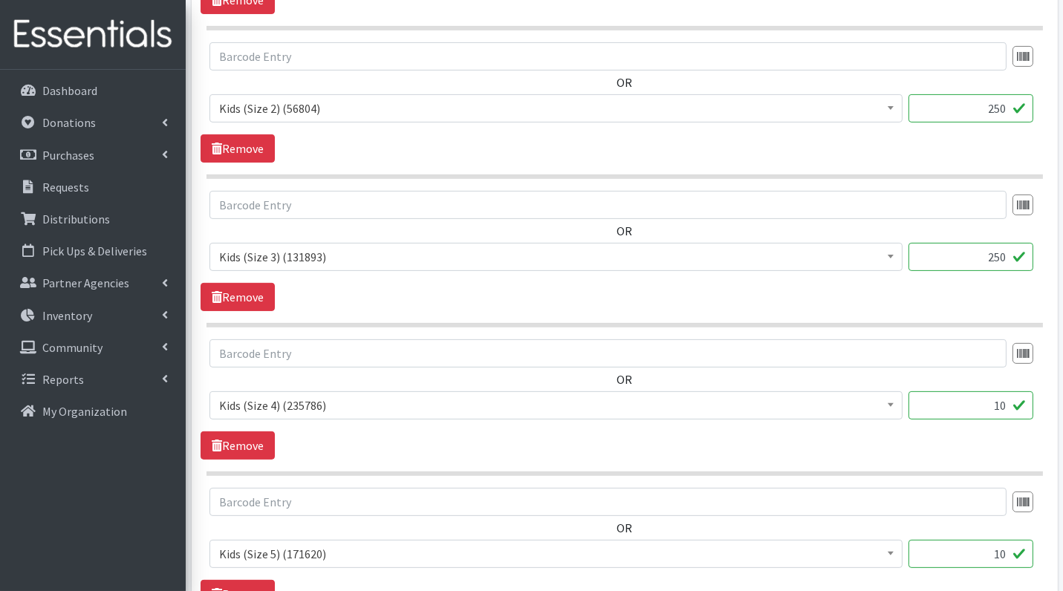
scroll to position [874, 0]
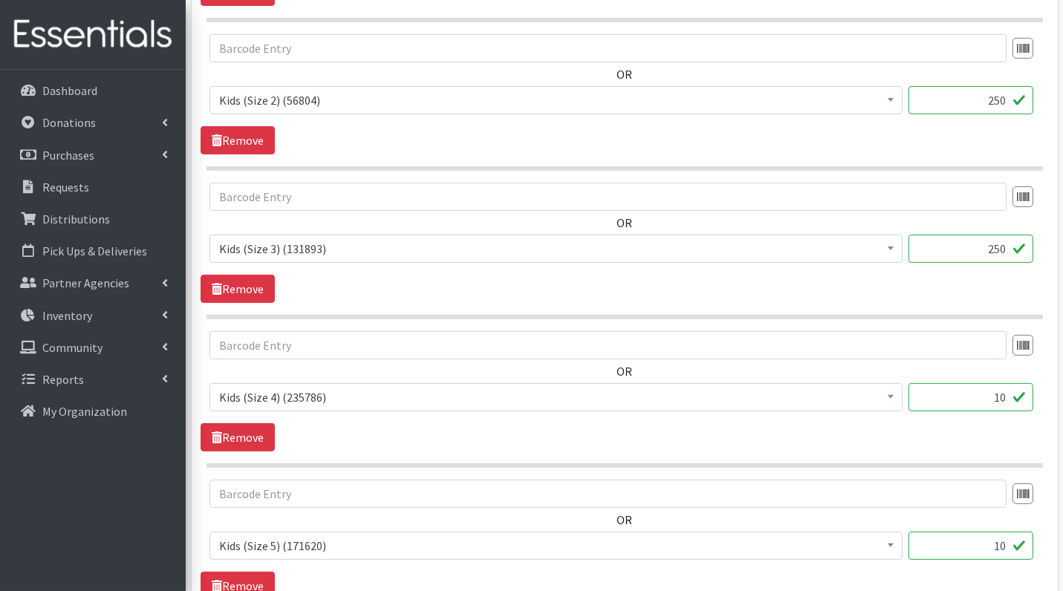
type input "250"
click at [990, 399] on input "10" at bounding box center [970, 397] width 125 height 28
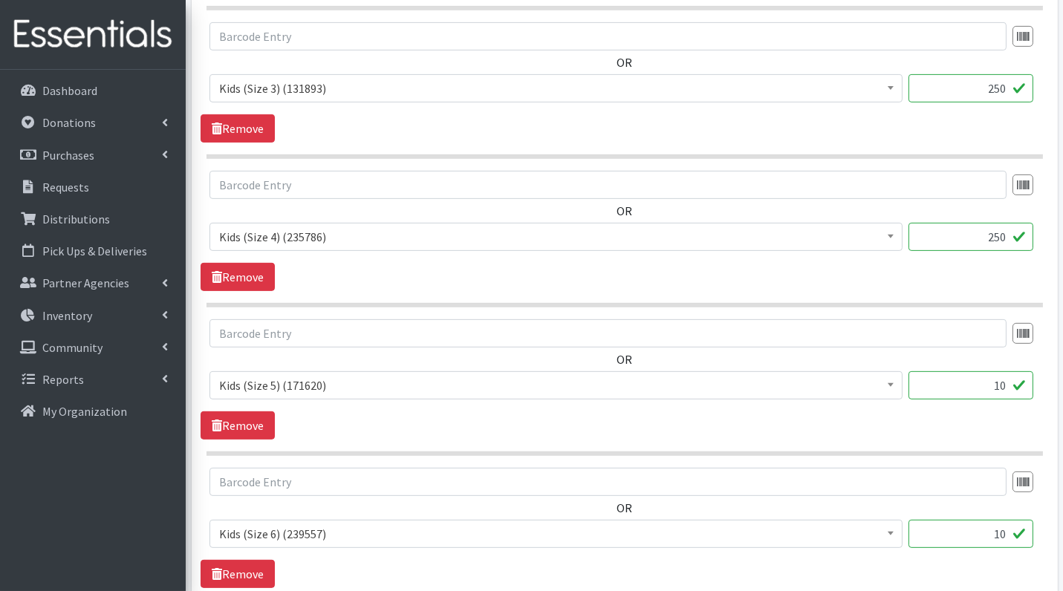
scroll to position [1037, 0]
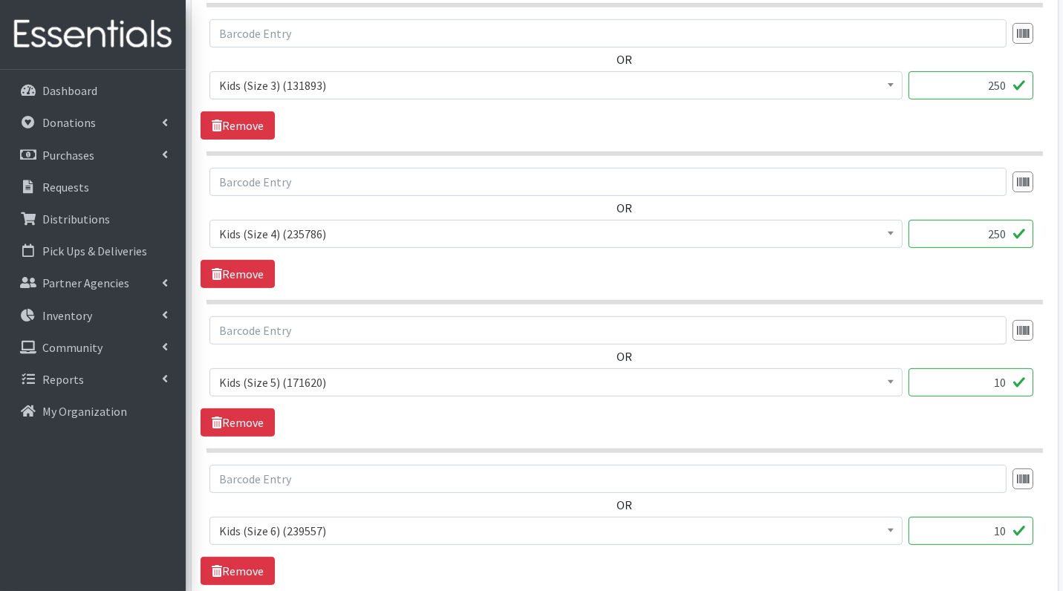
type input "250"
click at [979, 379] on input "10" at bounding box center [970, 382] width 125 height 28
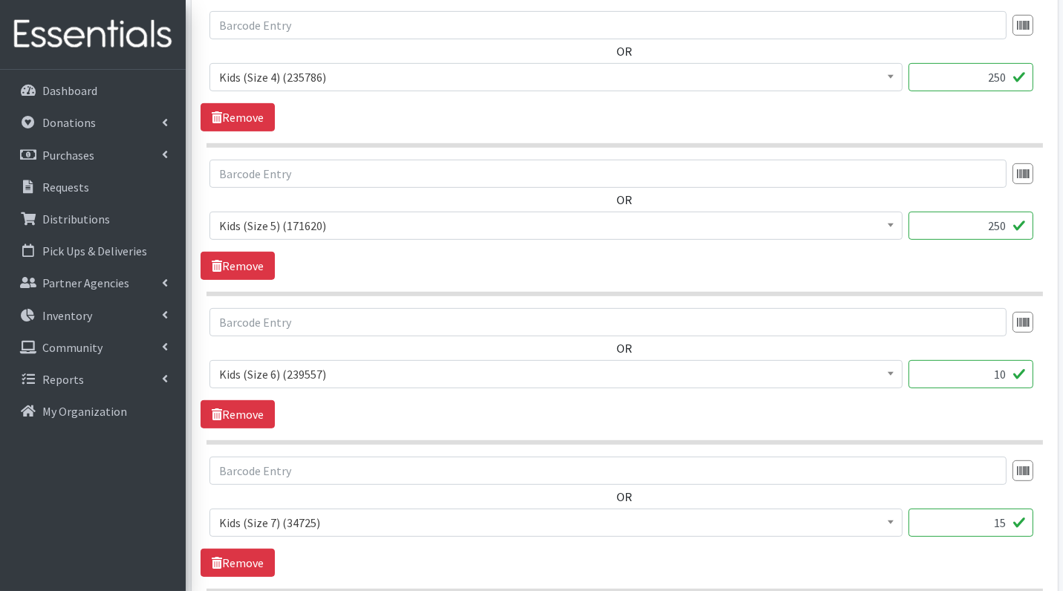
scroll to position [1201, 0]
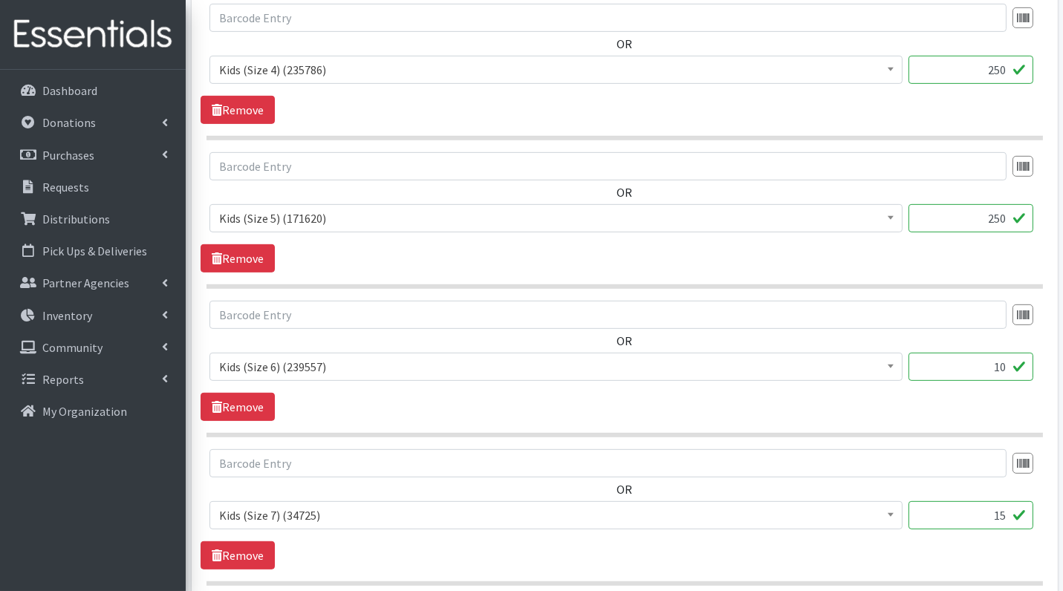
type input "250"
click at [979, 364] on input "10" at bounding box center [970, 367] width 125 height 28
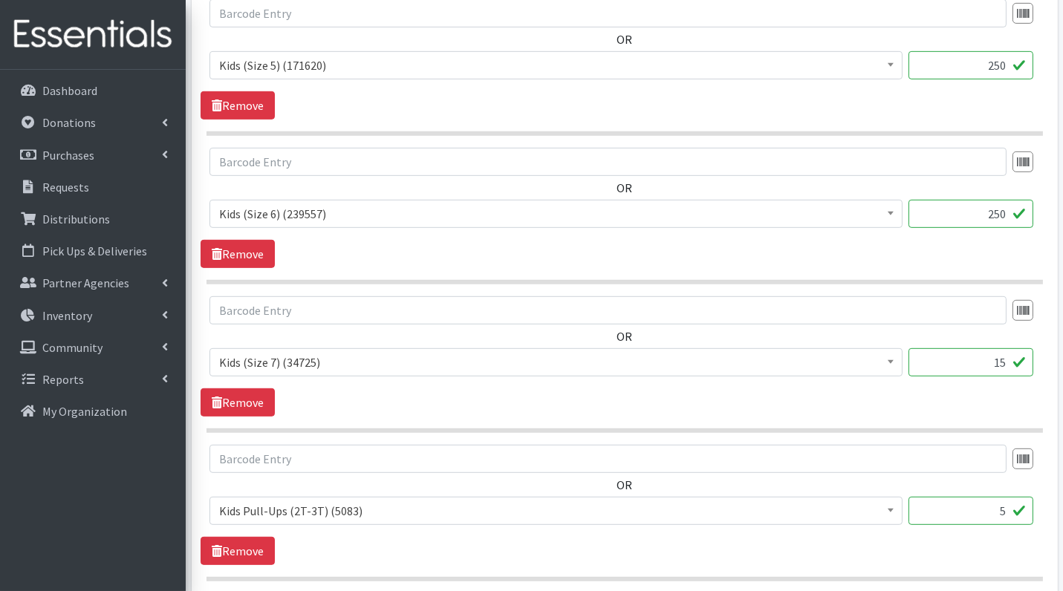
scroll to position [1367, 0]
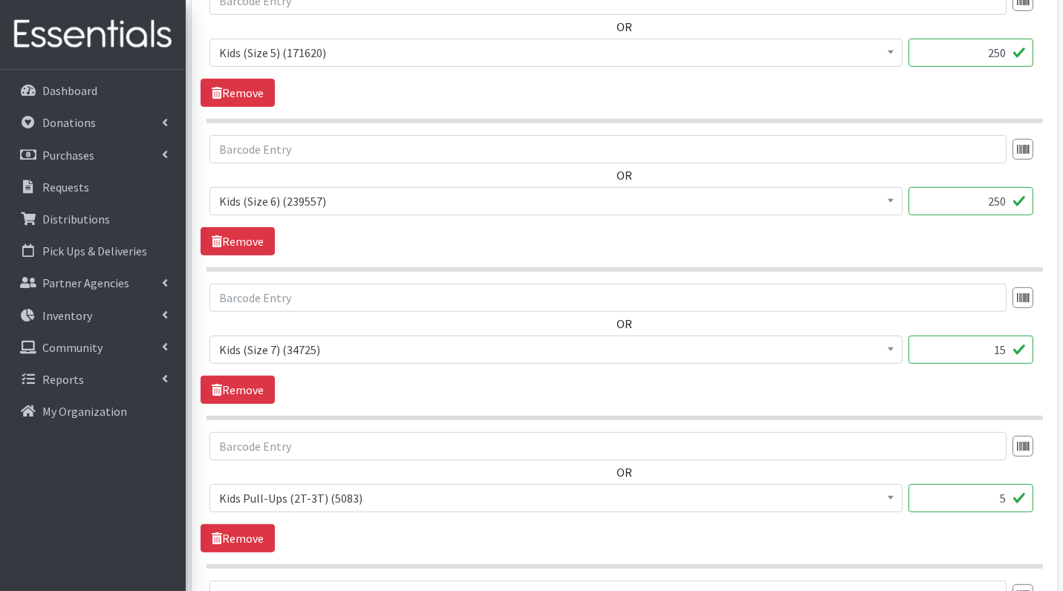
type input "250"
click at [988, 350] on input "15" at bounding box center [970, 350] width 125 height 28
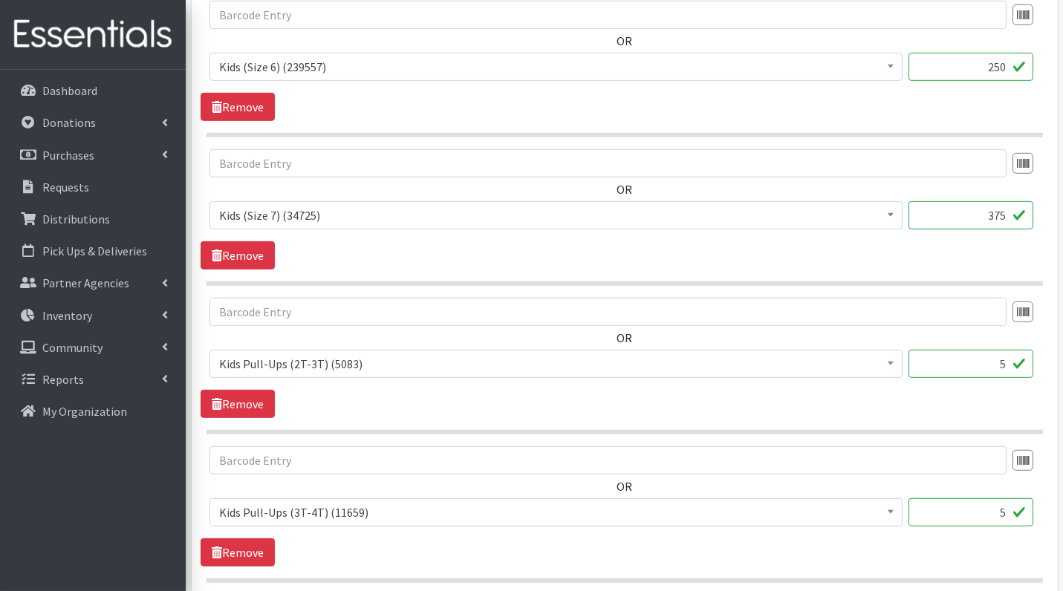
scroll to position [1504, 0]
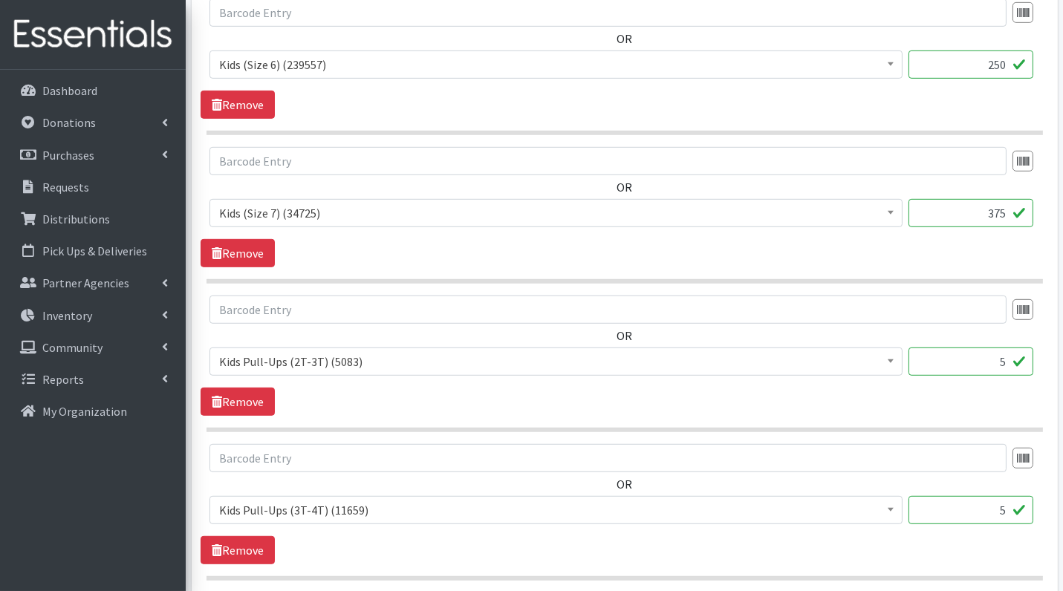
type input "375"
click at [1017, 354] on input "5" at bounding box center [970, 362] width 125 height 28
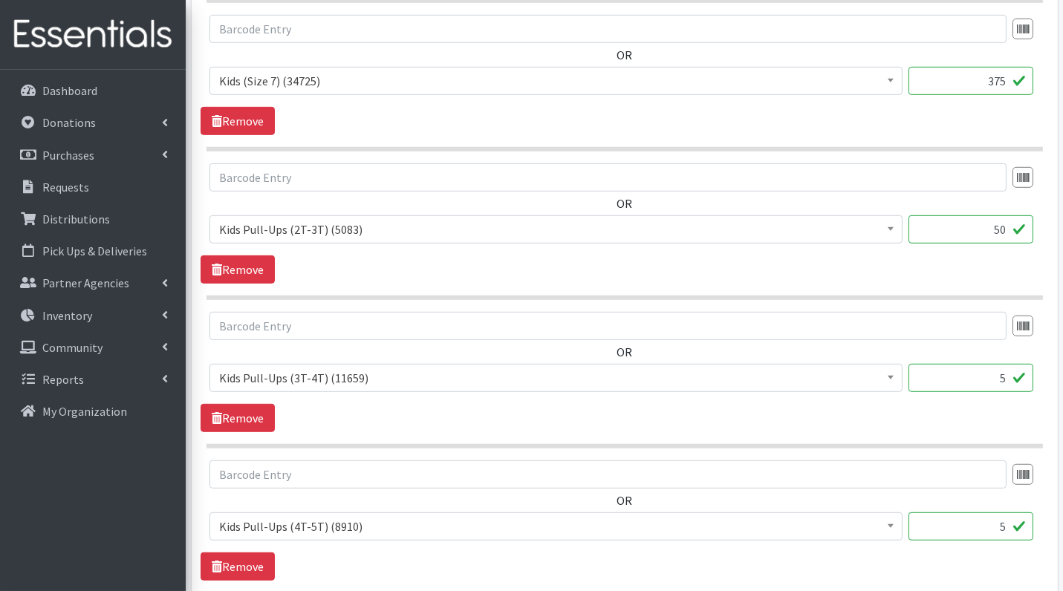
scroll to position [1644, 0]
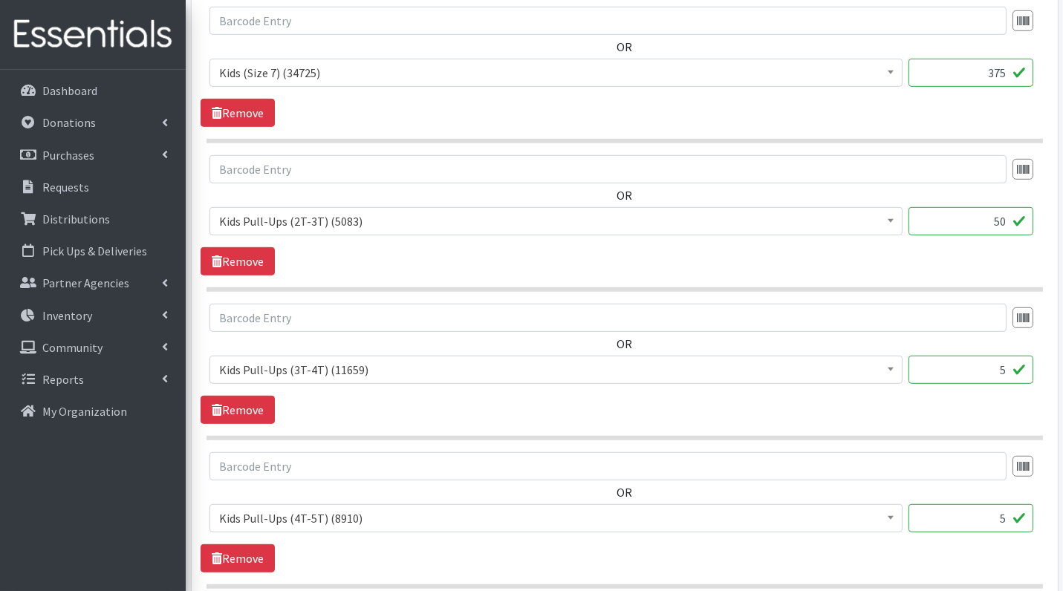
type input "50"
click at [1014, 365] on input "5" at bounding box center [970, 370] width 125 height 28
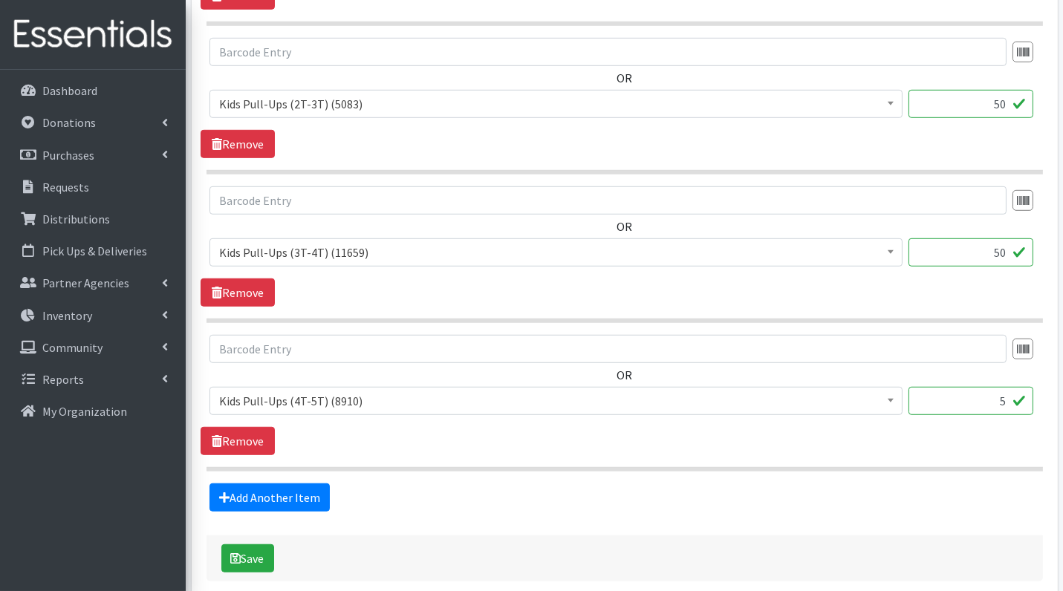
type input "50"
click at [1014, 387] on input "5" at bounding box center [970, 401] width 125 height 28
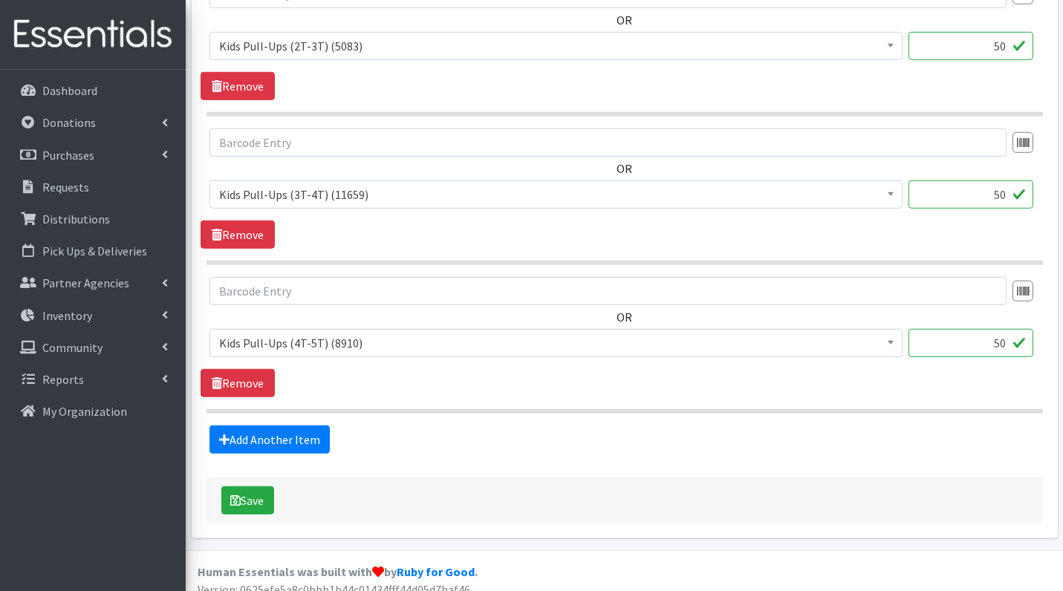
type input "50"
click at [255, 506] on div "Save" at bounding box center [624, 500] width 836 height 46
click at [247, 489] on button "Save" at bounding box center [247, 500] width 53 height 28
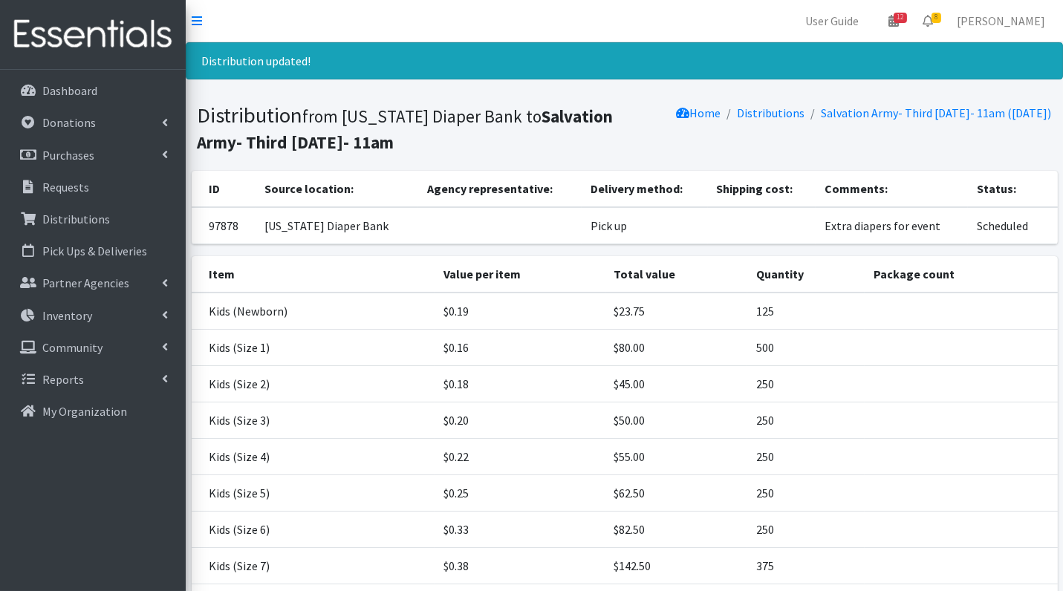
scroll to position [246, 0]
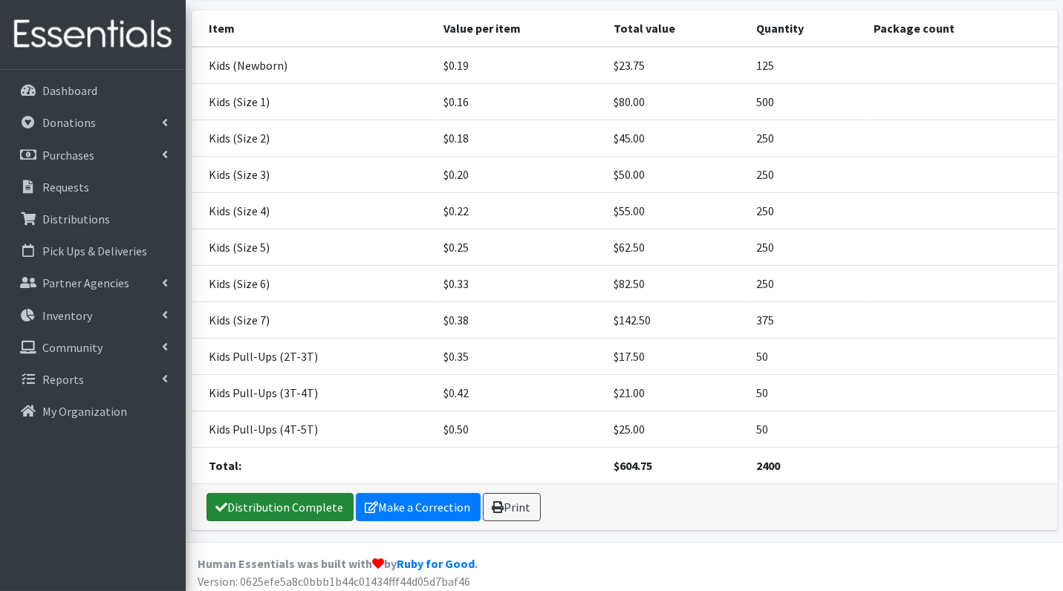
click at [255, 503] on link "Distribution Complete" at bounding box center [279, 507] width 147 height 28
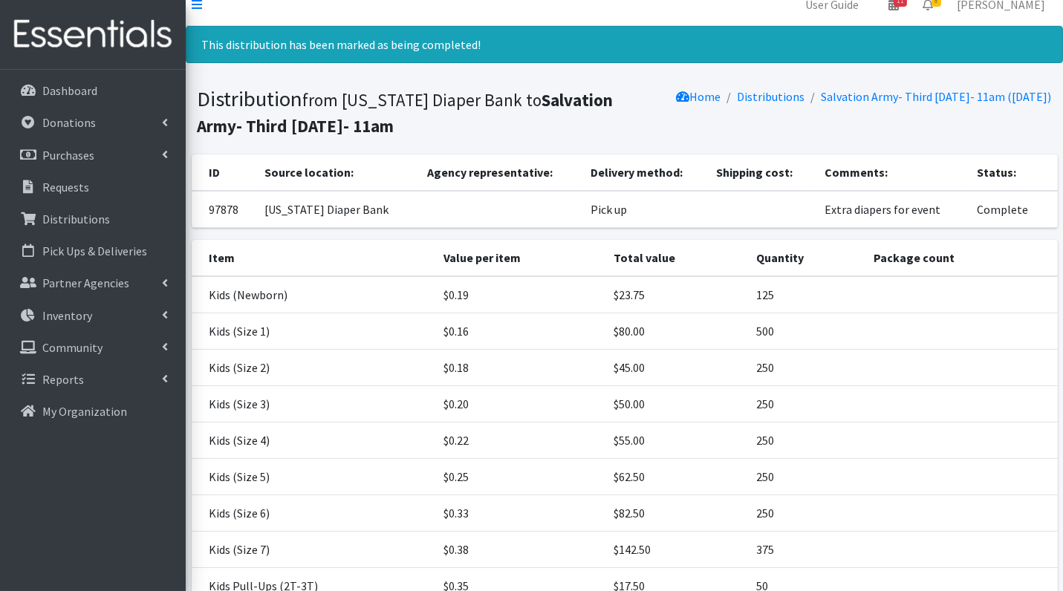
scroll to position [0, 0]
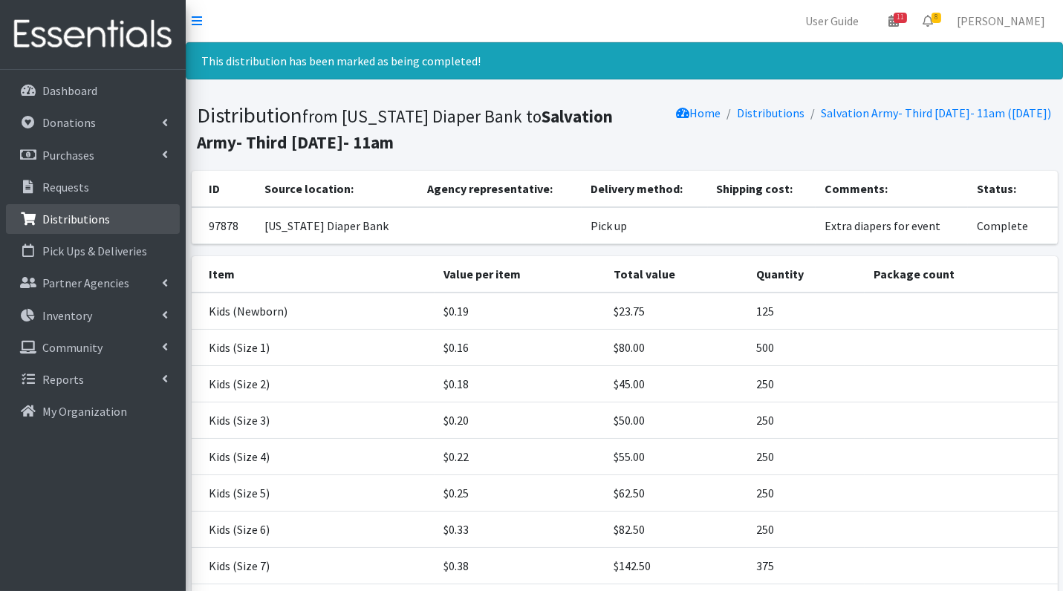
click at [84, 216] on p "Distributions" at bounding box center [76, 219] width 68 height 15
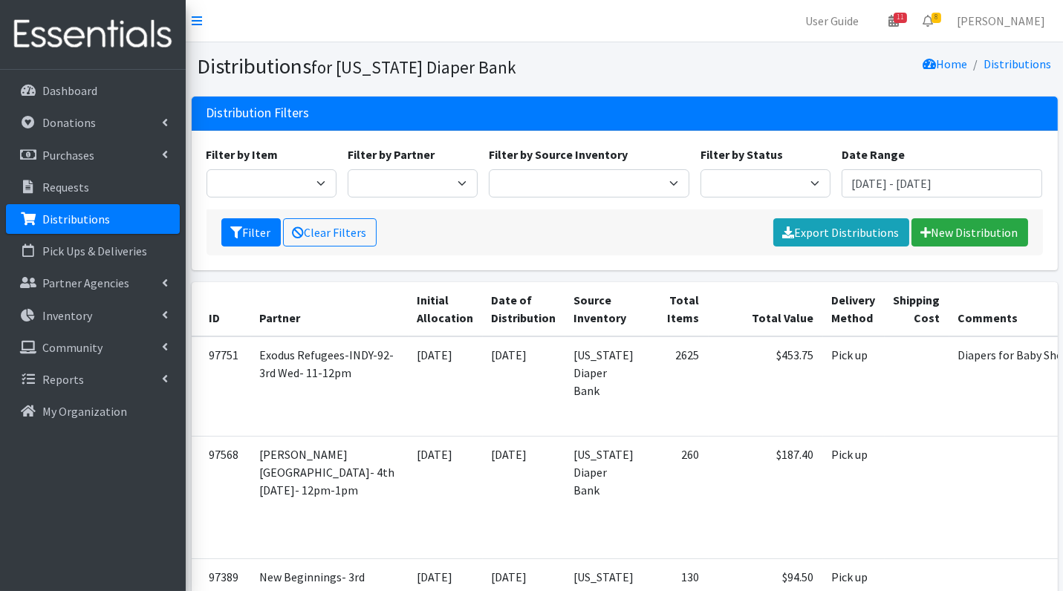
click at [714, 198] on div "Filter by Item Bed Pads (Cloth) Bed Pads (Disposable) Bibs (Adult & Child) Clot…" at bounding box center [623, 178] width 847 height 64
click at [714, 183] on select "Scheduled Complete" at bounding box center [765, 183] width 130 height 28
select select "5"
click at [244, 227] on button "Filter" at bounding box center [250, 232] width 59 height 28
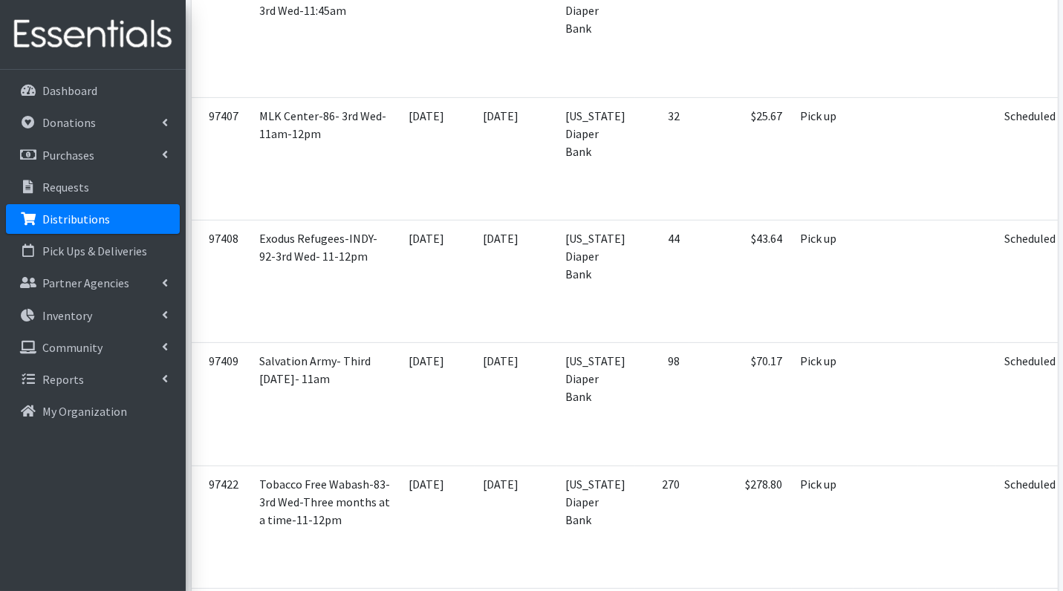
scroll to position [993, 0]
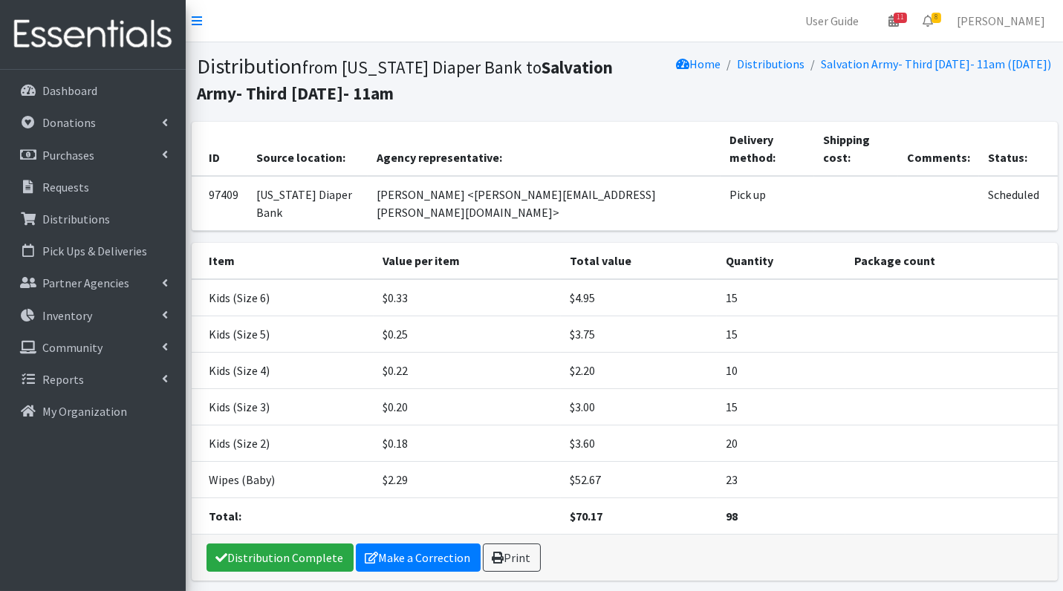
scroll to position [4, 0]
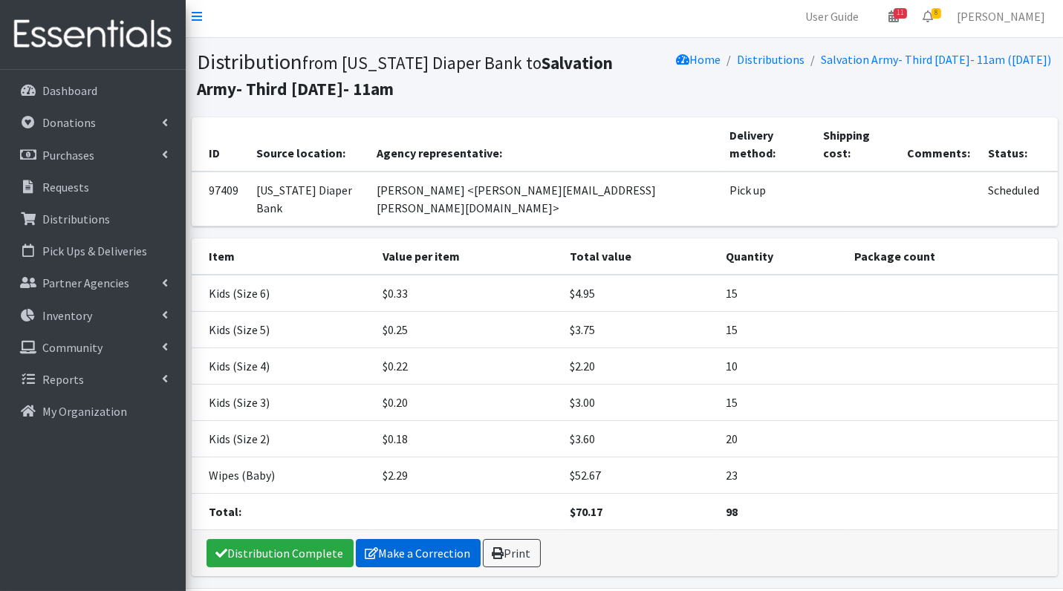
click at [431, 539] on link "Make a Correction" at bounding box center [418, 553] width 125 height 28
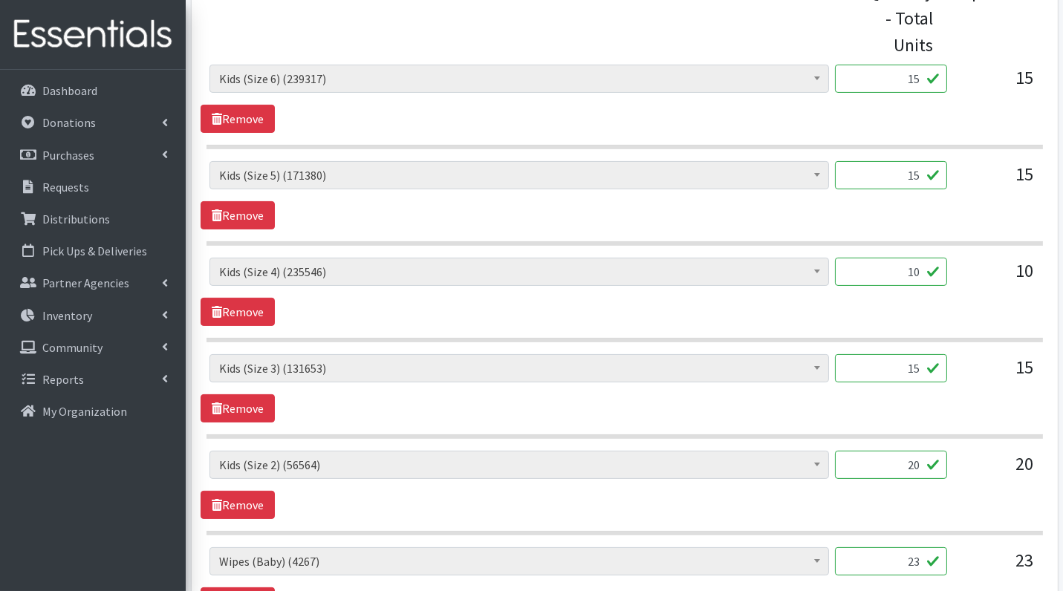
scroll to position [610, 0]
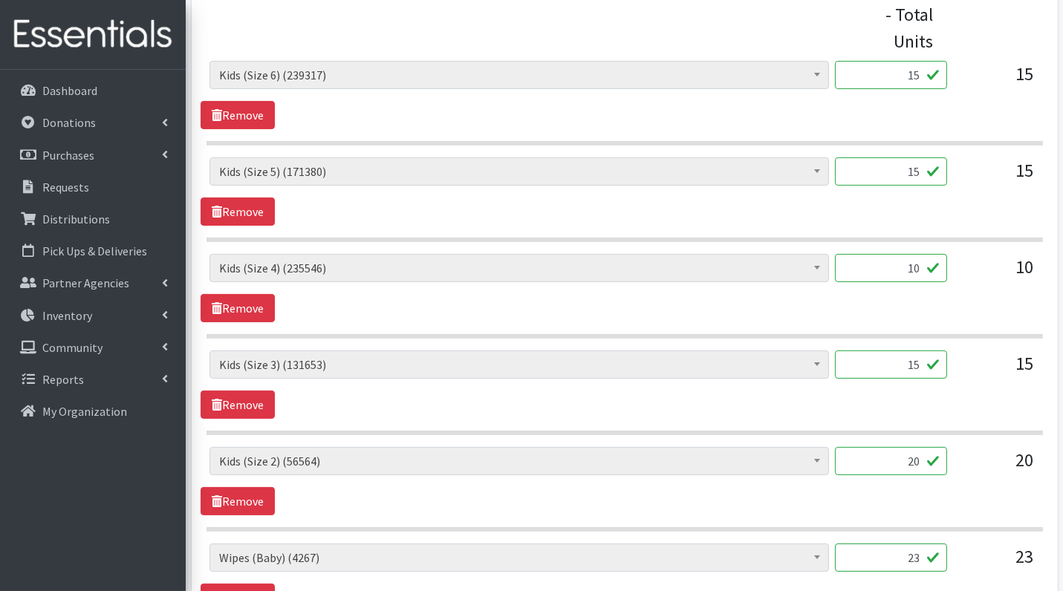
click at [898, 72] on input "15" at bounding box center [891, 75] width 112 height 28
type input "375"
click at [897, 183] on div "15" at bounding box center [891, 177] width 112 height 40
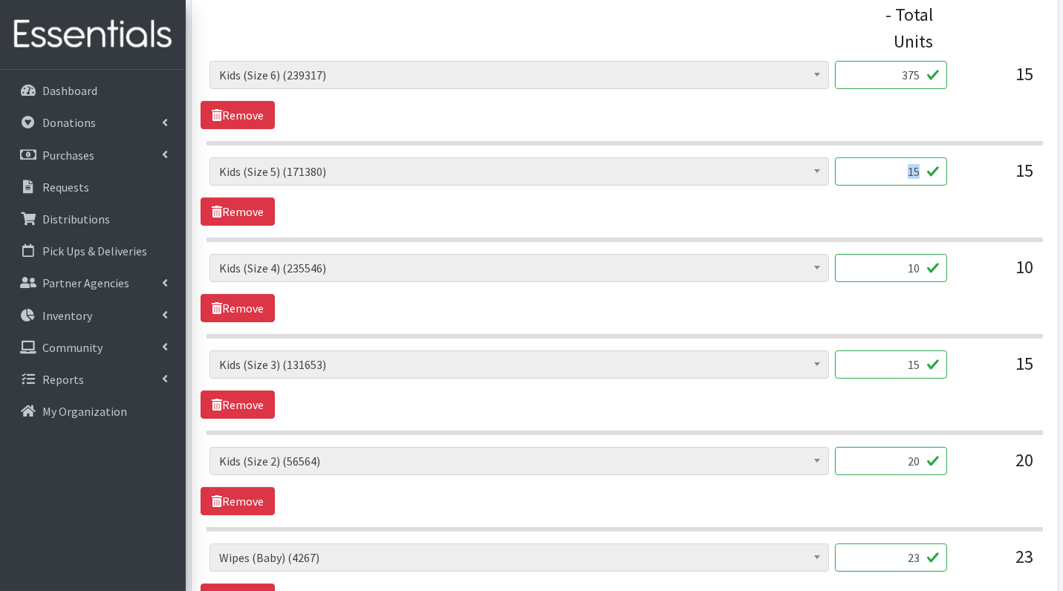
click at [897, 174] on input "15" at bounding box center [891, 171] width 112 height 28
type input "375"
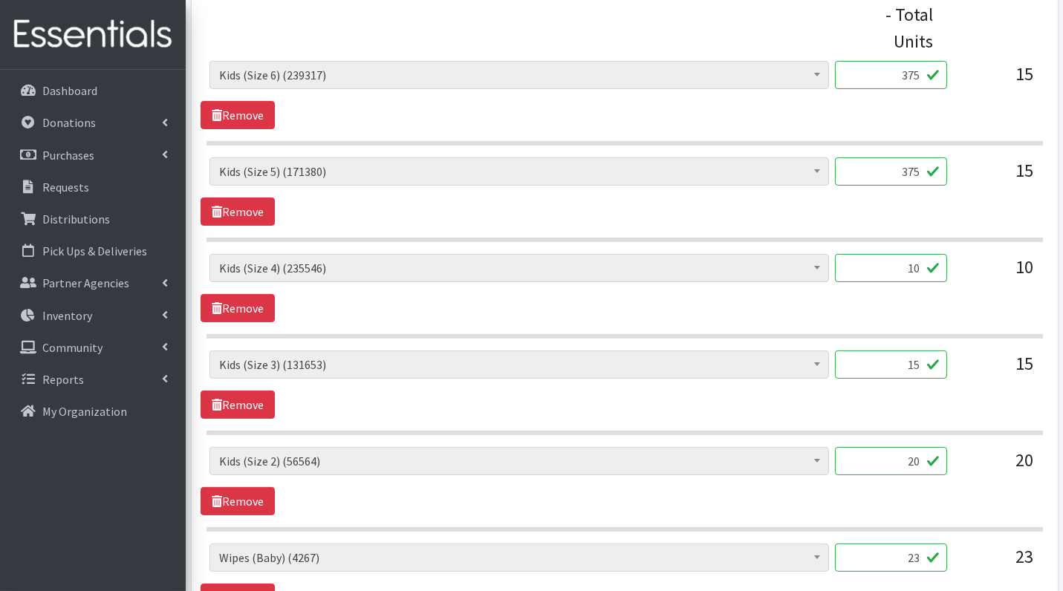
click at [922, 267] on input "10" at bounding box center [891, 268] width 112 height 28
type input "250"
click at [924, 358] on input "15" at bounding box center [891, 364] width 112 height 28
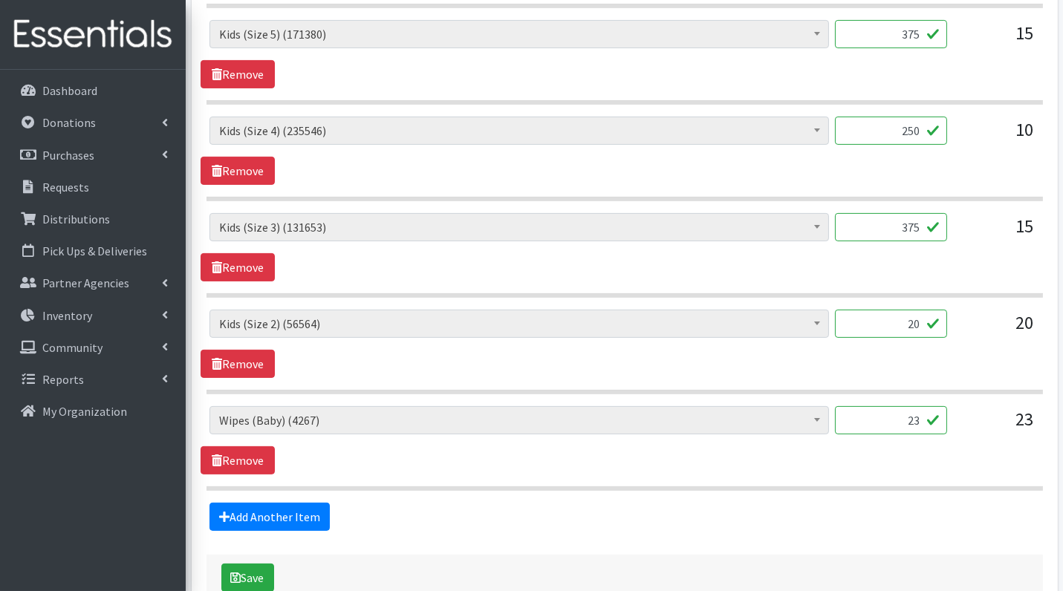
scroll to position [752, 0]
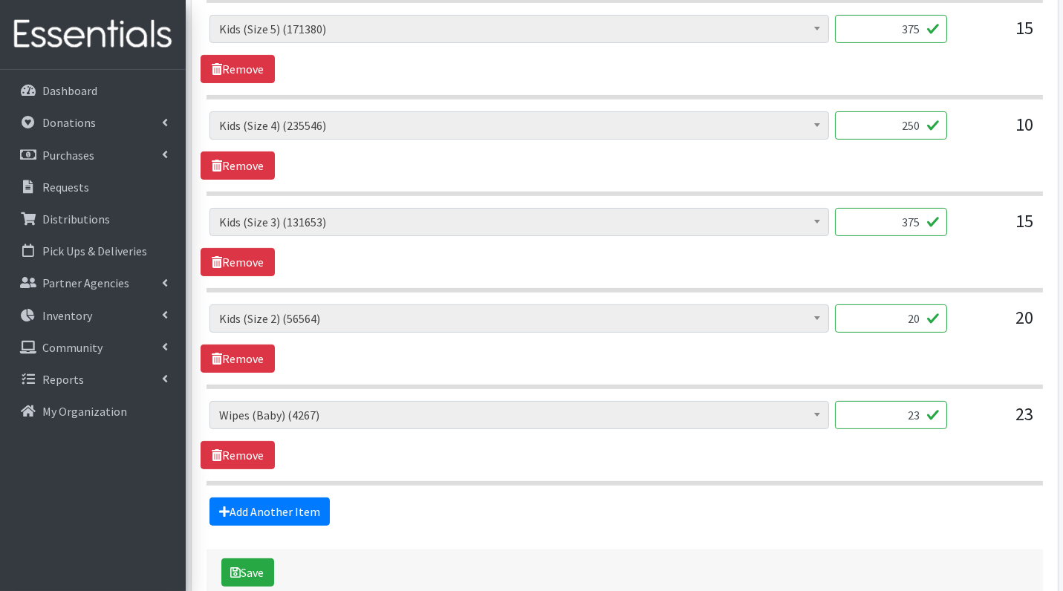
type input "375"
click at [914, 317] on input "20" at bounding box center [891, 318] width 112 height 28
type input "500"
click at [878, 481] on hr at bounding box center [624, 483] width 836 height 4
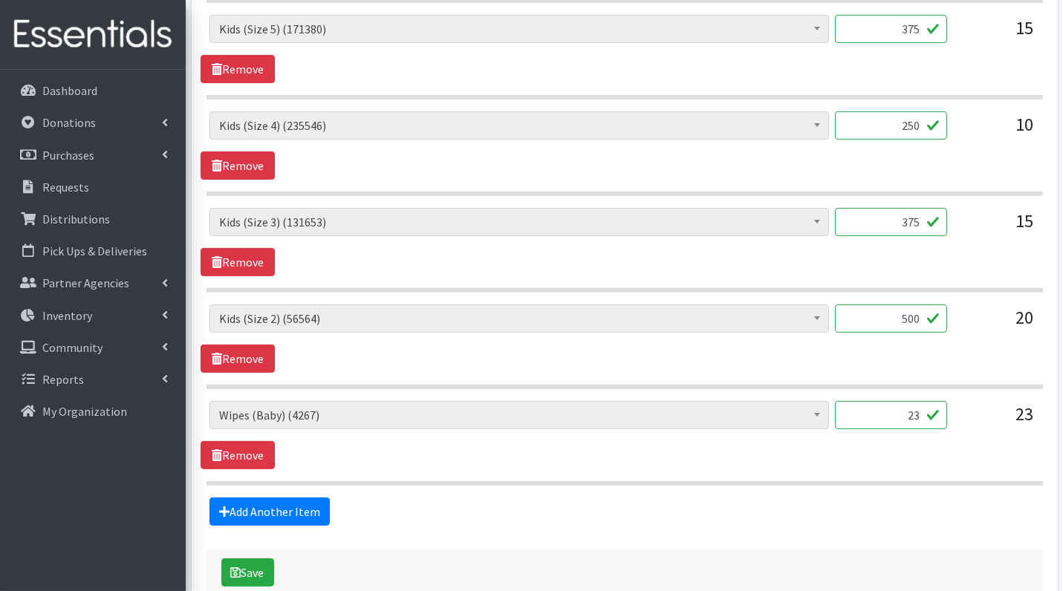
scroll to position [829, 0]
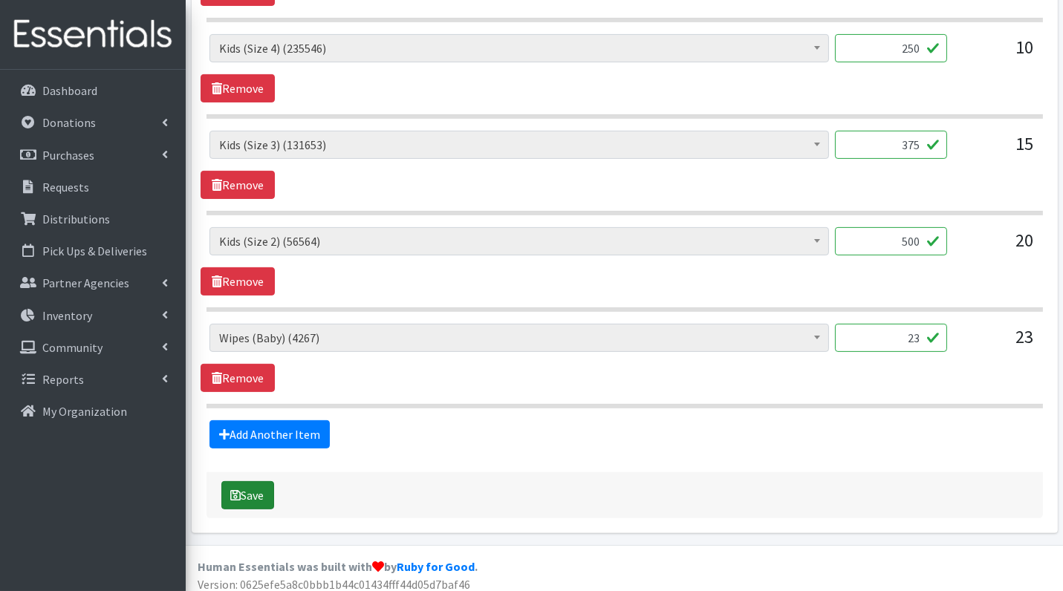
click at [247, 487] on button "Save" at bounding box center [247, 495] width 53 height 28
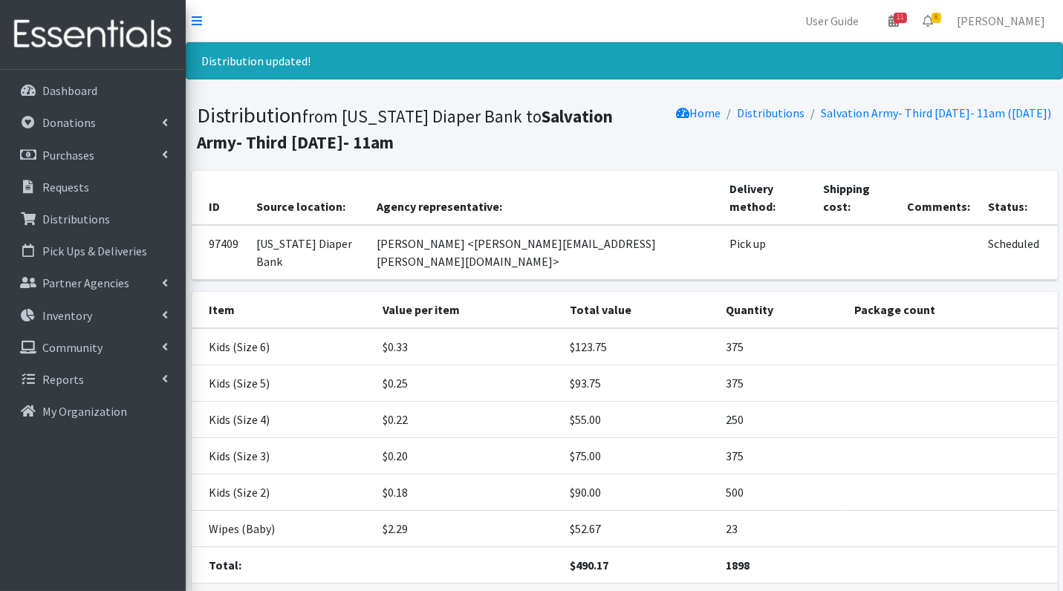
click at [102, 217] on p "Distributions" at bounding box center [76, 219] width 68 height 15
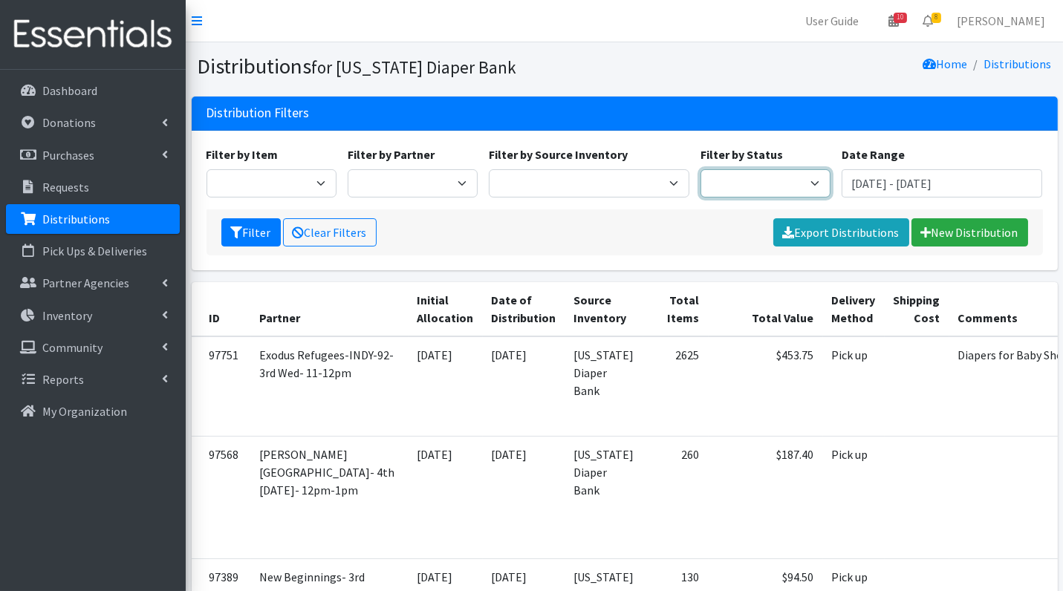
click at [784, 174] on select "Scheduled Complete" at bounding box center [765, 183] width 130 height 28
select select "5"
click at [244, 228] on button "Filter" at bounding box center [250, 232] width 59 height 28
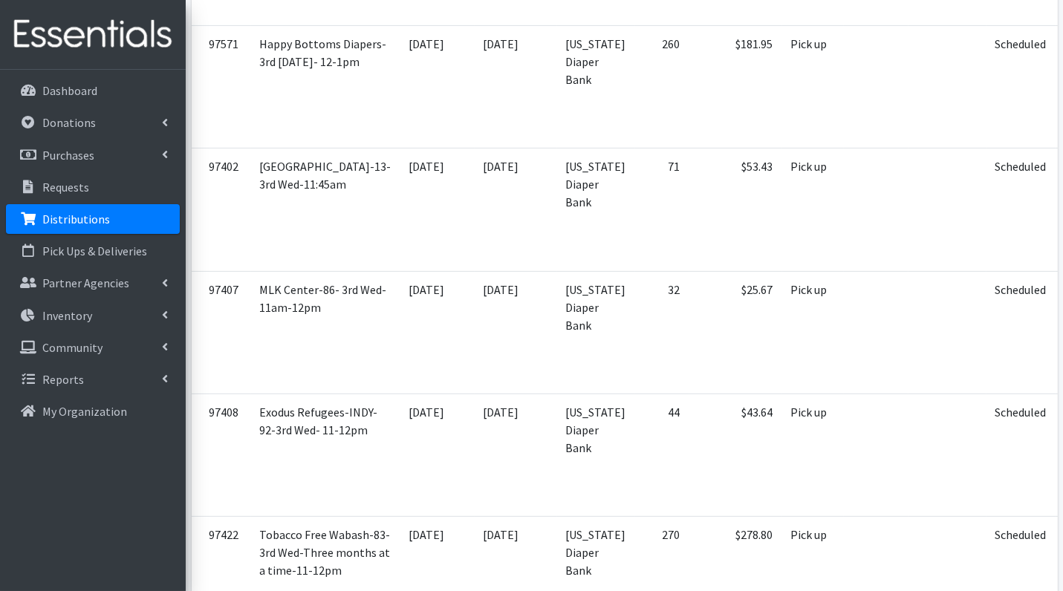
scroll to position [803, 0]
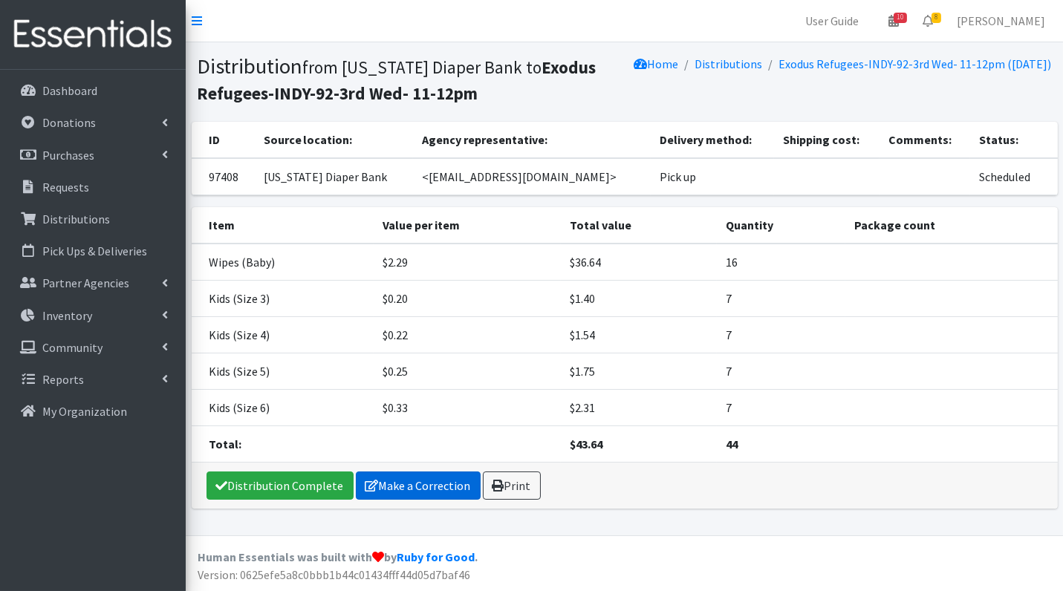
click at [431, 484] on link "Make a Correction" at bounding box center [418, 486] width 125 height 28
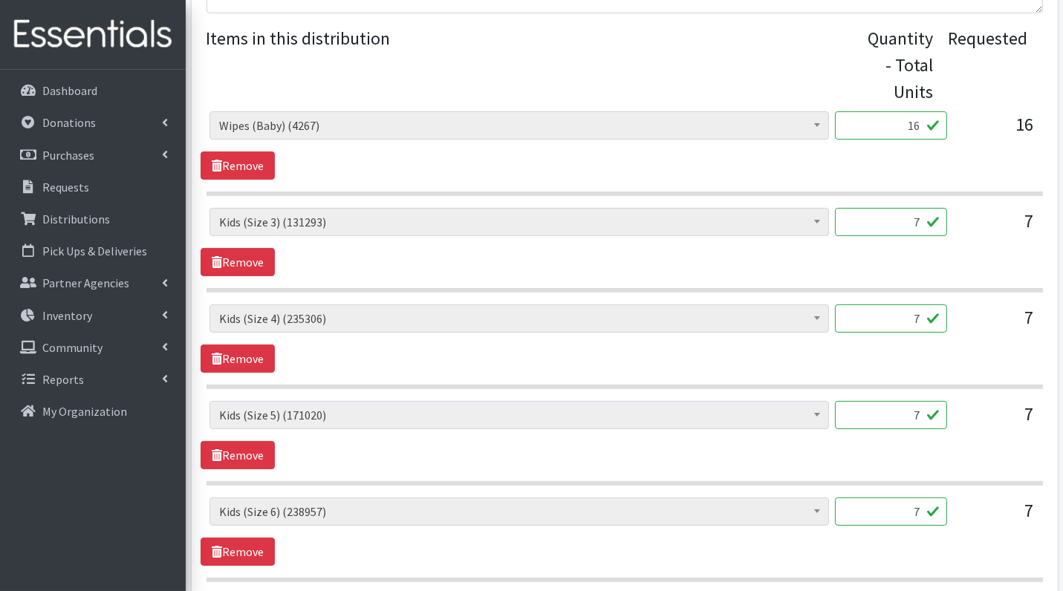
scroll to position [561, 0]
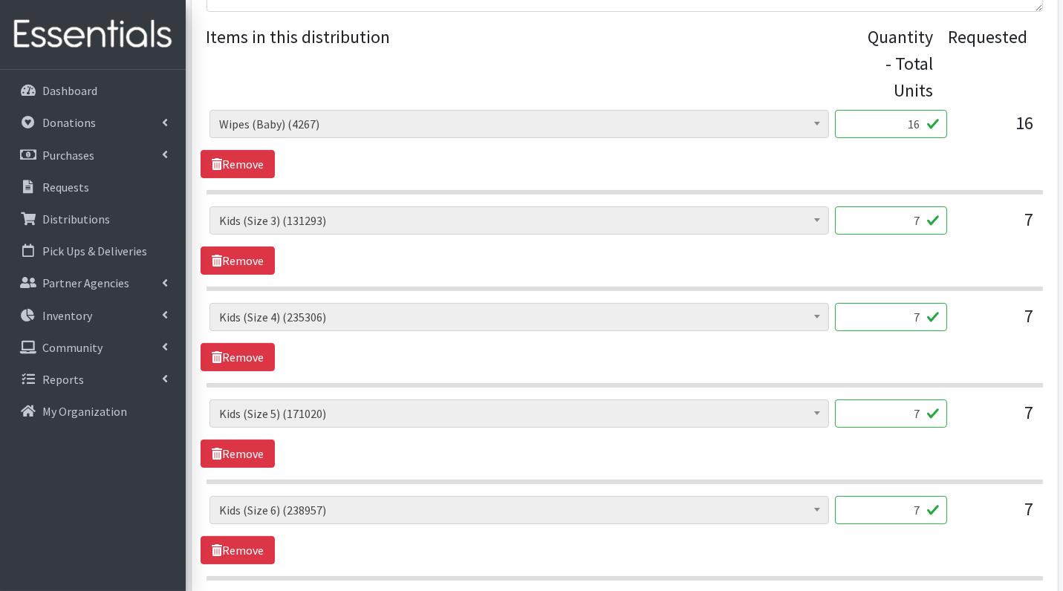
click at [898, 216] on input "7" at bounding box center [891, 220] width 112 height 28
type input "175"
click at [902, 310] on input "7" at bounding box center [891, 317] width 112 height 28
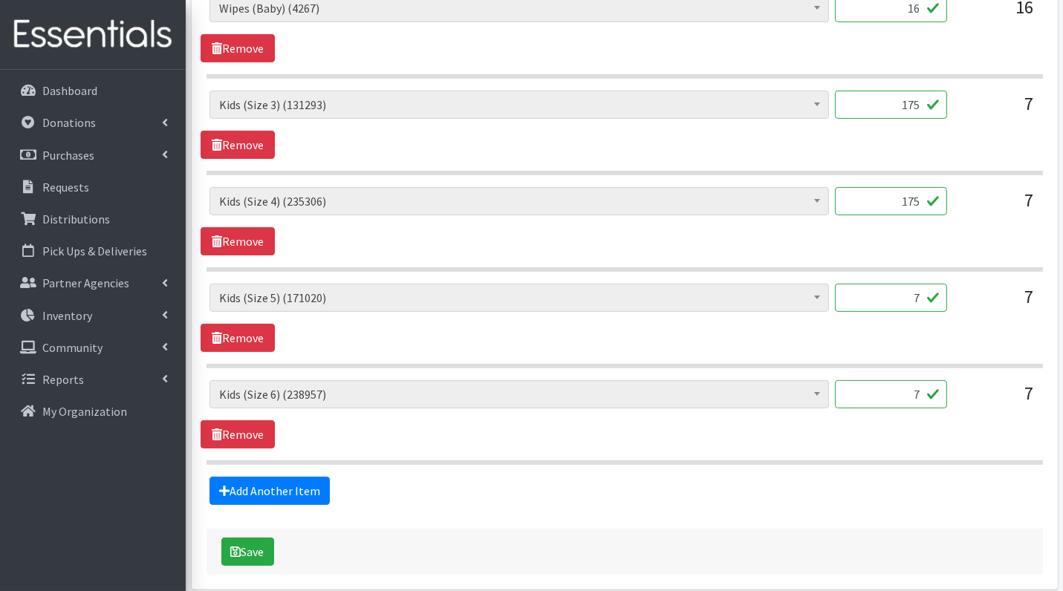
scroll to position [691, 0]
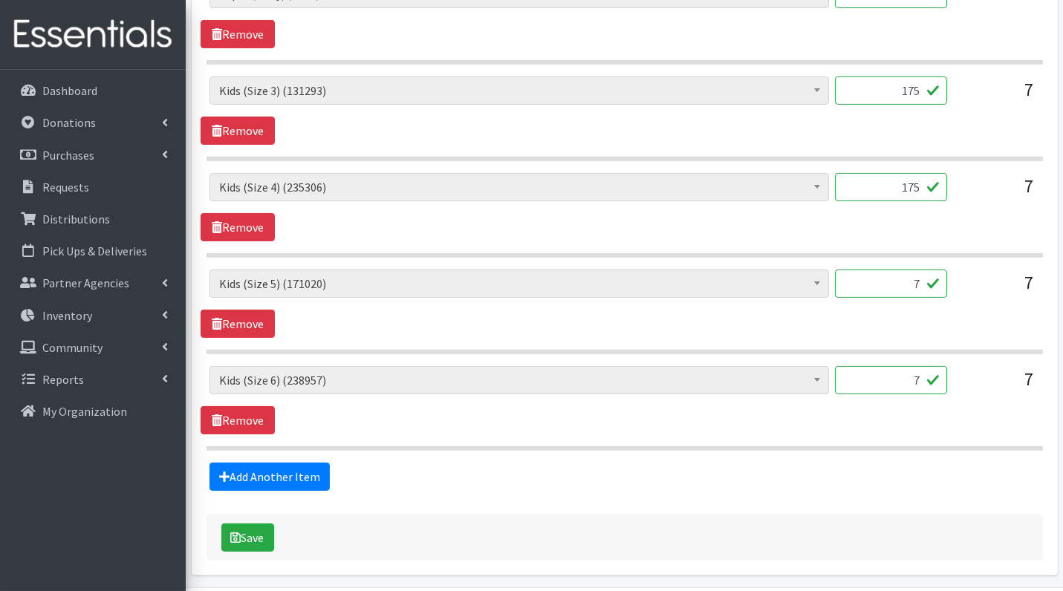
type input "175"
click at [886, 287] on input "7" at bounding box center [891, 284] width 112 height 28
type input "7"
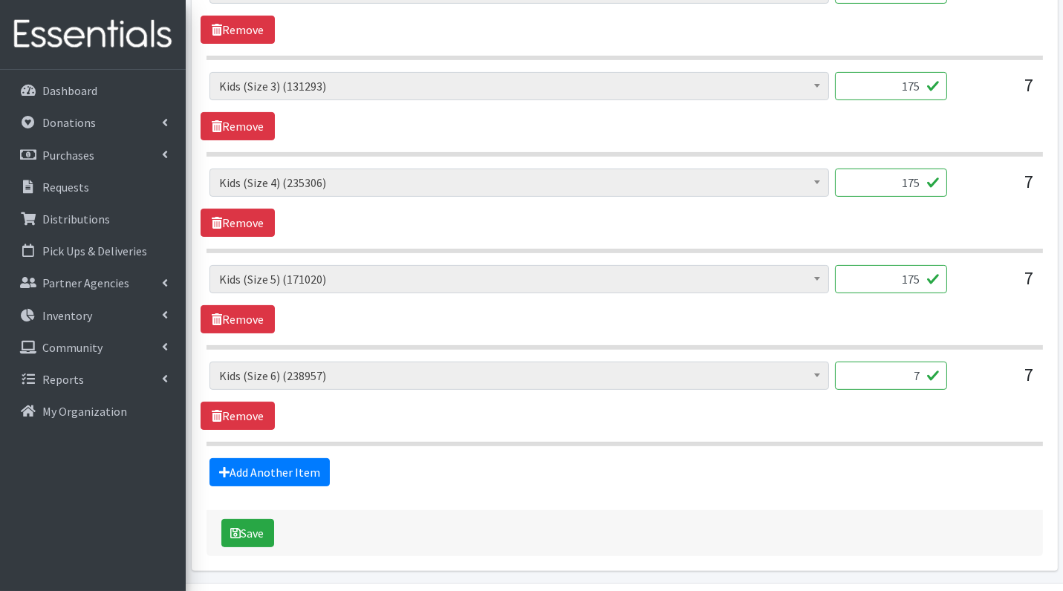
scroll to position [696, 0]
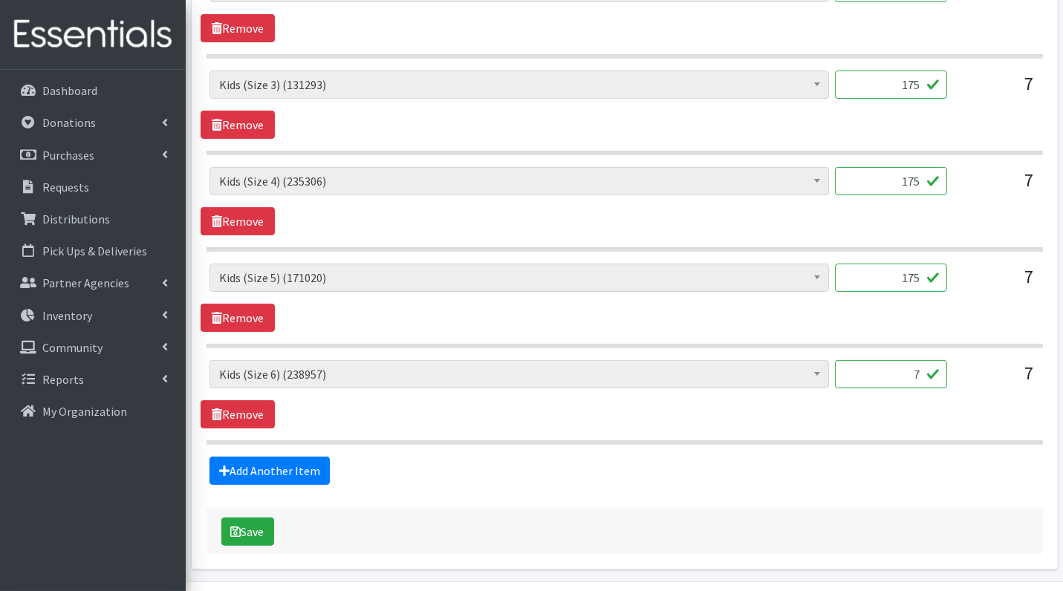
type input "175"
click at [909, 362] on input "7" at bounding box center [891, 374] width 112 height 28
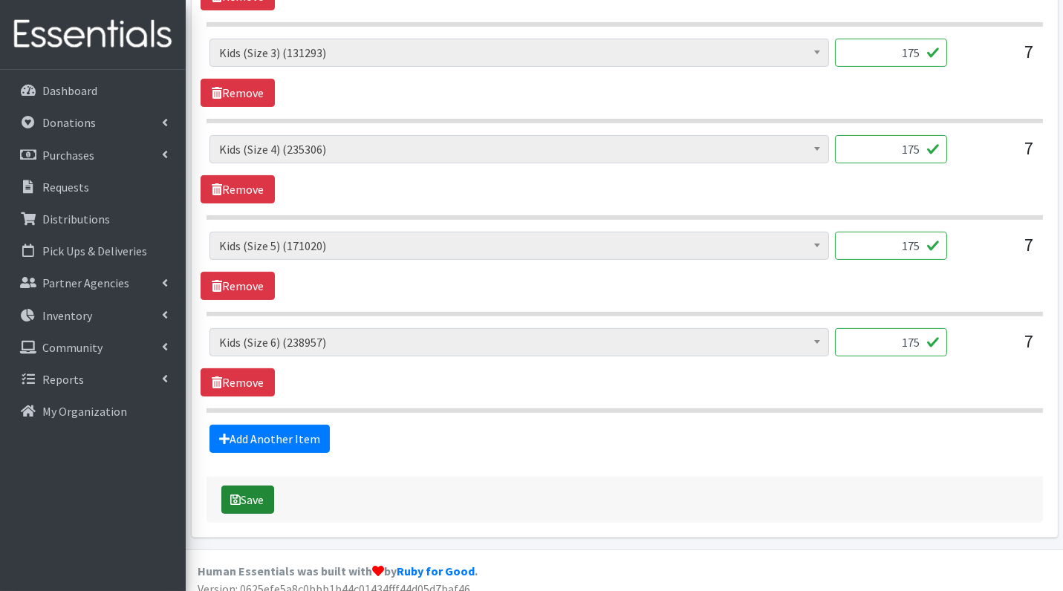
scroll to position [731, 0]
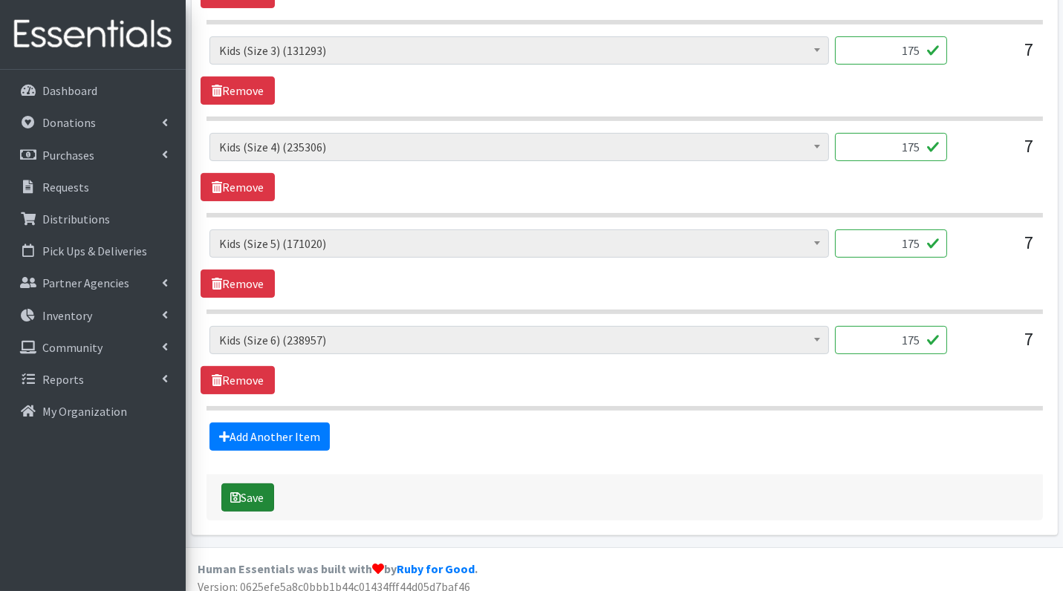
type input "175"
click at [245, 495] on button "Save" at bounding box center [247, 497] width 53 height 28
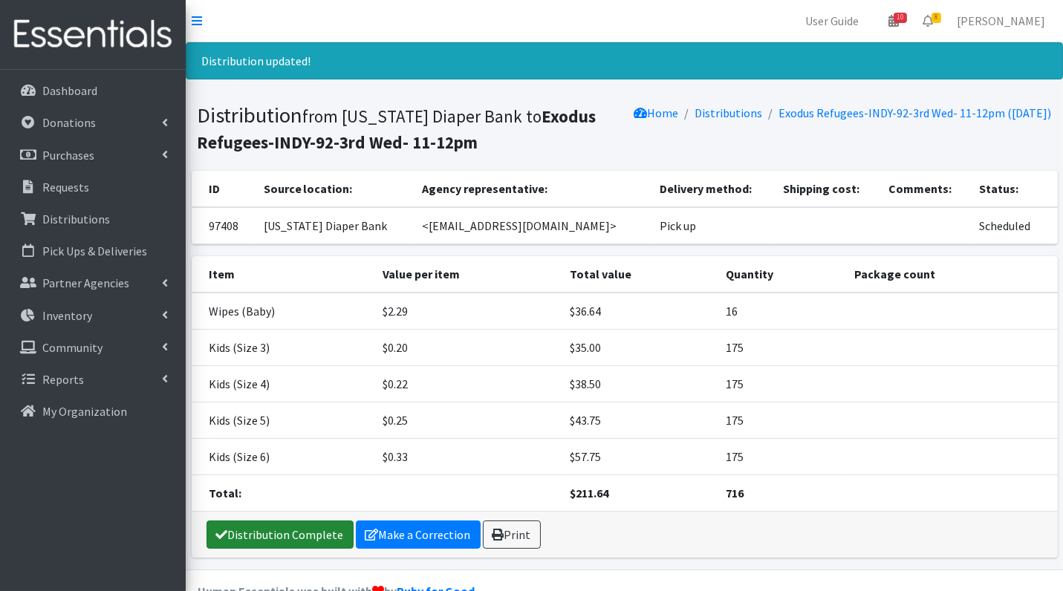
click at [302, 529] on link "Distribution Complete" at bounding box center [279, 535] width 147 height 28
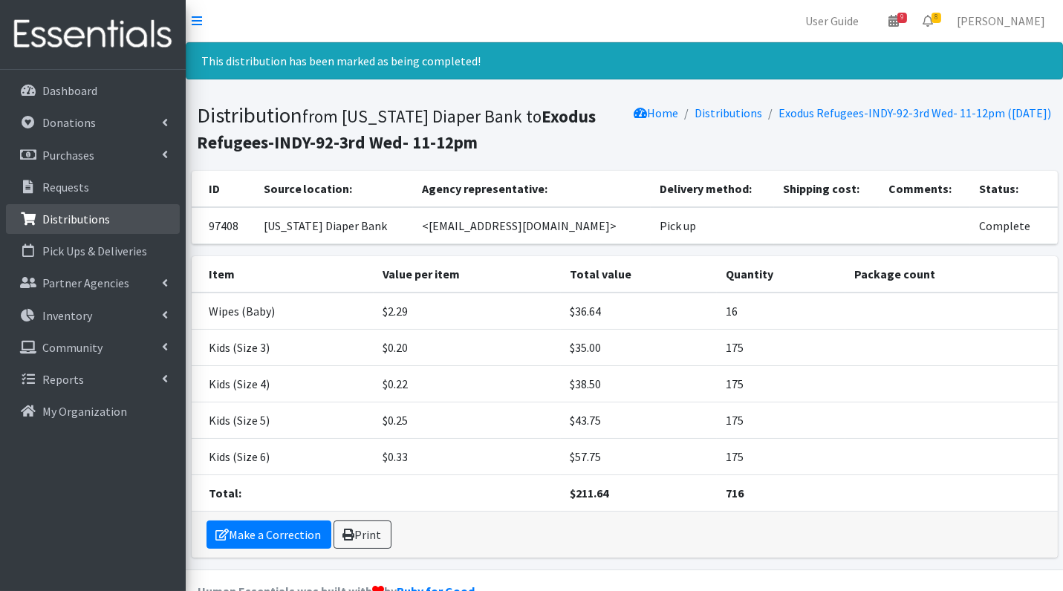
click at [72, 221] on p "Distributions" at bounding box center [76, 219] width 68 height 15
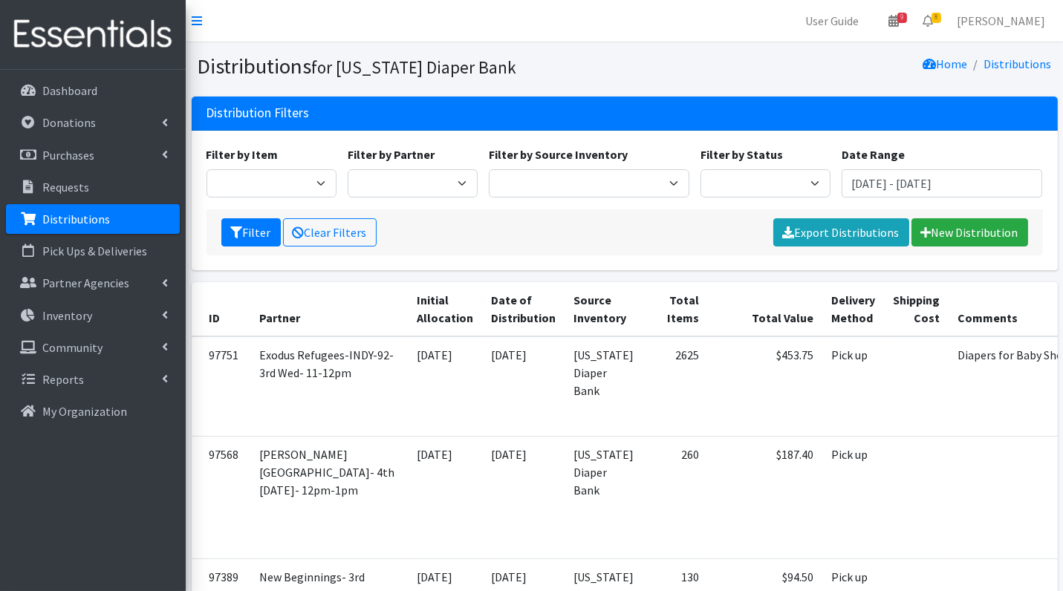
click at [774, 197] on div "Filter by Item Bed Pads (Cloth) Bed Pads (Disposable) Bibs (Adult & Child) Clot…" at bounding box center [623, 178] width 847 height 64
click at [758, 177] on select "Scheduled Complete" at bounding box center [765, 183] width 130 height 28
select select "5"
click at [242, 235] on button "Filter" at bounding box center [250, 232] width 59 height 28
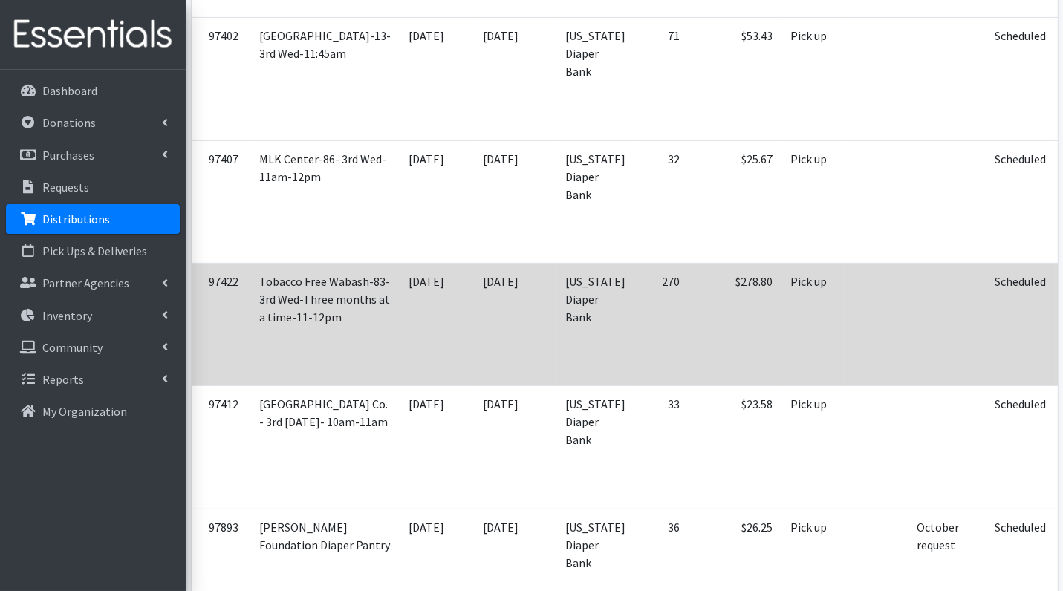
scroll to position [1054, 0]
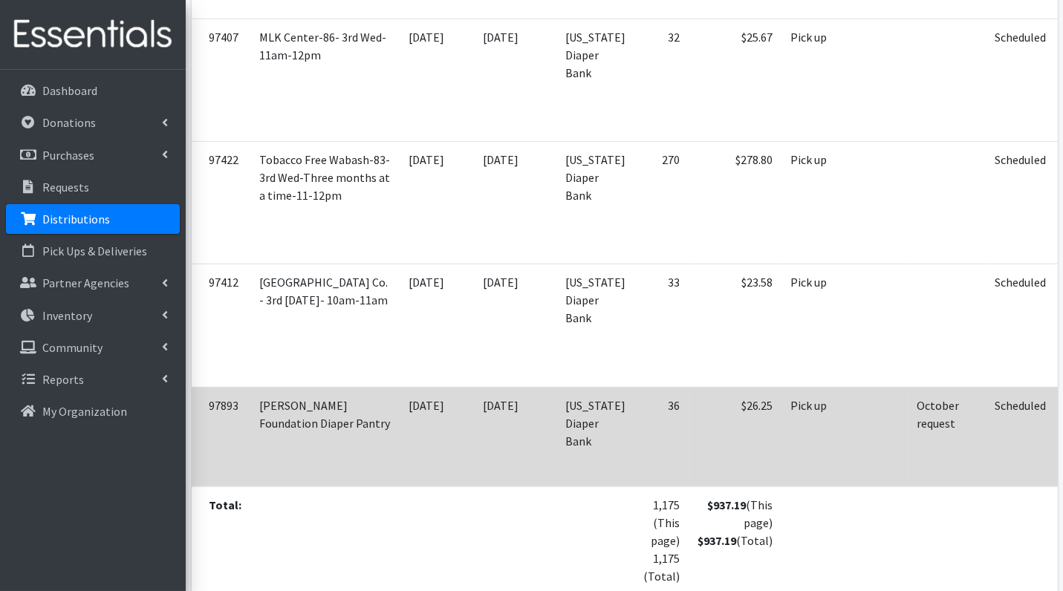
click at [1062, 421] on icon at bounding box center [1084, 426] width 12 height 10
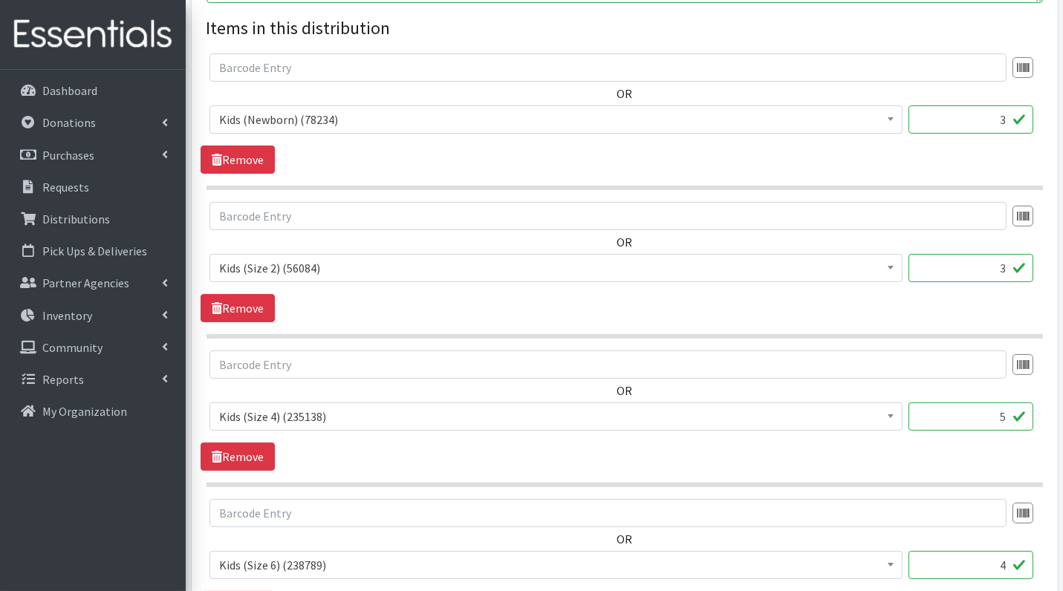
scroll to position [558, 0]
click at [995, 120] on input "3" at bounding box center [970, 119] width 125 height 28
click at [988, 117] on input "3" at bounding box center [970, 119] width 125 height 28
type input "3"
type input "75"
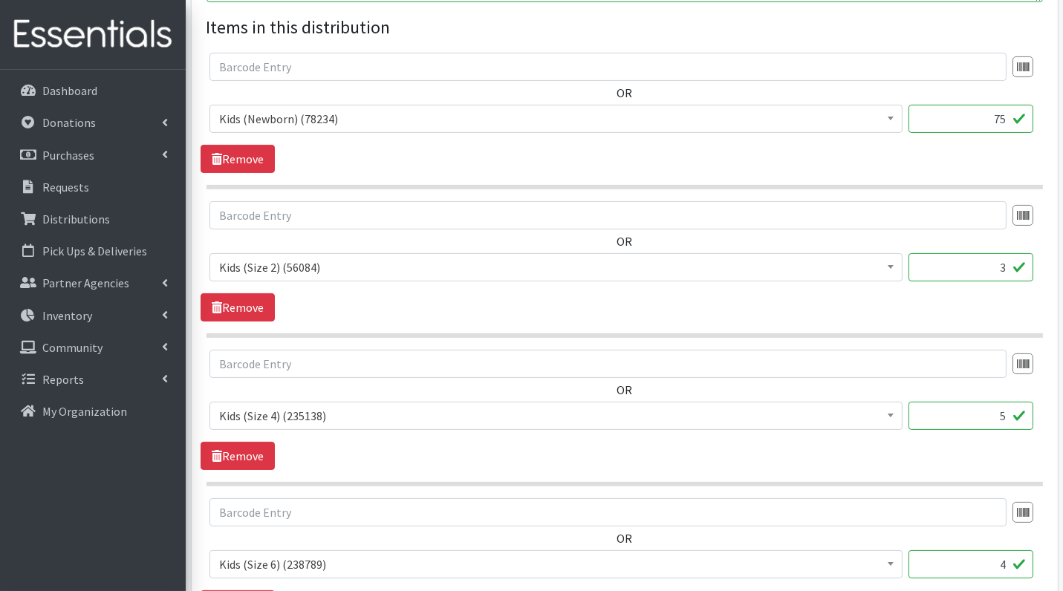
click at [1000, 268] on input "3" at bounding box center [970, 267] width 125 height 28
type input "75"
click at [995, 417] on input "5" at bounding box center [970, 416] width 125 height 28
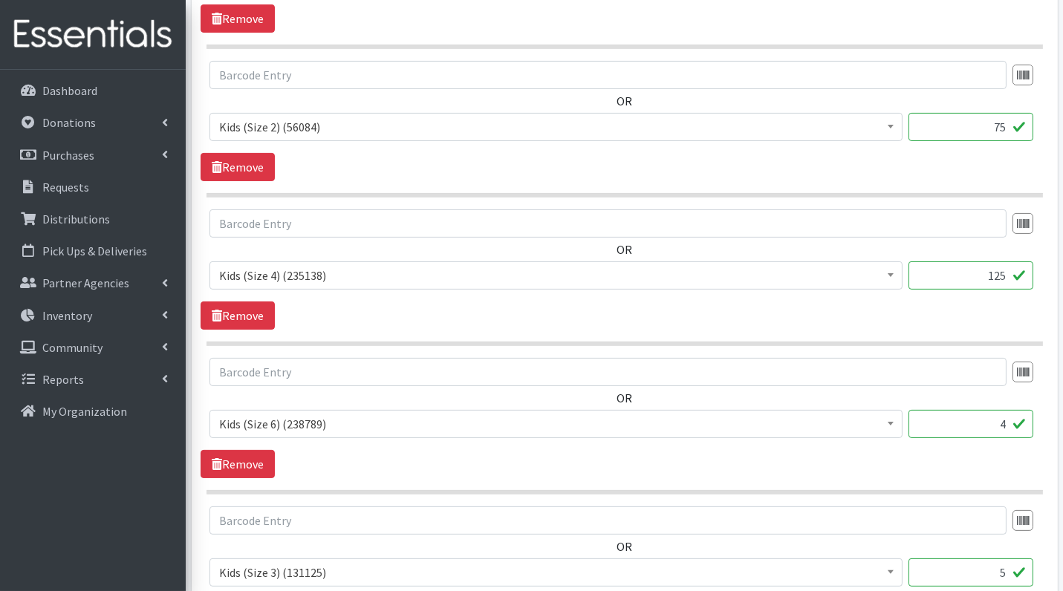
scroll to position [705, 0]
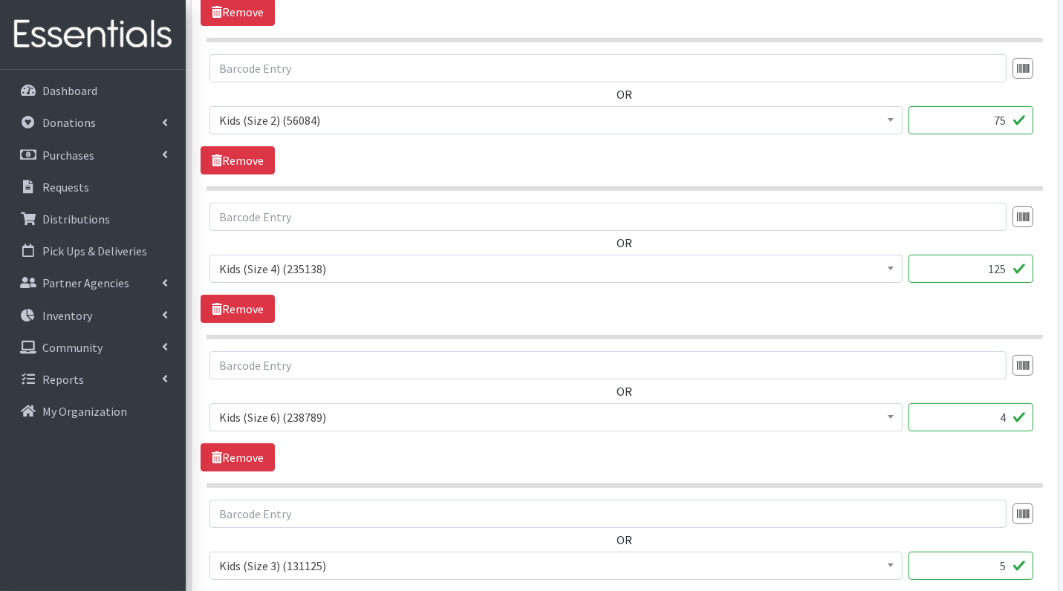
type input "125"
click at [1005, 417] on input "4" at bounding box center [970, 417] width 125 height 28
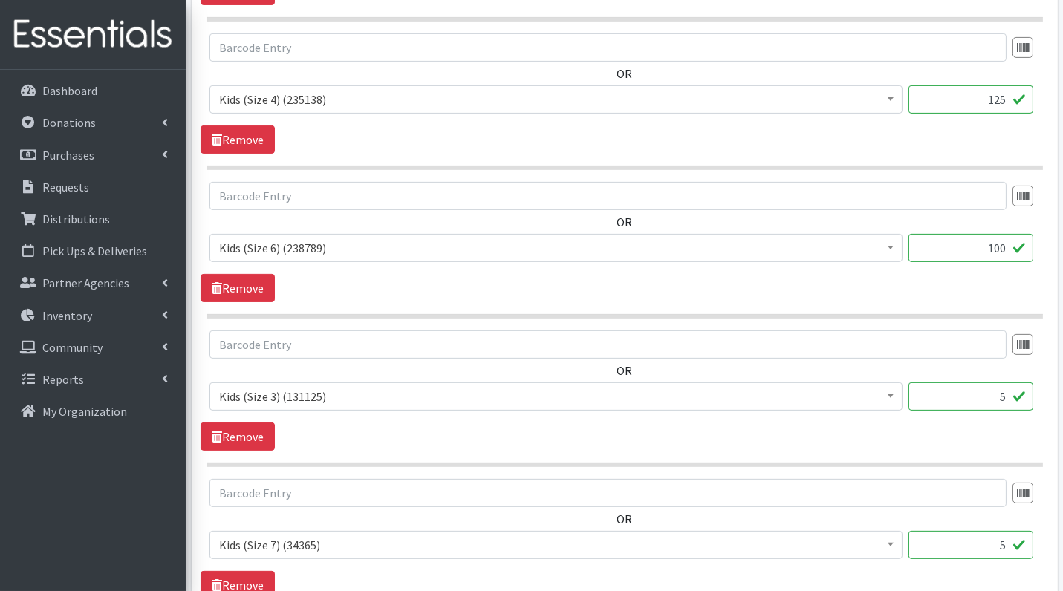
scroll to position [878, 0]
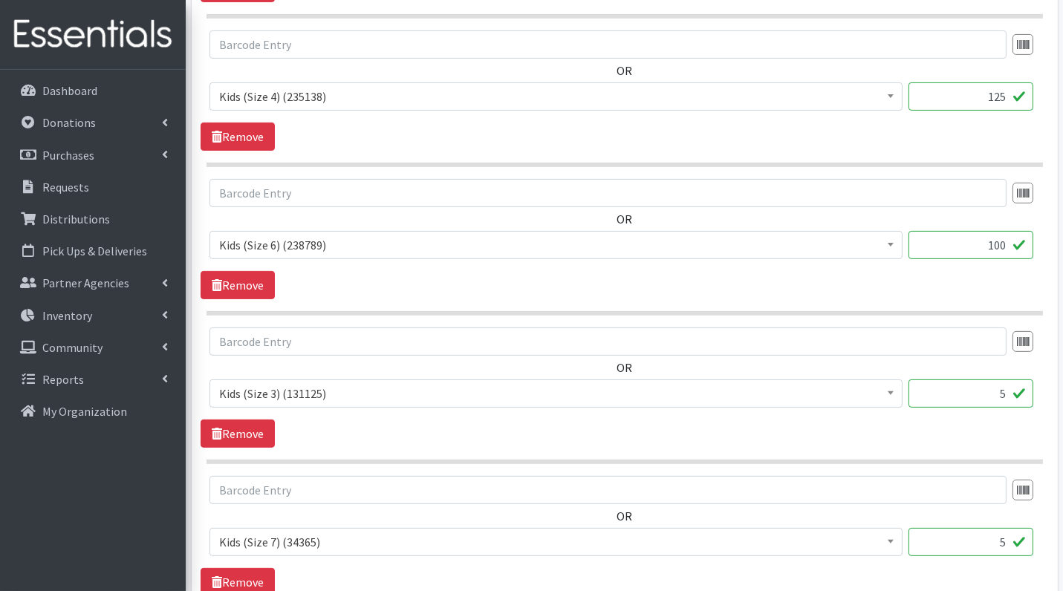
type input "100"
click at [1010, 388] on input "5" at bounding box center [970, 393] width 125 height 28
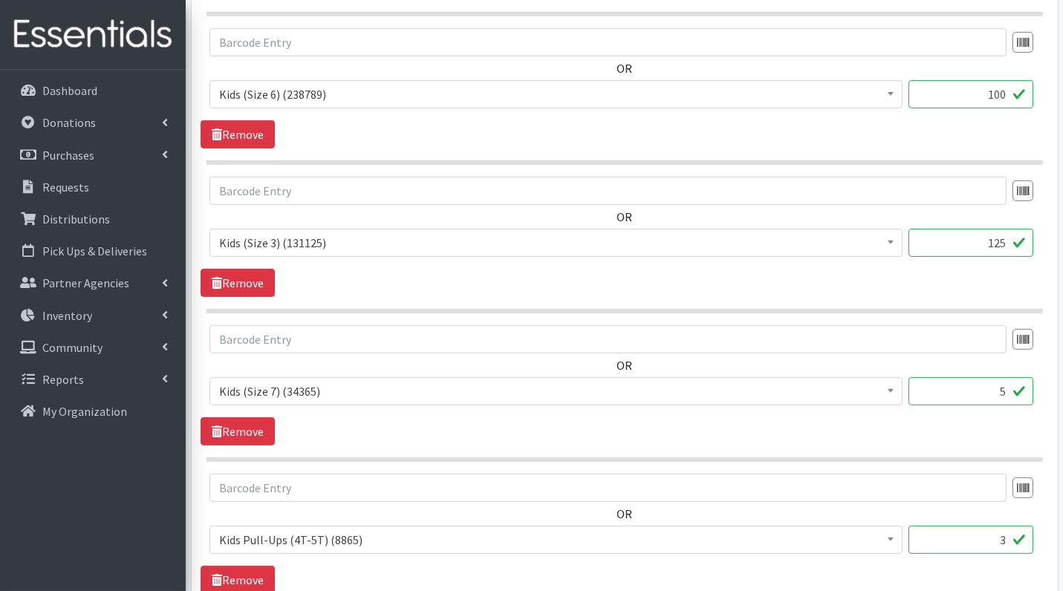
scroll to position [1031, 0]
type input "125"
click at [988, 381] on input "5" at bounding box center [970, 389] width 125 height 28
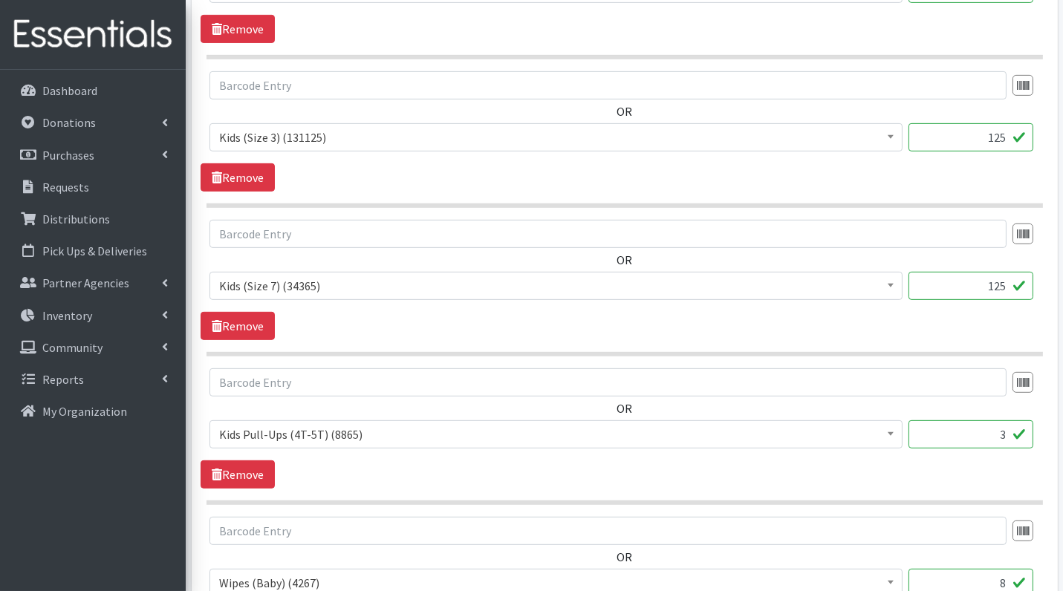
scroll to position [1136, 0]
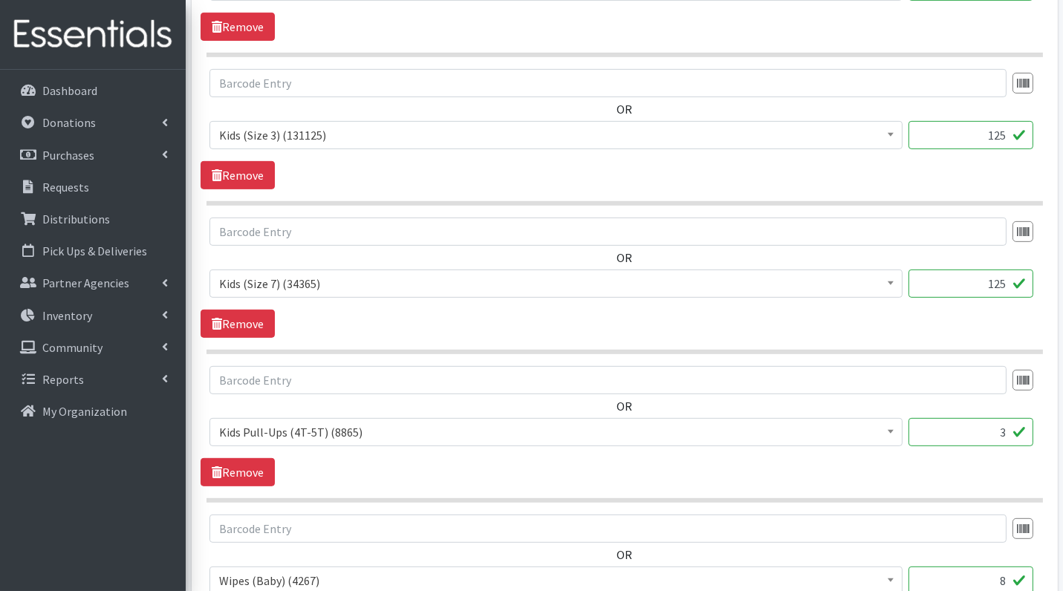
type input "125"
click at [1015, 430] on input "3" at bounding box center [970, 432] width 125 height 28
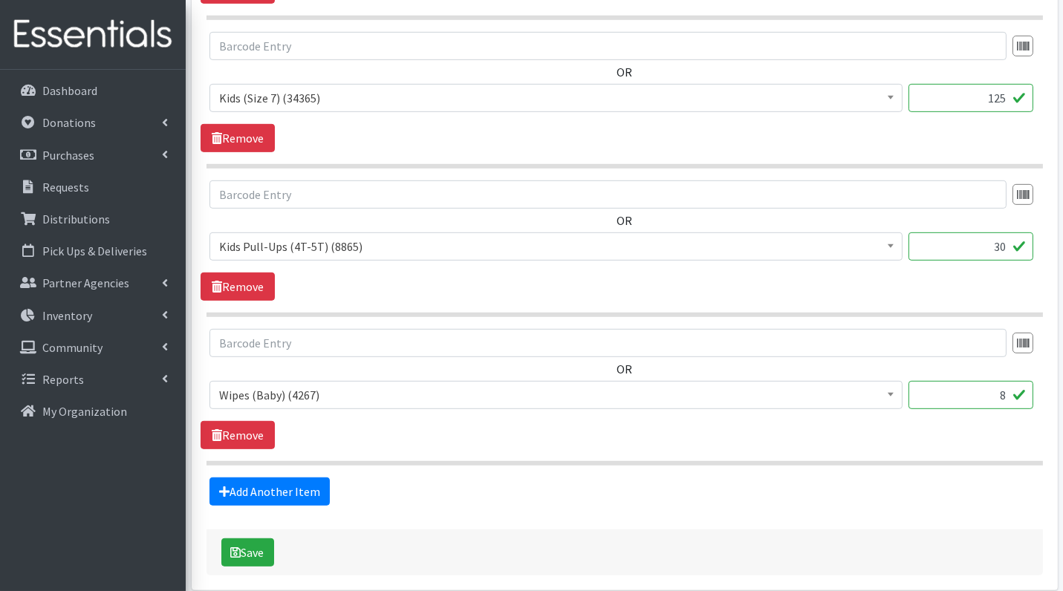
scroll to position [1377, 0]
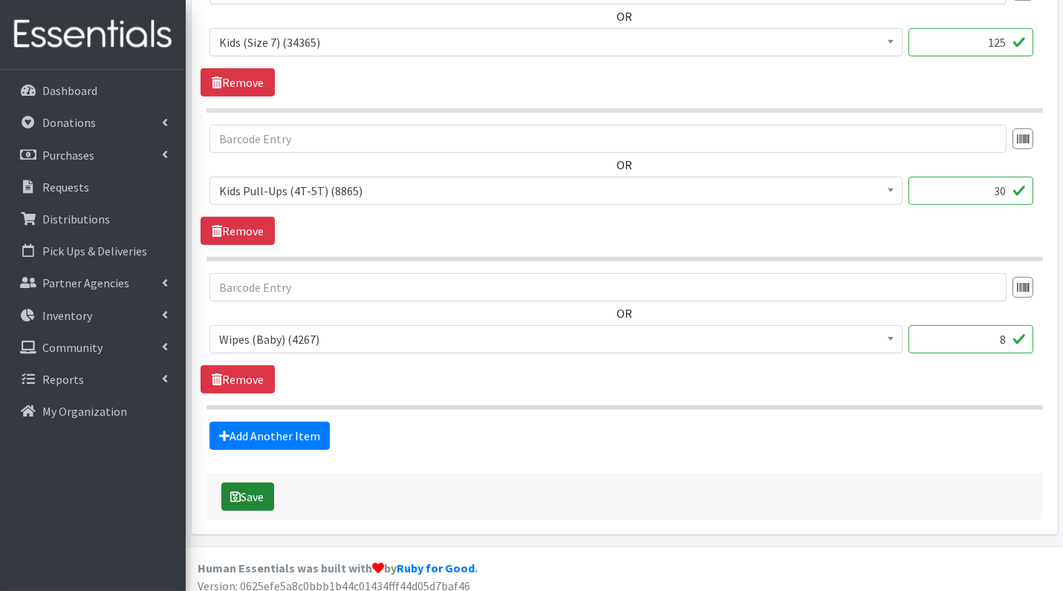
type input "30"
click at [239, 491] on icon "submit" at bounding box center [236, 497] width 10 height 12
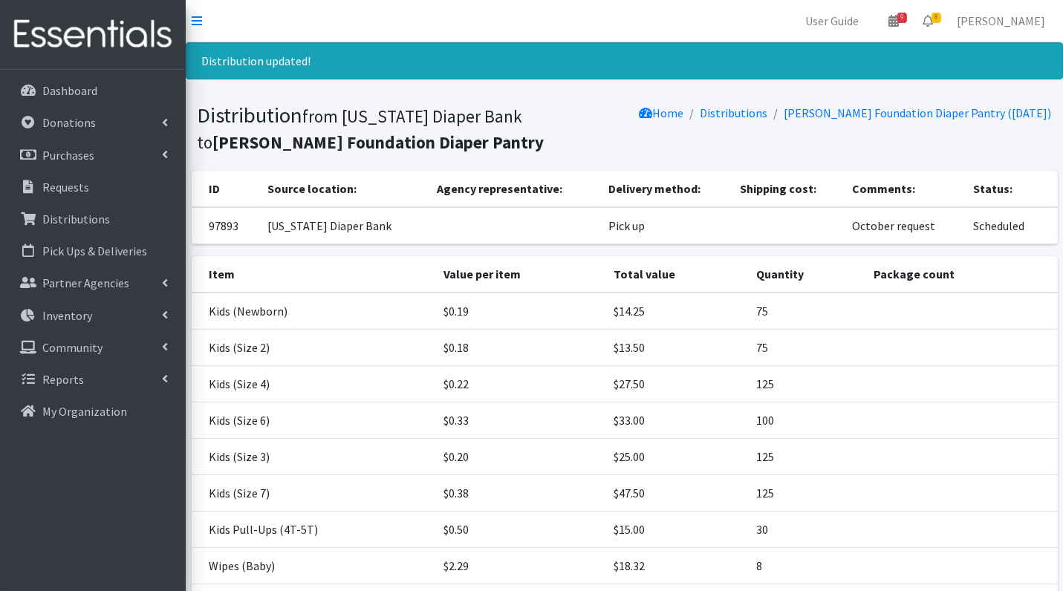
scroll to position [137, 0]
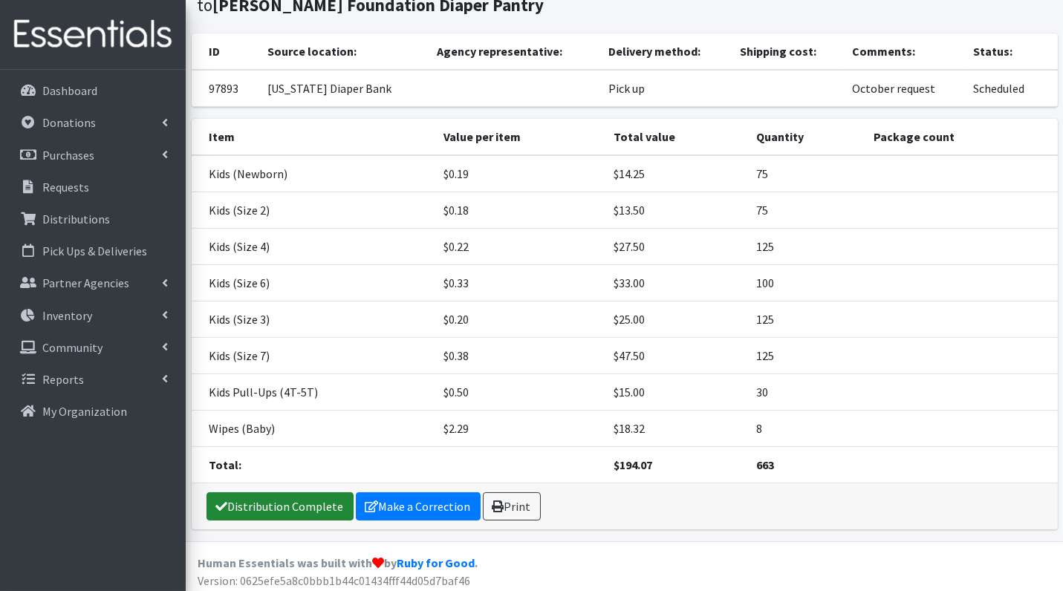
click at [241, 502] on link "Distribution Complete" at bounding box center [279, 506] width 147 height 28
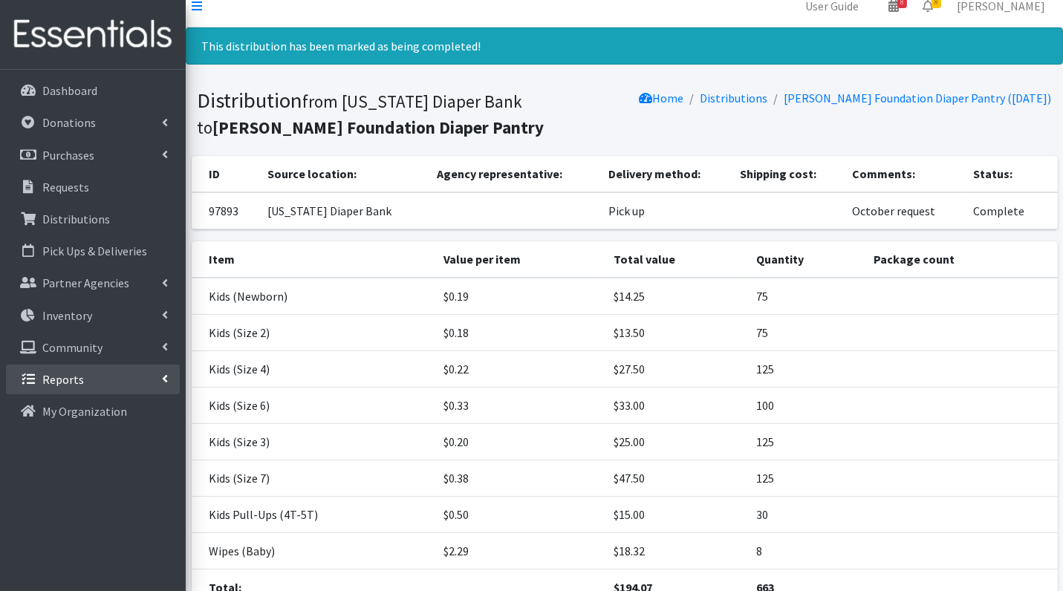
scroll to position [0, 0]
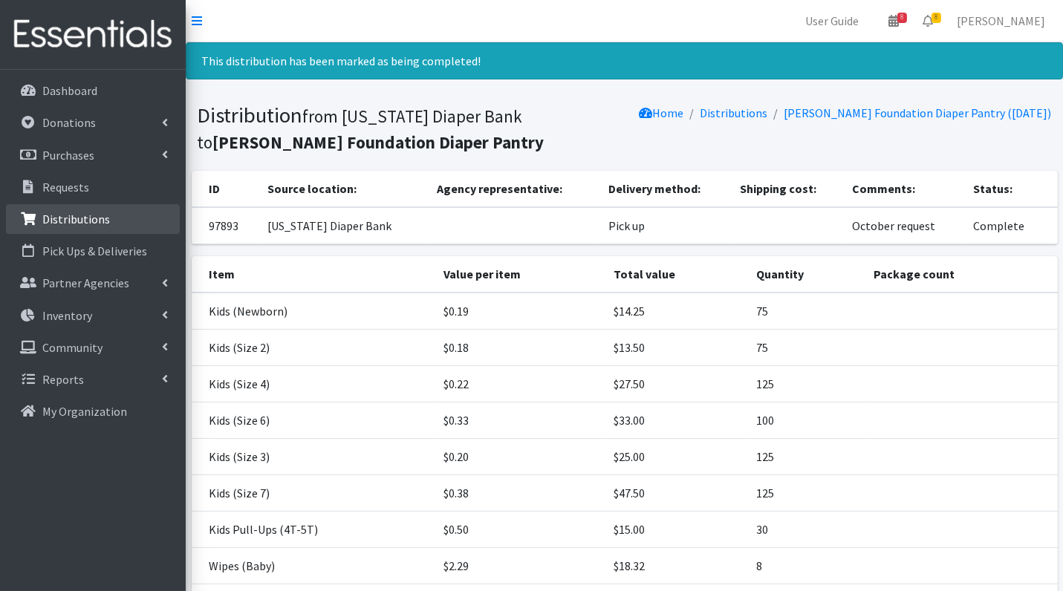
click at [68, 215] on p "Distributions" at bounding box center [76, 219] width 68 height 15
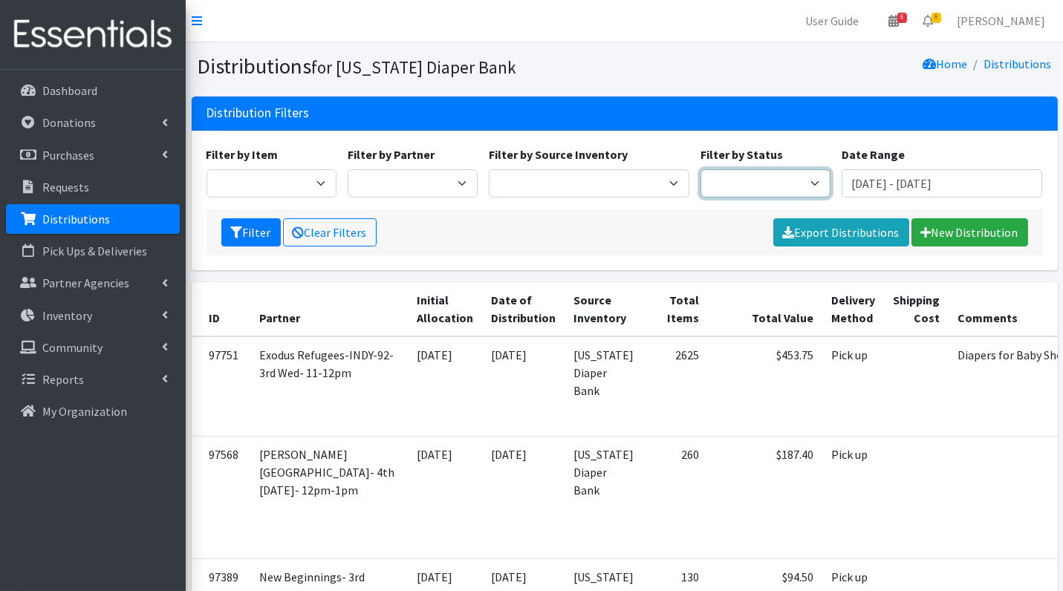
click at [769, 176] on select "Scheduled Complete" at bounding box center [765, 183] width 130 height 28
select select "5"
click at [248, 239] on button "Filter" at bounding box center [250, 232] width 59 height 28
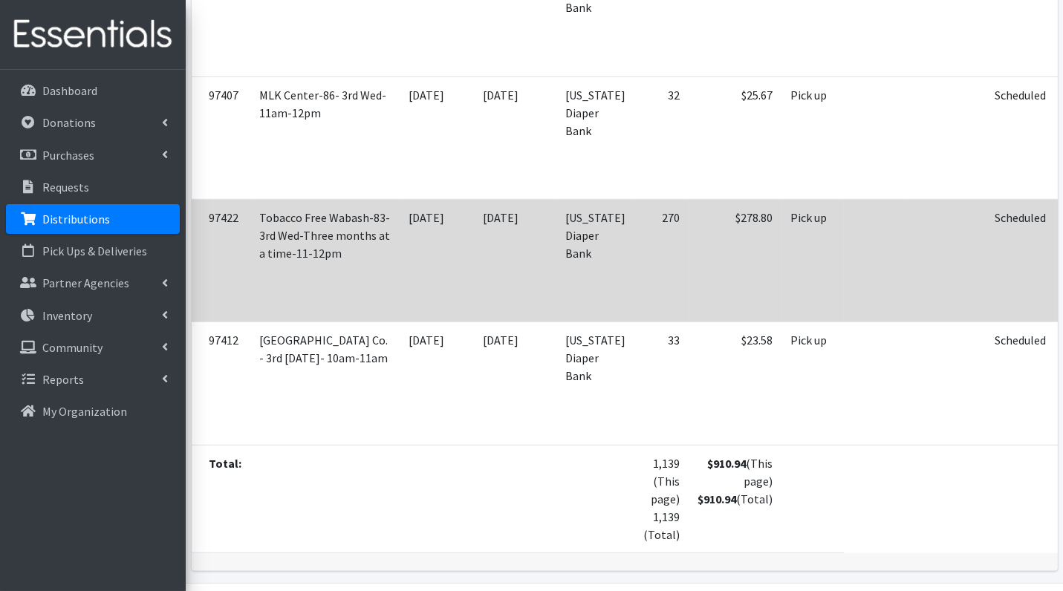
scroll to position [991, 0]
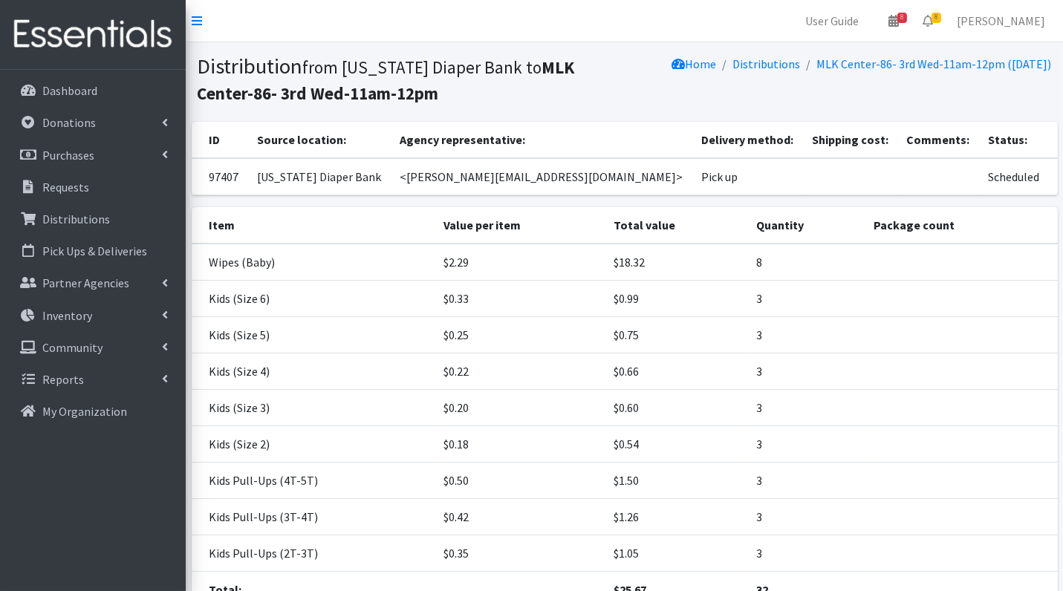
scroll to position [125, 0]
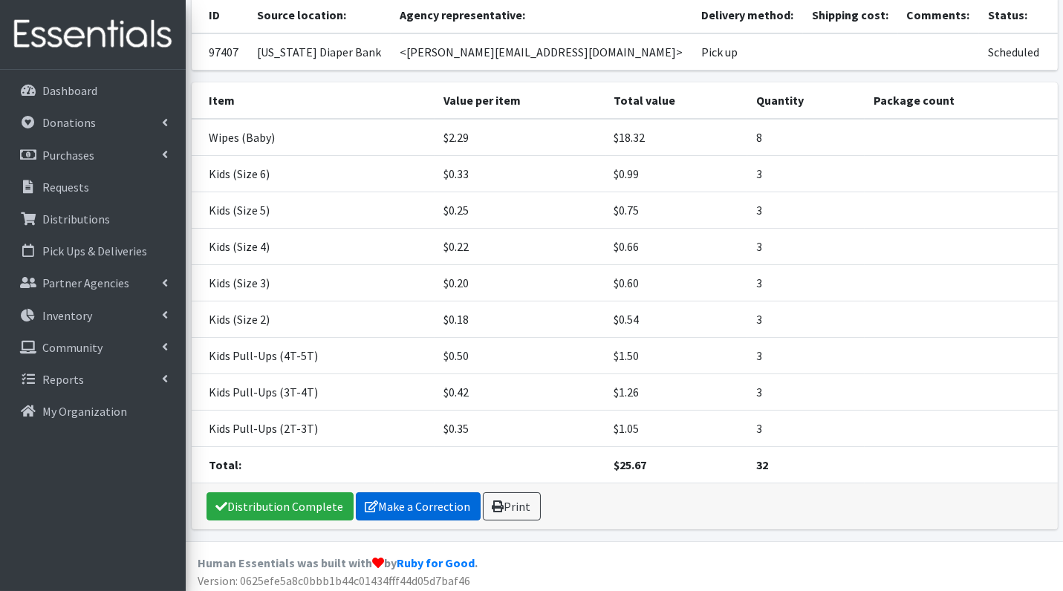
click at [418, 506] on link "Make a Correction" at bounding box center [418, 506] width 125 height 28
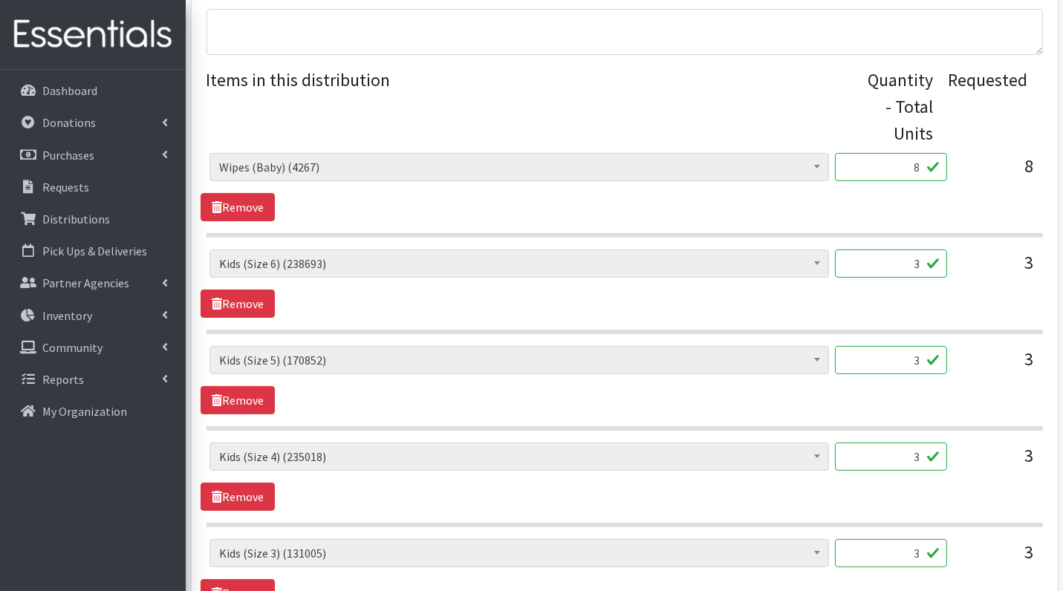
scroll to position [536, 0]
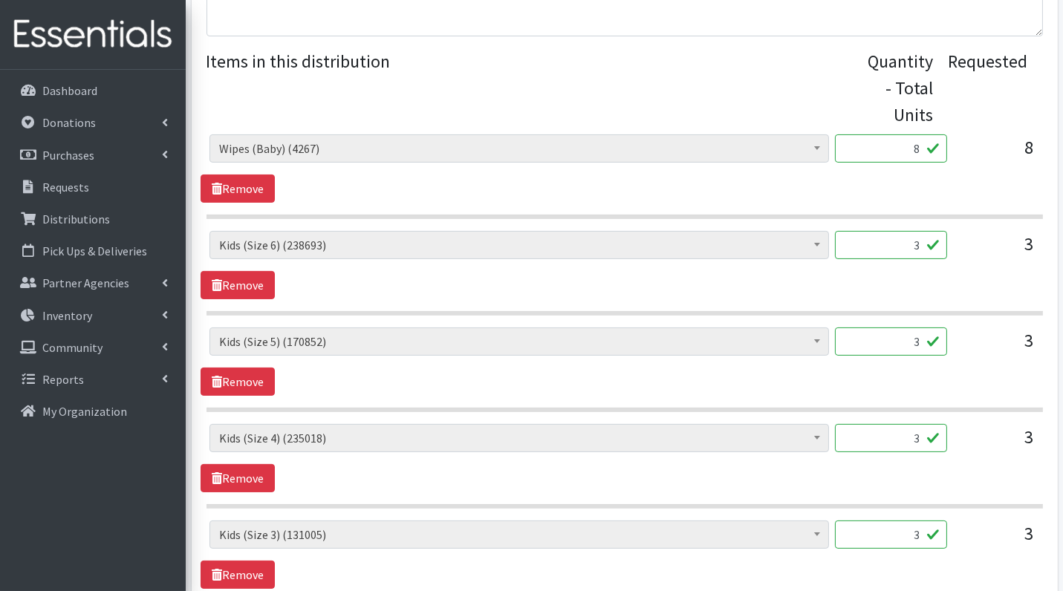
click at [925, 251] on input "3" at bounding box center [891, 245] width 112 height 28
type input "75"
click at [920, 329] on input "3" at bounding box center [891, 341] width 112 height 28
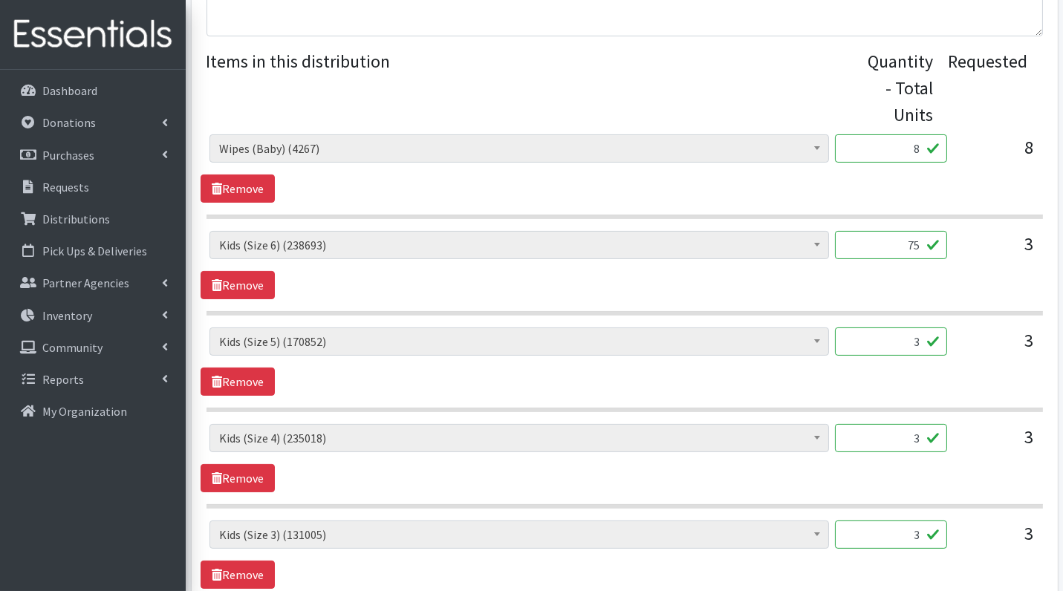
click at [920, 329] on input "3" at bounding box center [891, 341] width 112 height 28
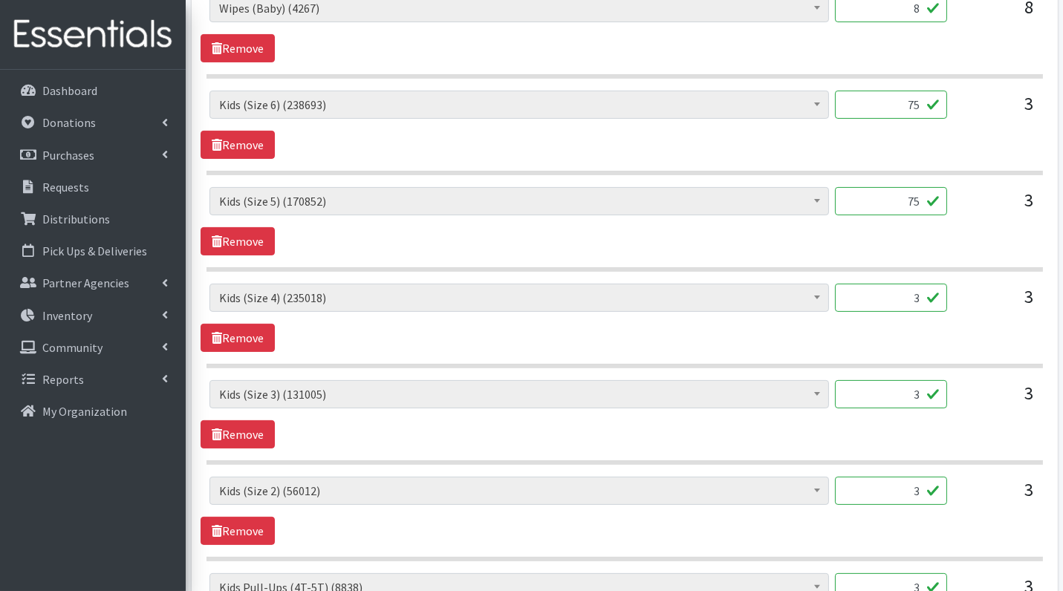
scroll to position [673, 0]
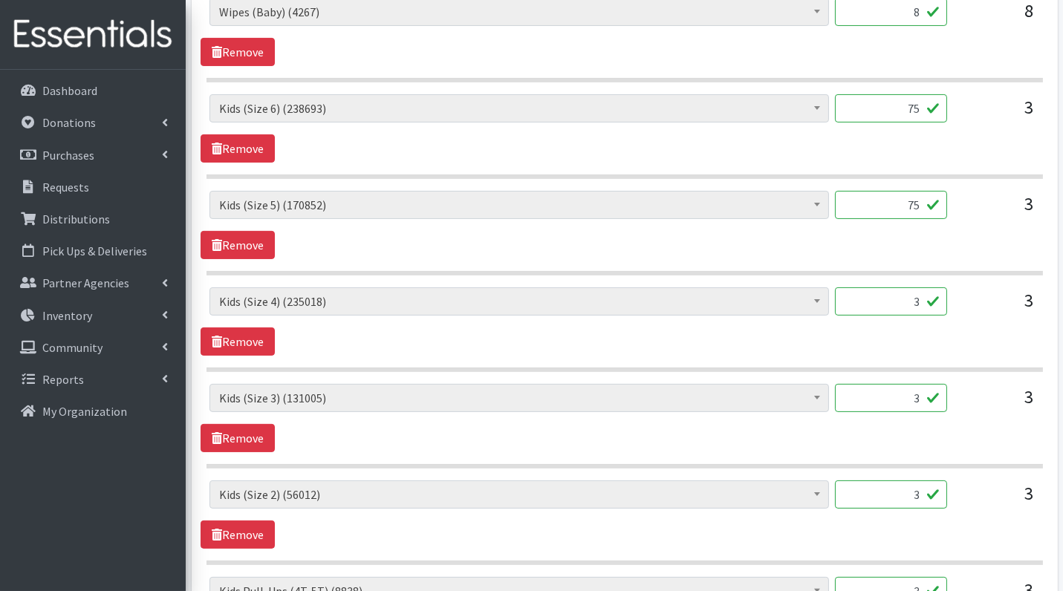
type input "75"
click at [921, 299] on input "3" at bounding box center [891, 301] width 112 height 28
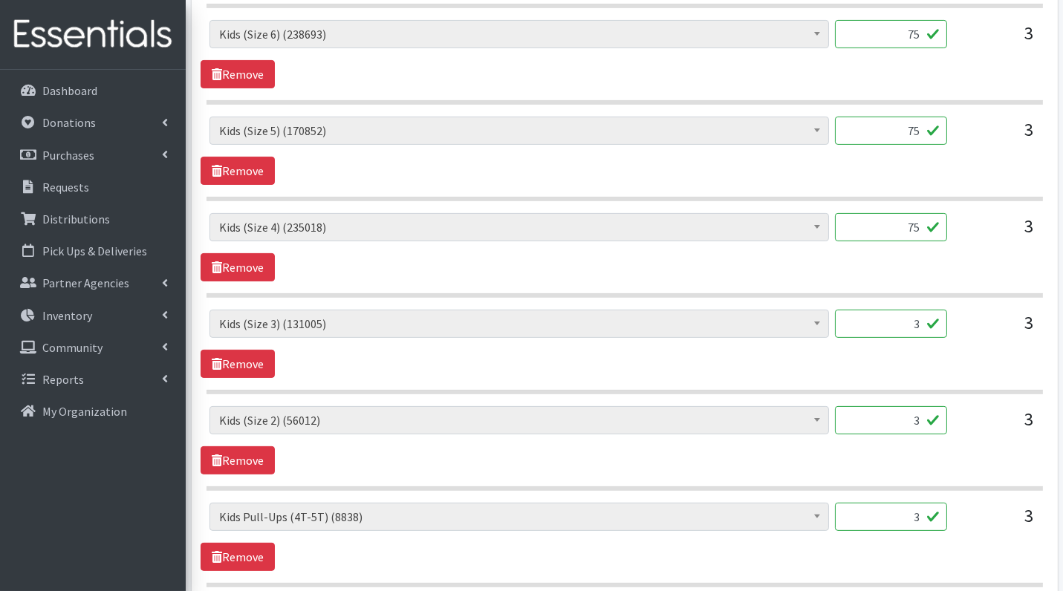
scroll to position [750, 0]
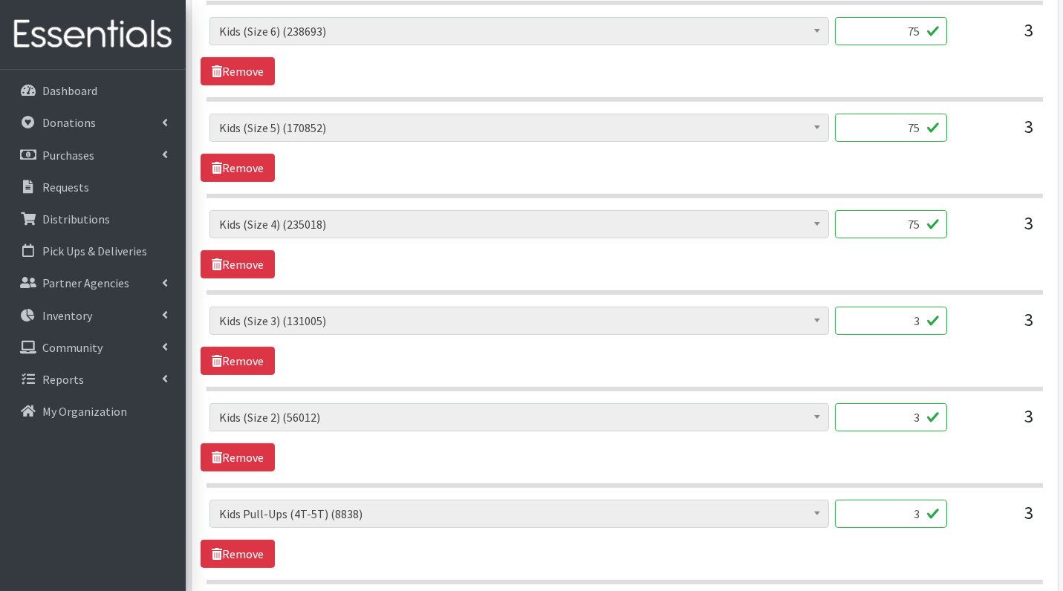
type input "75"
click at [927, 329] on input "3" at bounding box center [891, 321] width 112 height 28
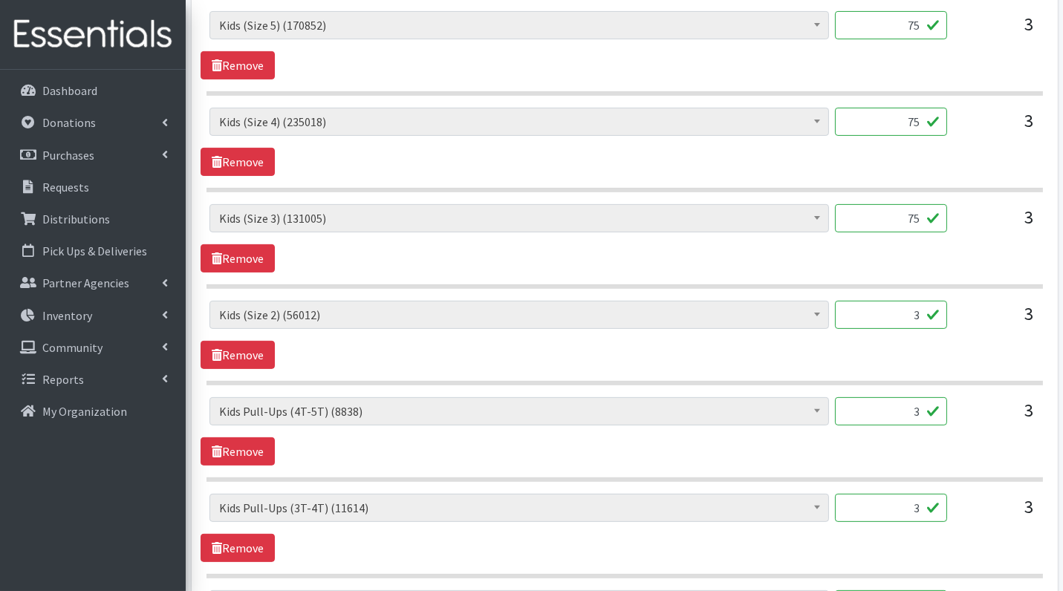
scroll to position [855, 0]
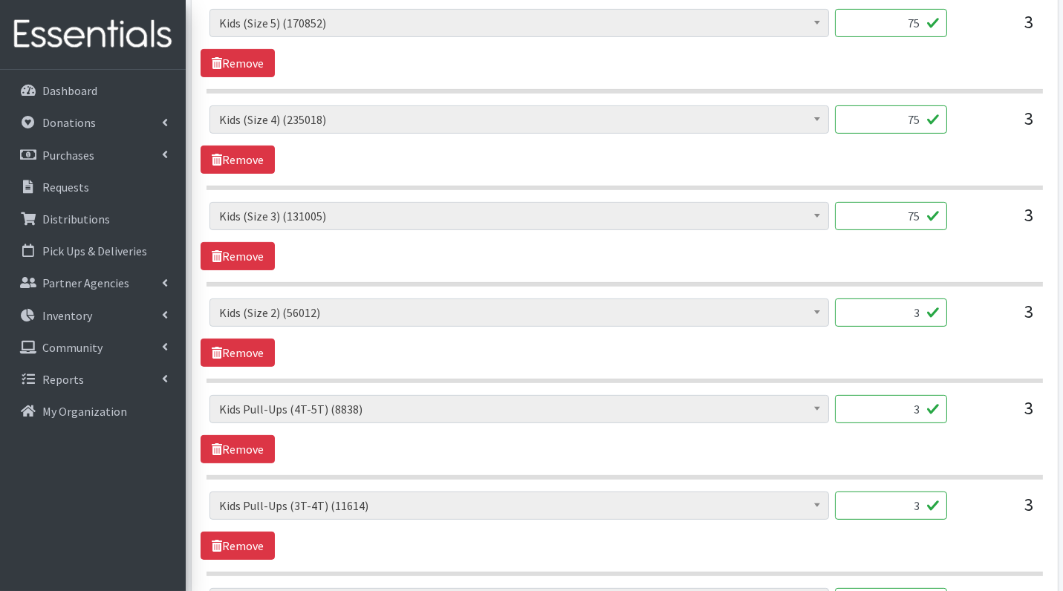
type input "75"
click at [924, 307] on input "3" at bounding box center [891, 312] width 112 height 28
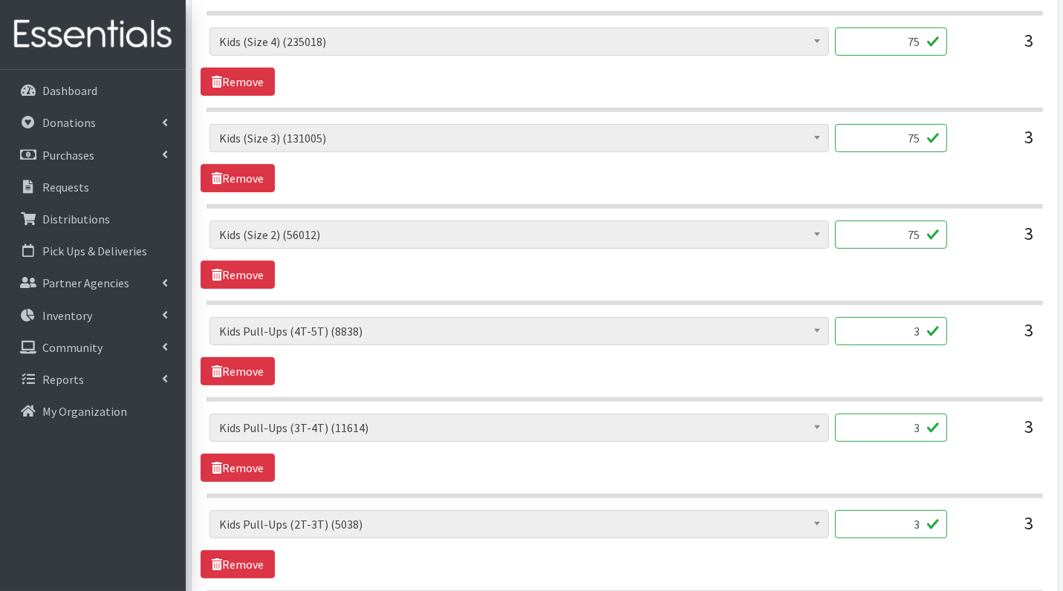
scroll to position [936, 0]
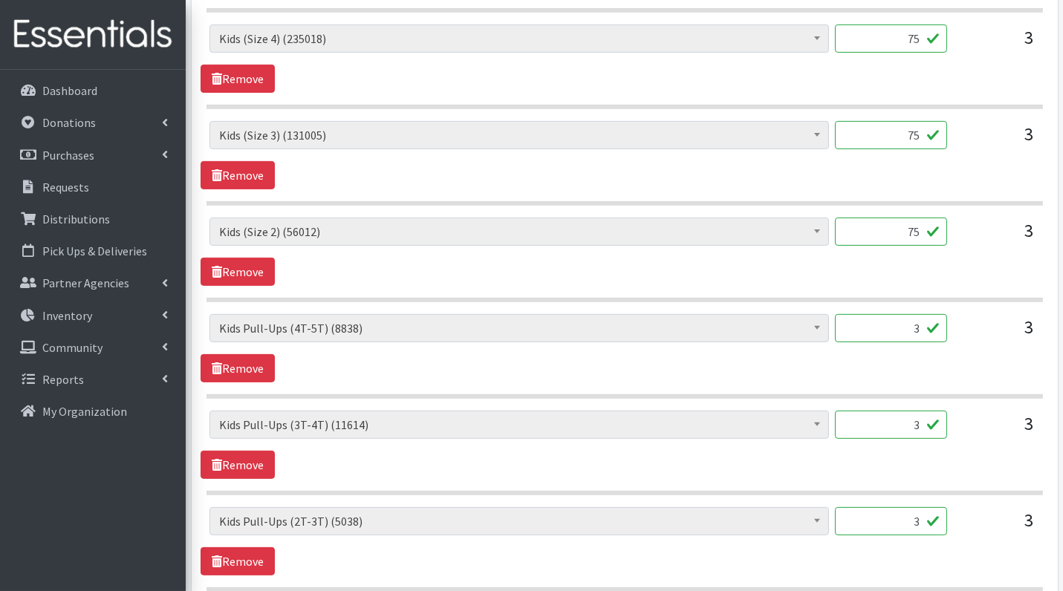
type input "75"
click at [922, 321] on input "3" at bounding box center [891, 328] width 112 height 28
type input "30"
click at [925, 425] on input "3" at bounding box center [891, 425] width 112 height 28
type input "30"
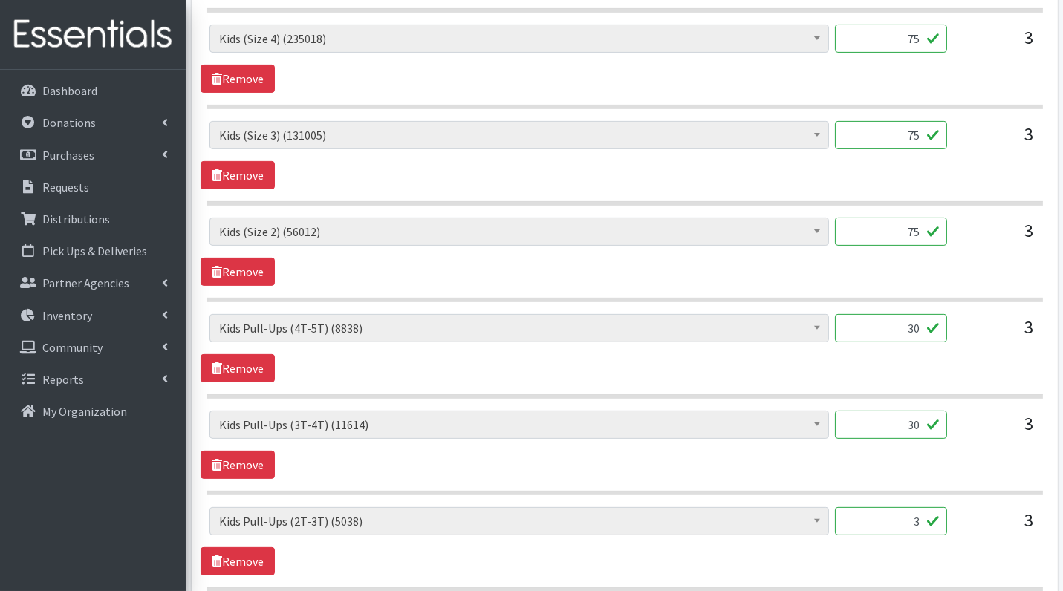
click at [939, 519] on input "3" at bounding box center [891, 521] width 112 height 28
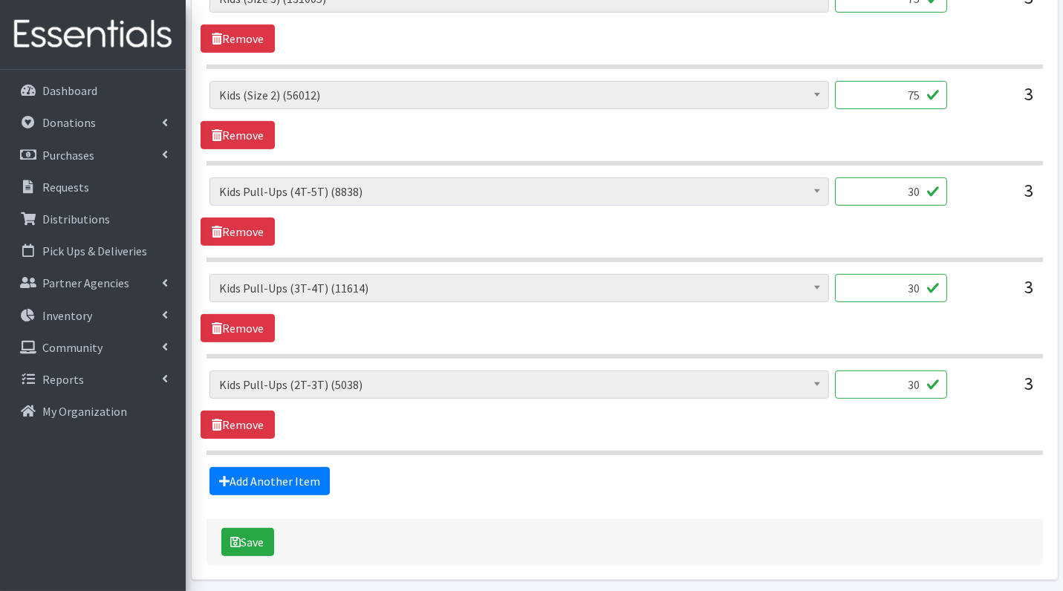
scroll to position [1077, 0]
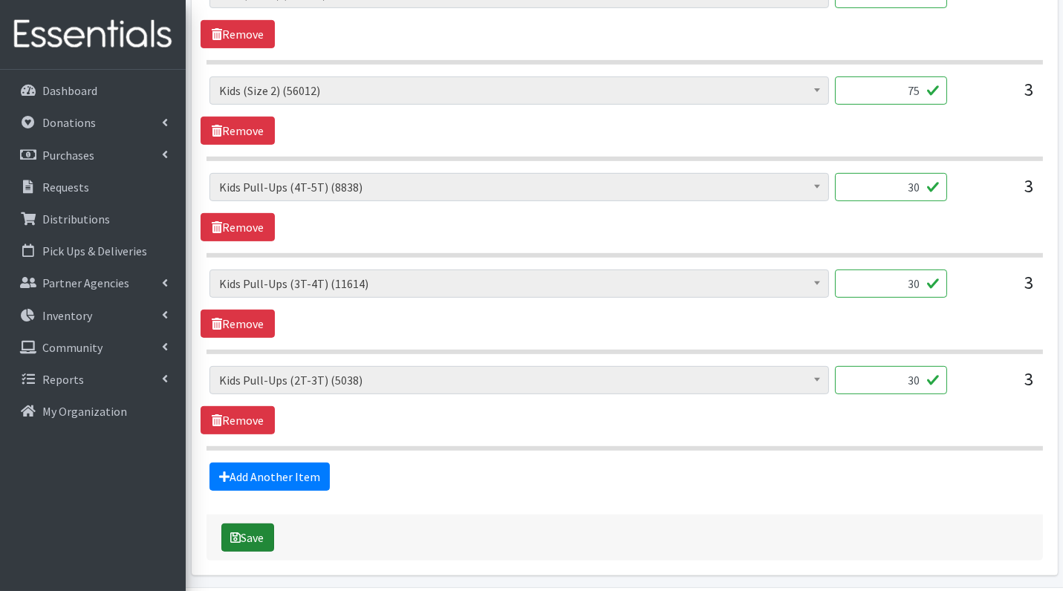
type input "30"
click at [256, 526] on button "Save" at bounding box center [247, 537] width 53 height 28
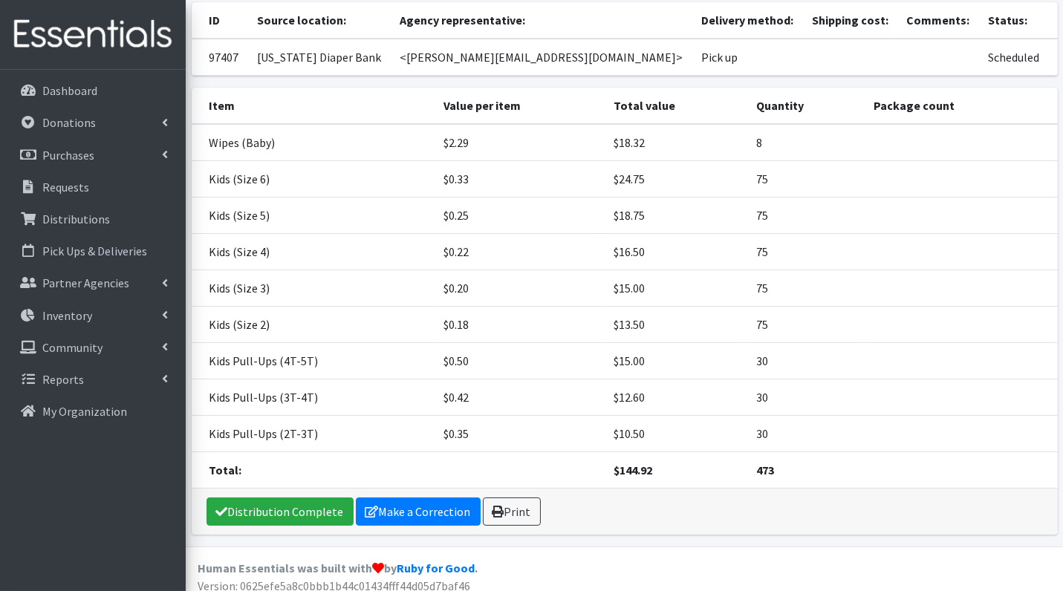
scroll to position [173, 0]
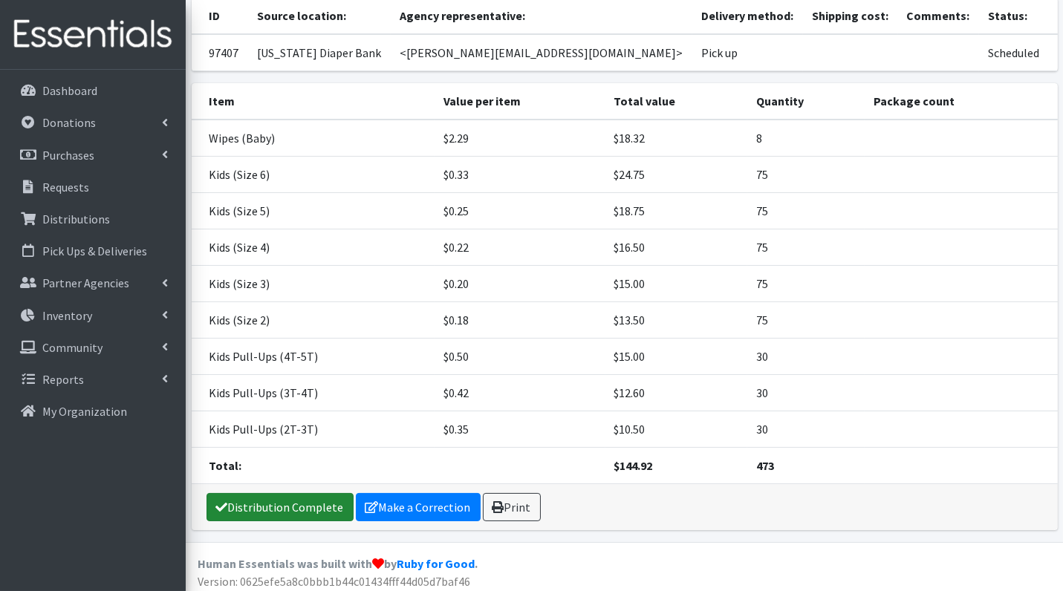
click at [284, 501] on link "Distribution Complete" at bounding box center [279, 507] width 147 height 28
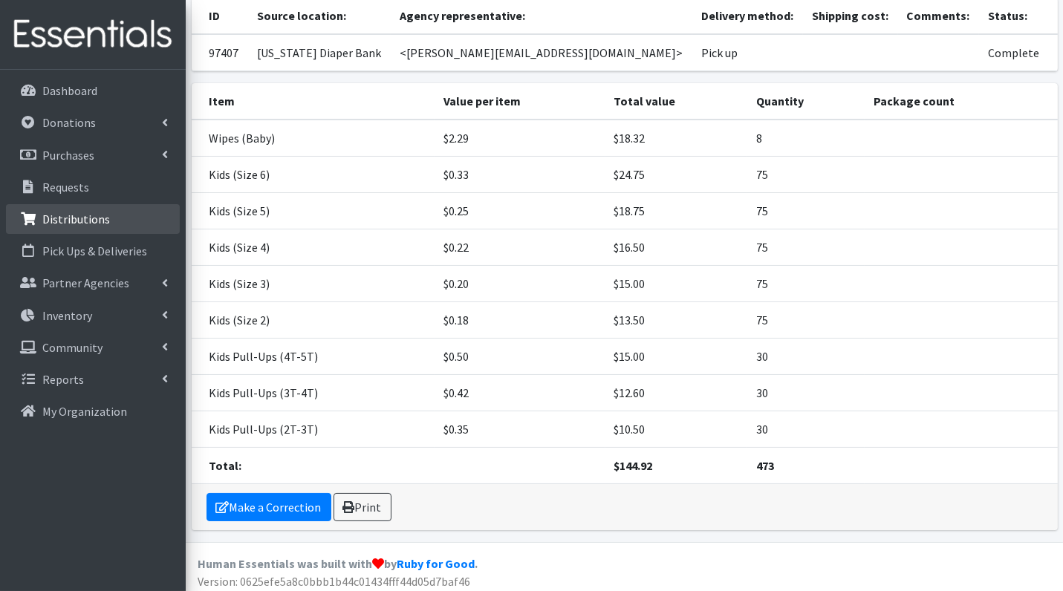
click at [90, 212] on p "Distributions" at bounding box center [76, 219] width 68 height 15
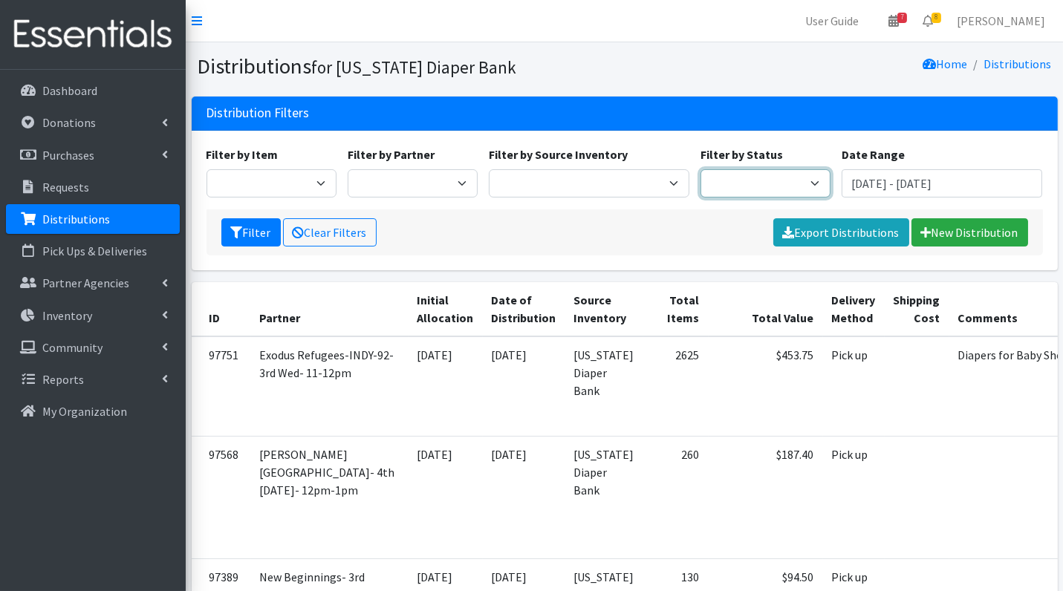
click at [781, 192] on select "Scheduled Complete" at bounding box center [765, 183] width 130 height 28
select select "5"
click at [247, 228] on button "Filter" at bounding box center [250, 232] width 59 height 28
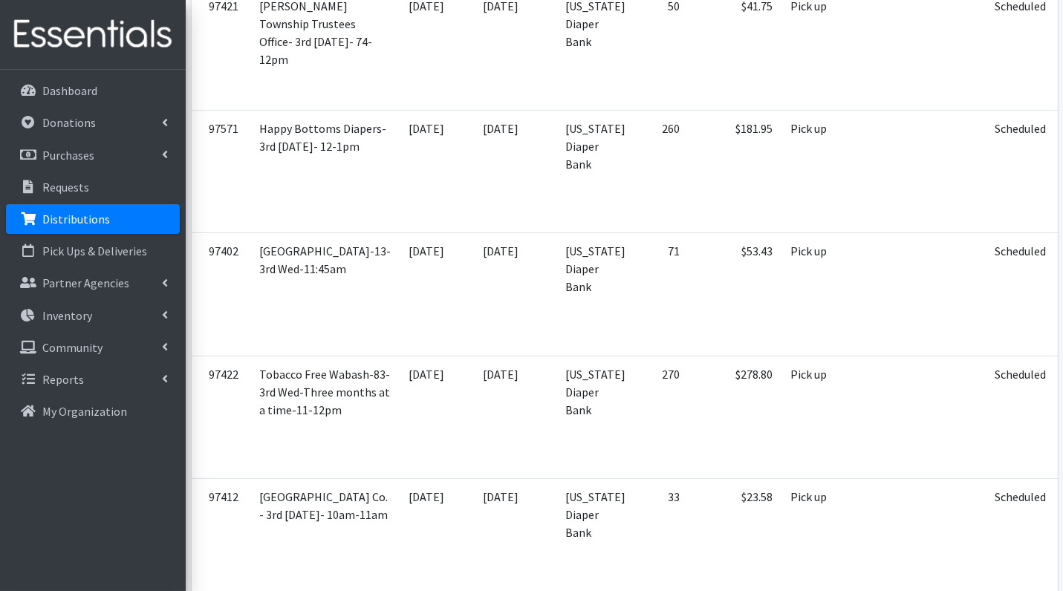
scroll to position [904, 0]
